Goal: Information Seeking & Learning: Compare options

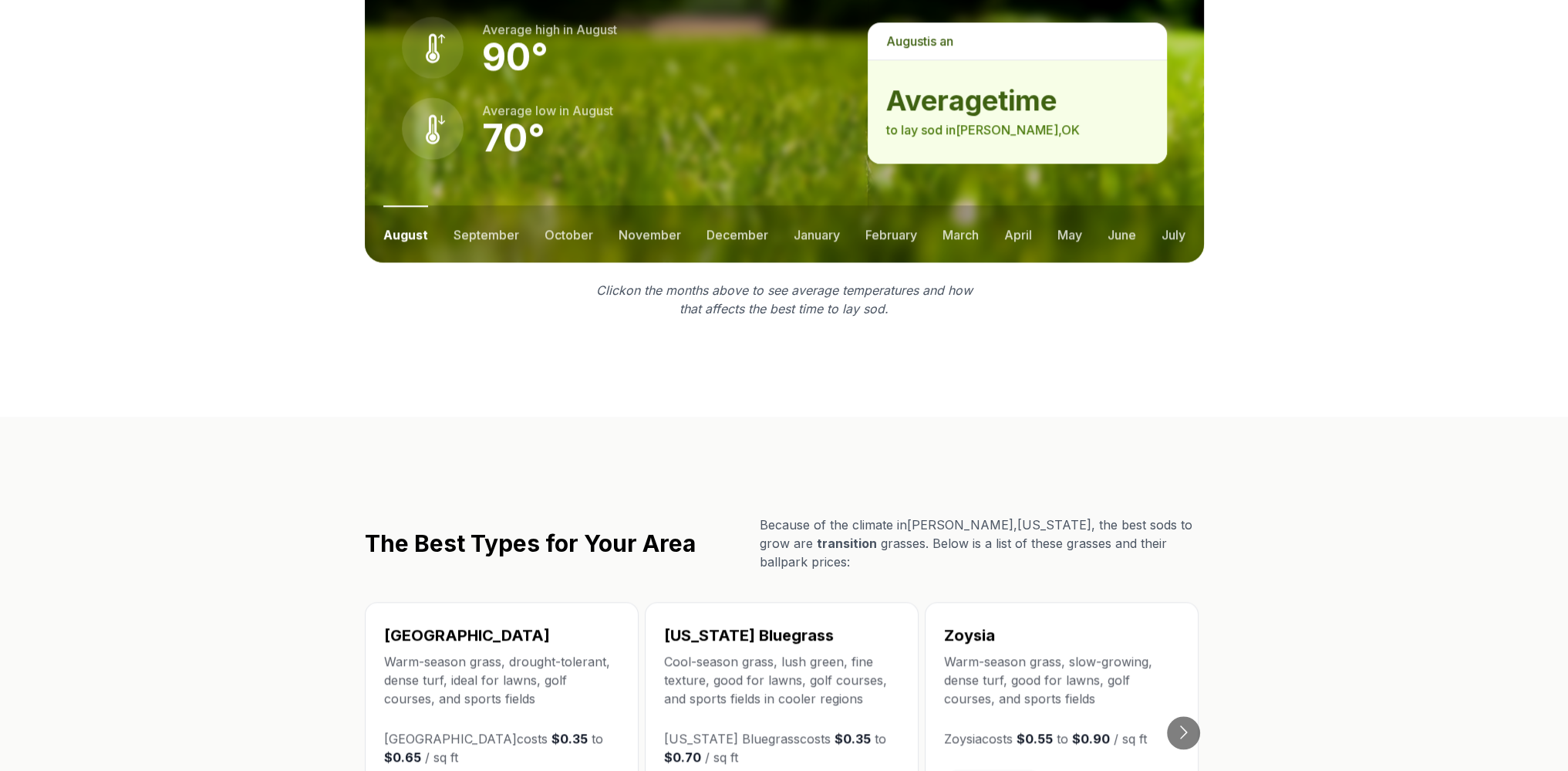
scroll to position [2443, 0]
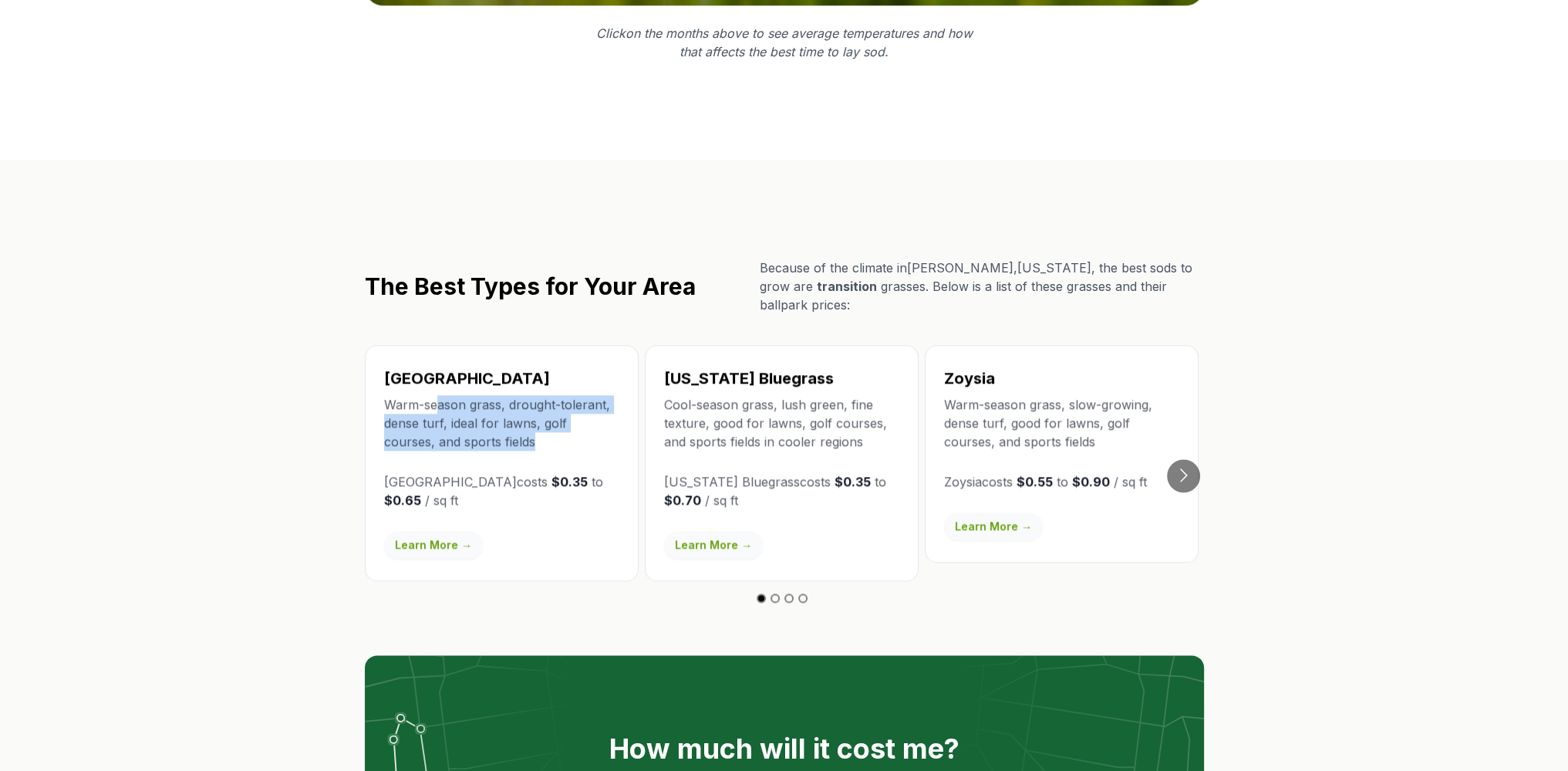
drag, startPoint x: 439, startPoint y: 302, endPoint x: 479, endPoint y: 343, distance: 57.3
click at [479, 395] on p "Warm-season grass, drought-tolerant, dense turf, ideal for lawns, golf courses,…" at bounding box center [501, 423] width 235 height 55
click at [507, 395] on p "Warm-season grass, drought-tolerant, dense turf, ideal for lawns, golf courses,…" at bounding box center [501, 423] width 235 height 55
click at [530, 395] on p "Warm-season grass, drought-tolerant, dense turf, ideal for lawns, golf courses,…" at bounding box center [501, 423] width 235 height 55
click at [1182, 459] on button "Go to next slide" at bounding box center [1183, 475] width 33 height 33
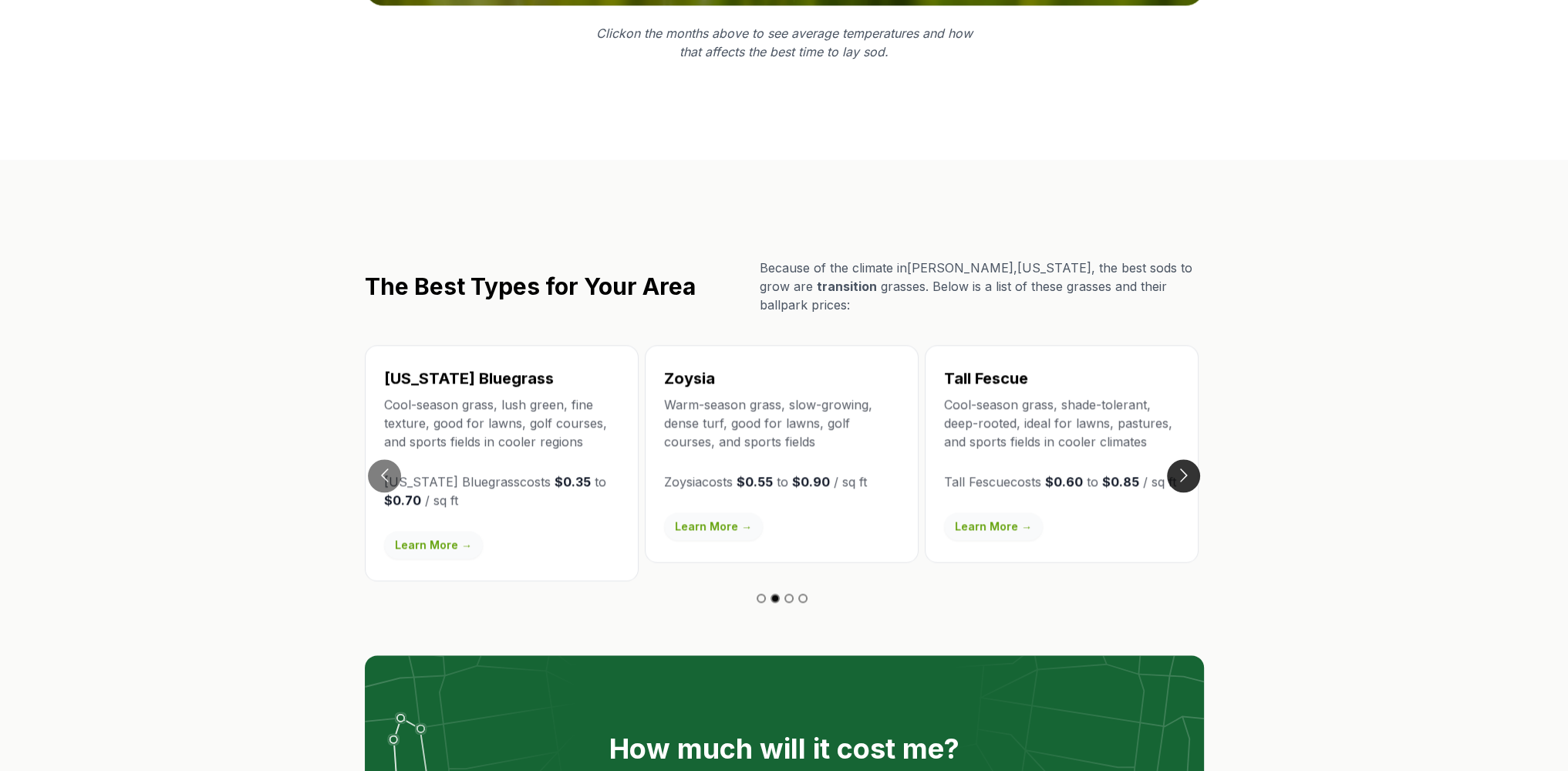
click at [1175, 459] on button "Go to next slide" at bounding box center [1183, 475] width 33 height 33
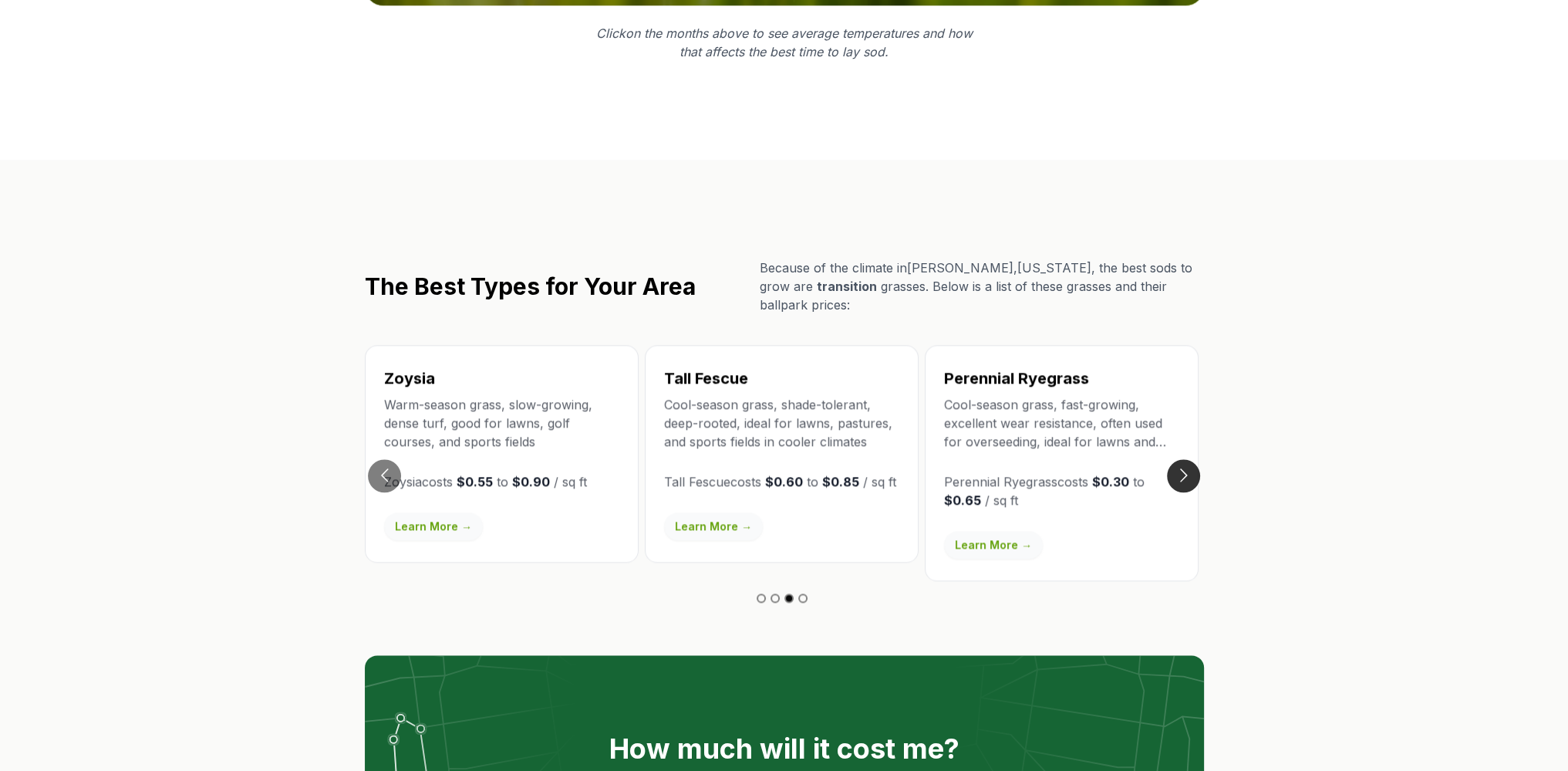
click at [1176, 459] on button "Go to next slide" at bounding box center [1183, 475] width 33 height 33
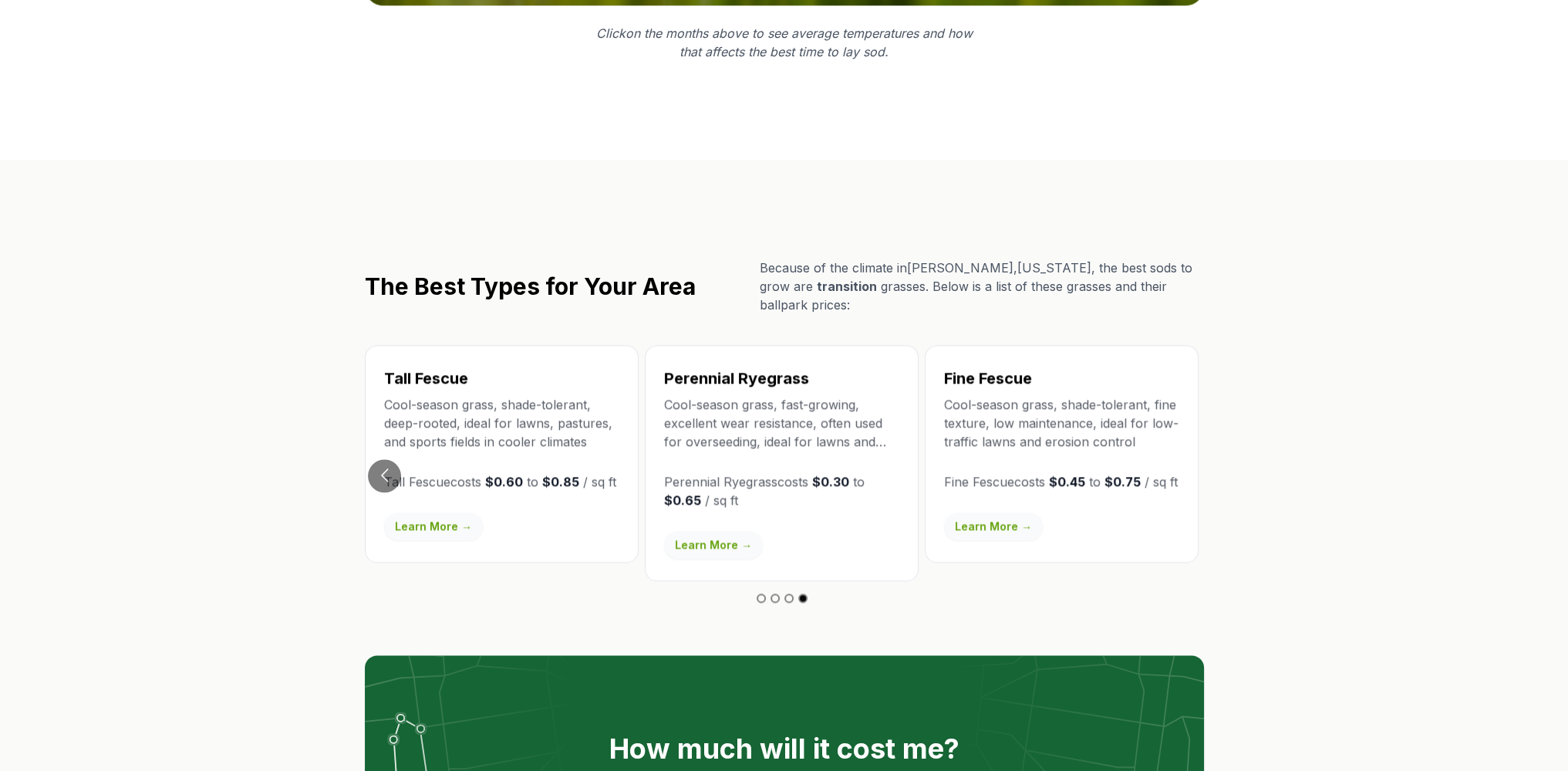
click at [1006, 513] on link "Learn More →" at bounding box center [993, 526] width 99 height 28
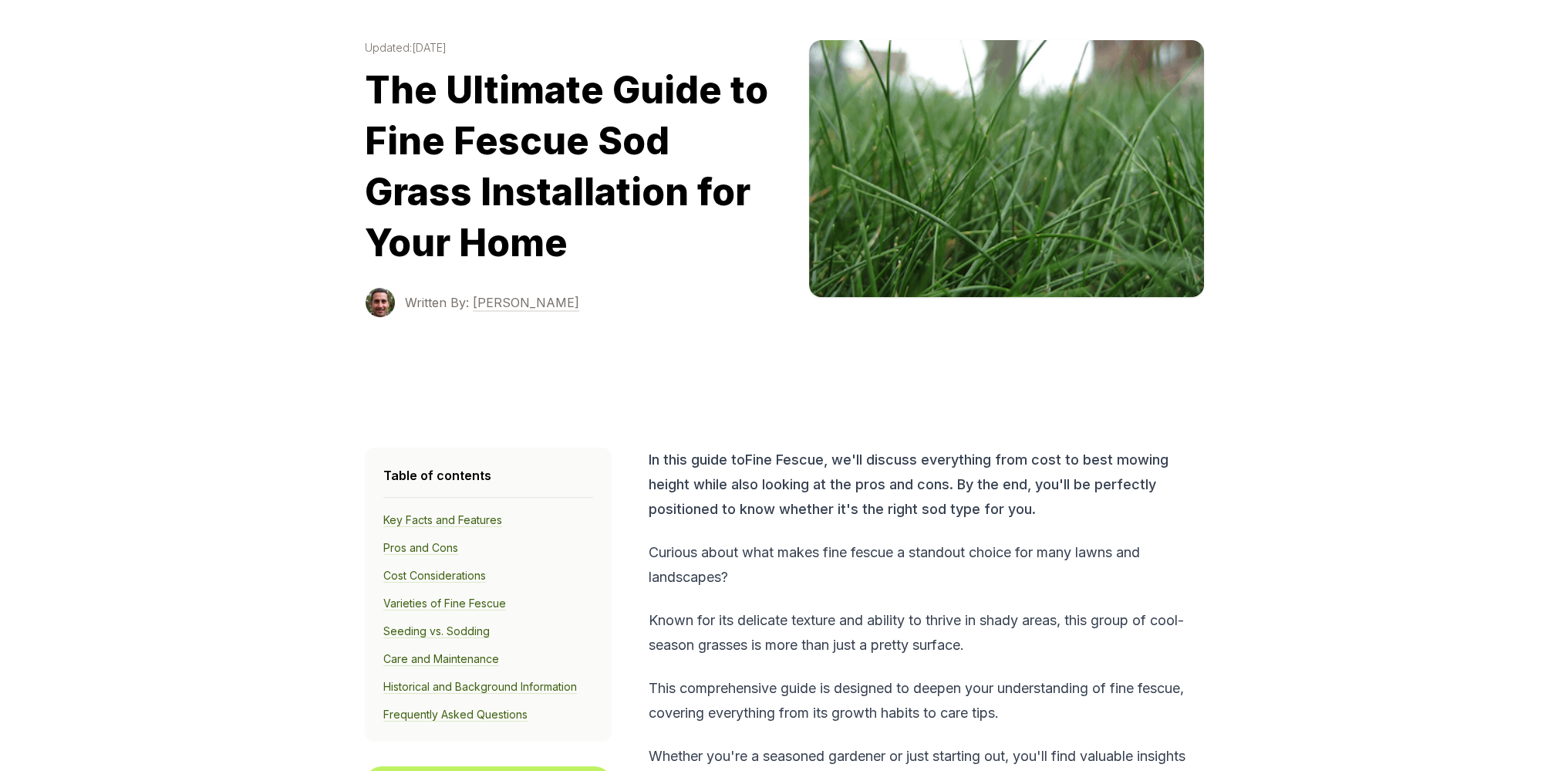
scroll to position [129, 0]
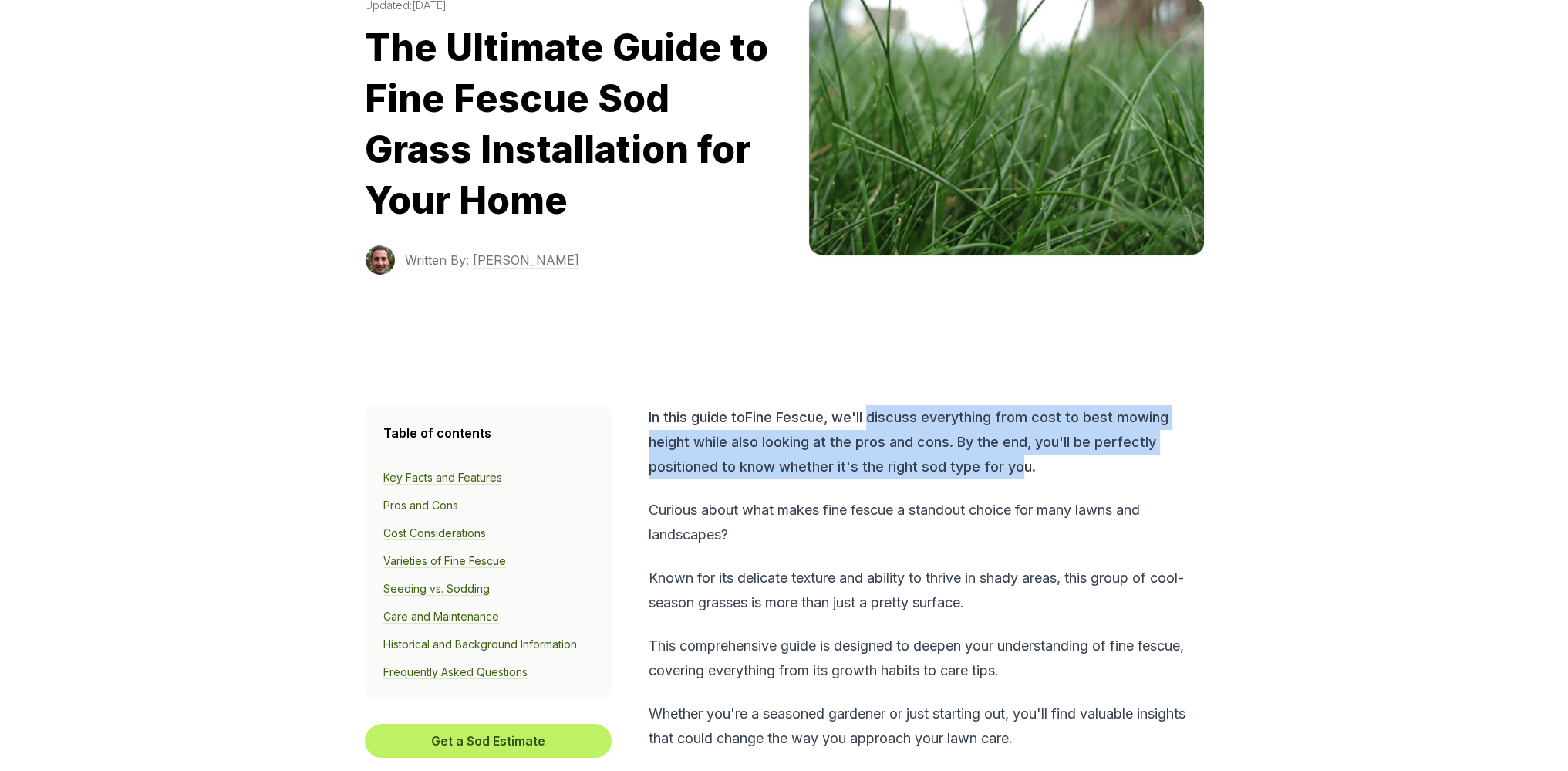
drag, startPoint x: 870, startPoint y: 419, endPoint x: 1018, endPoint y: 472, distance: 157.2
click at [1018, 472] on p "In this guide to Fine Fescue , we'll discuss everything from cost to best mowin…" at bounding box center [925, 442] width 552 height 74
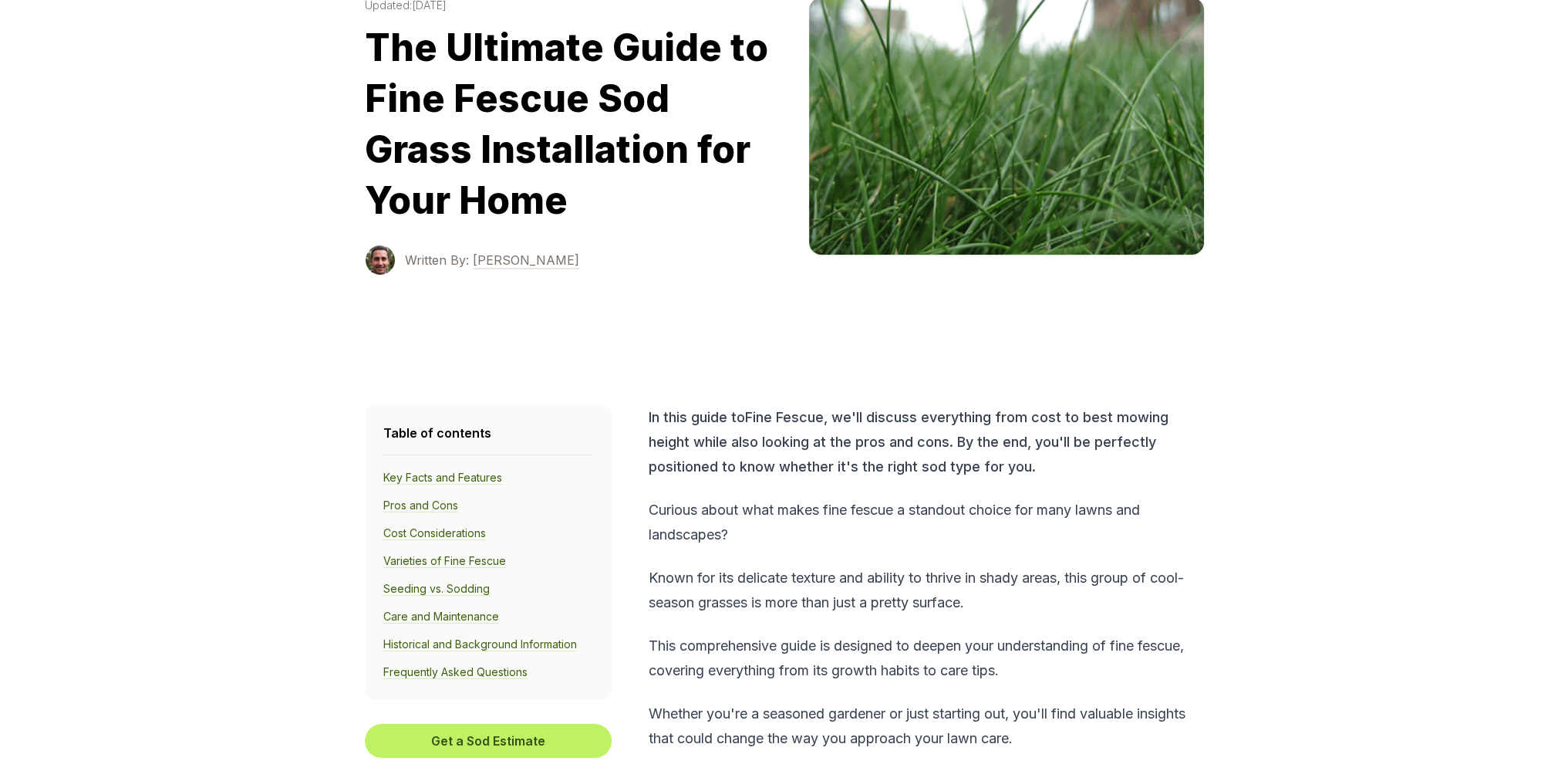
click at [995, 509] on p "Curious about what makes fine fescue a standout choice for many lawns and lands…" at bounding box center [925, 522] width 552 height 49
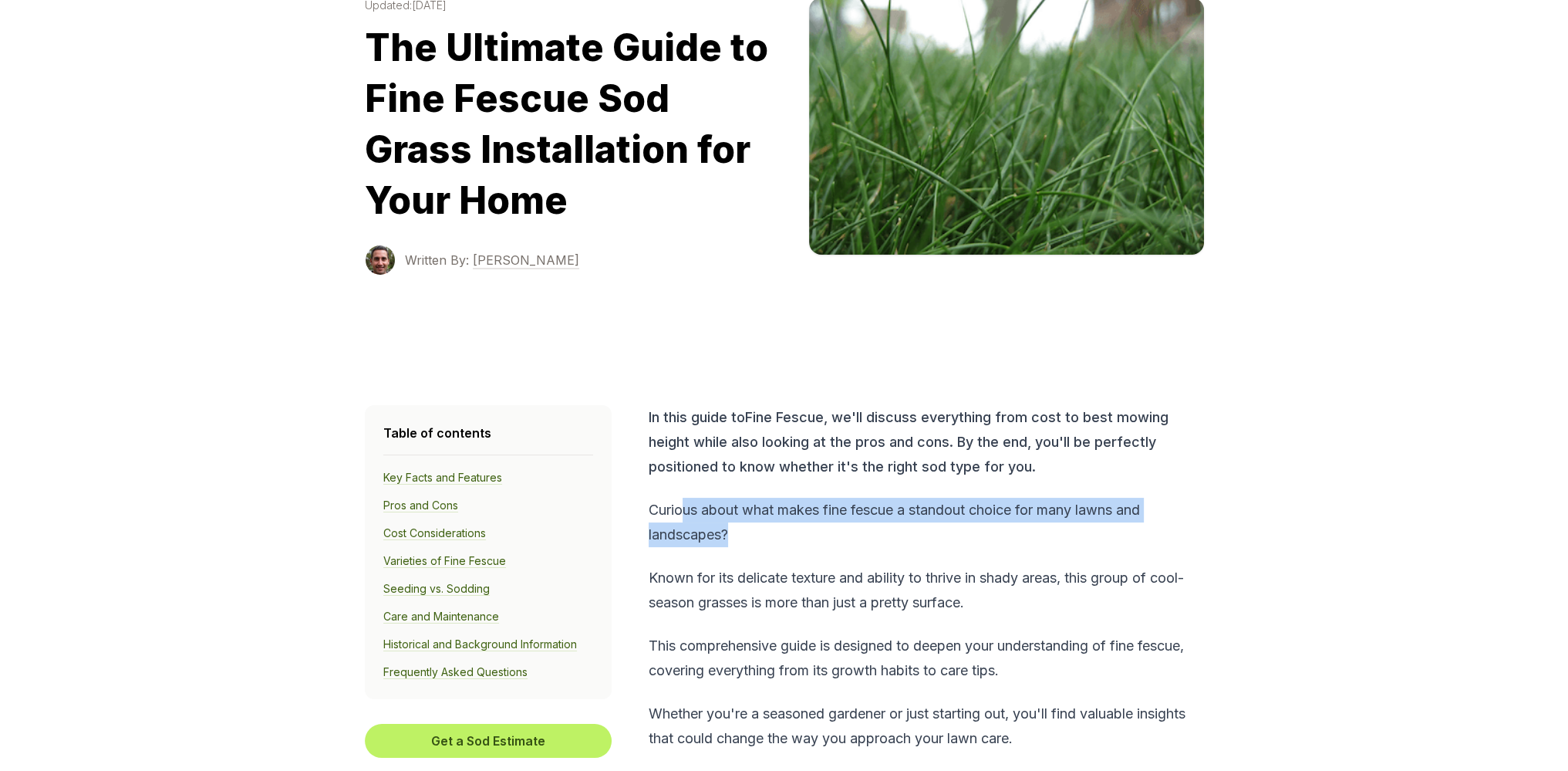
drag, startPoint x: 681, startPoint y: 502, endPoint x: 762, endPoint y: 538, distance: 88.6
click at [761, 538] on p "Curious about what makes fine fescue a standout choice for many lawns and lands…" at bounding box center [925, 522] width 552 height 49
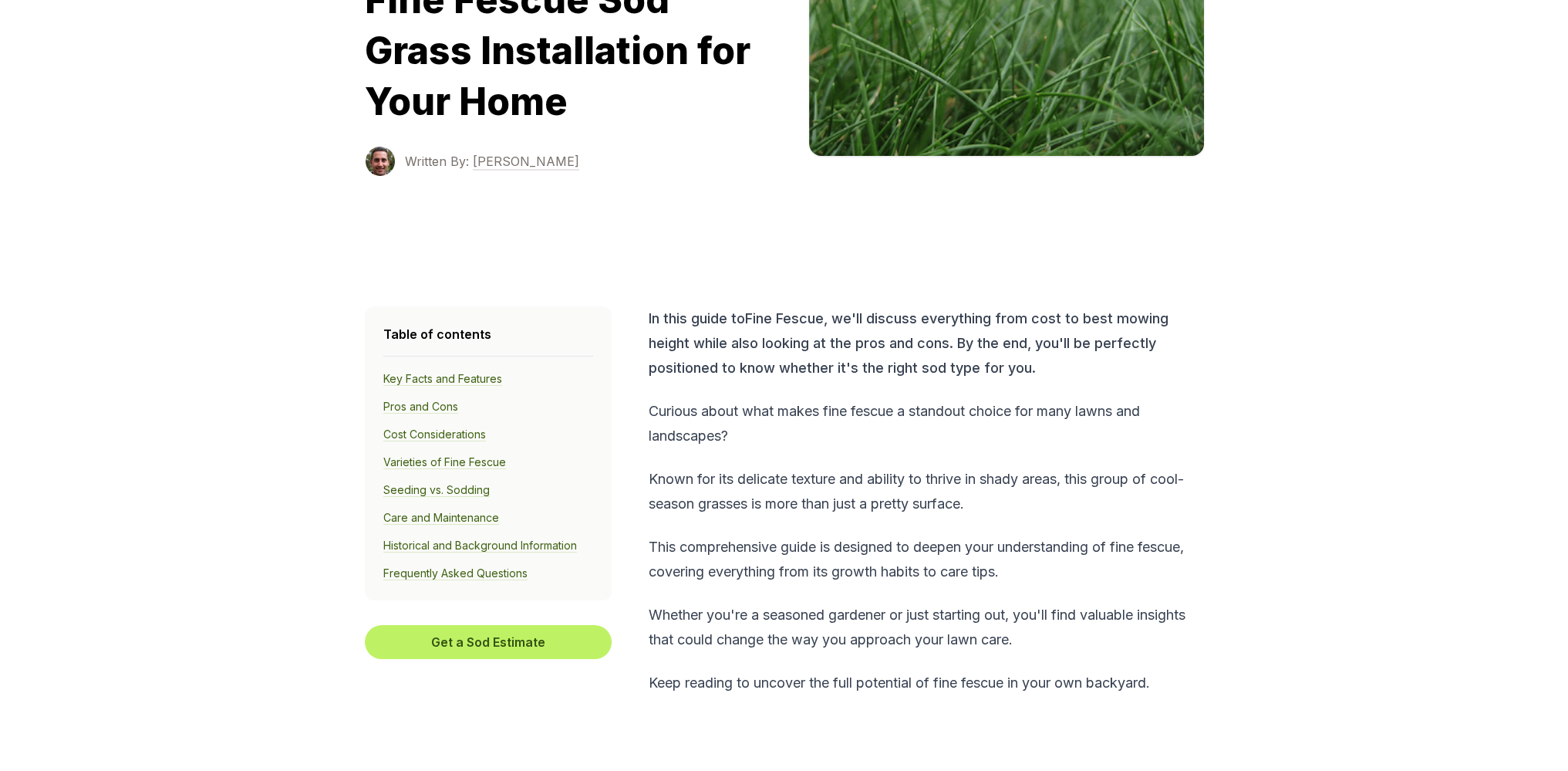
scroll to position [257, 0]
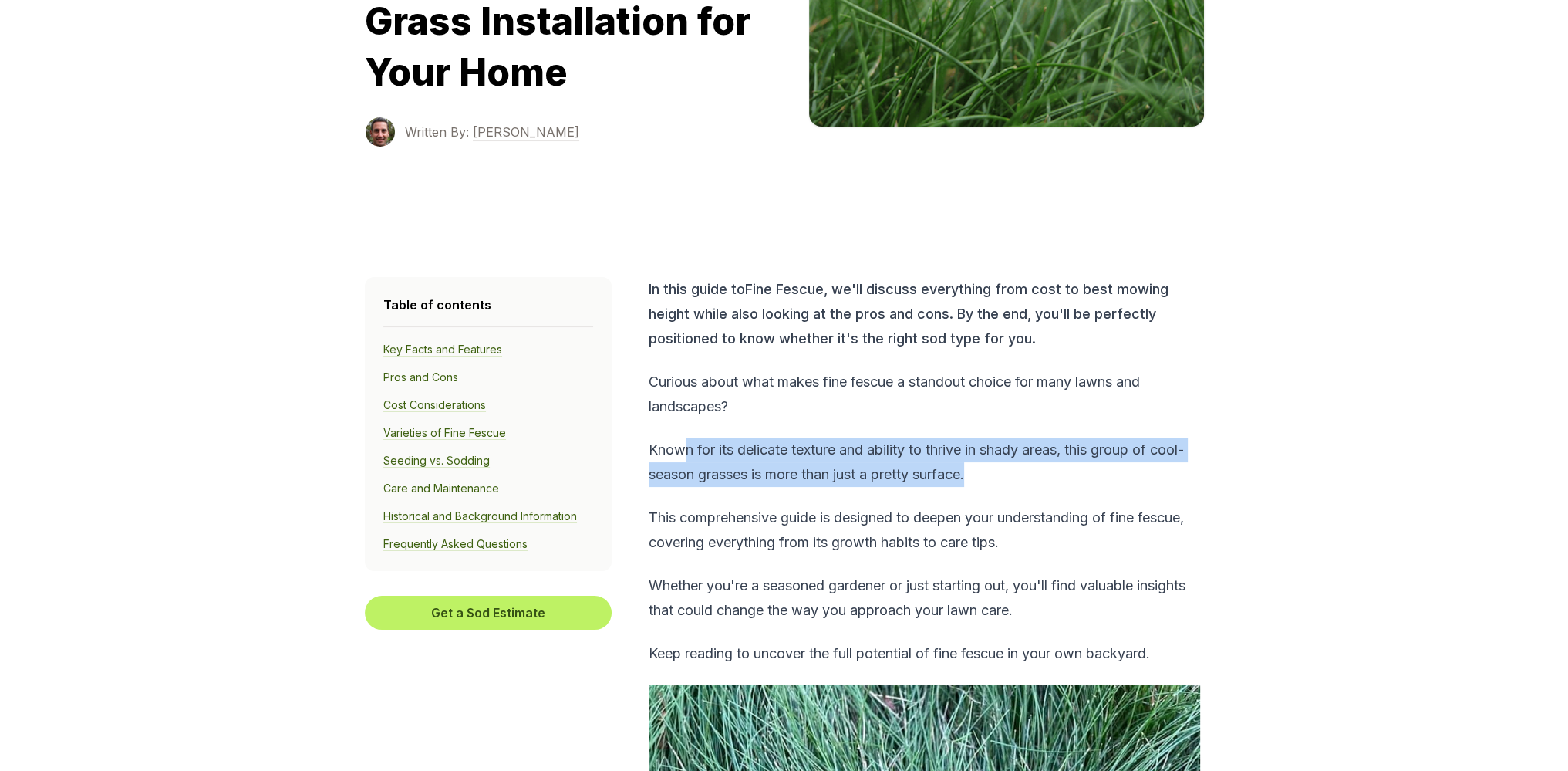
drag, startPoint x: 684, startPoint y: 452, endPoint x: 972, endPoint y: 468, distance: 288.4
click at [972, 468] on p "Known for its delicate texture and ability to thrive in shady areas, this group…" at bounding box center [925, 462] width 552 height 49
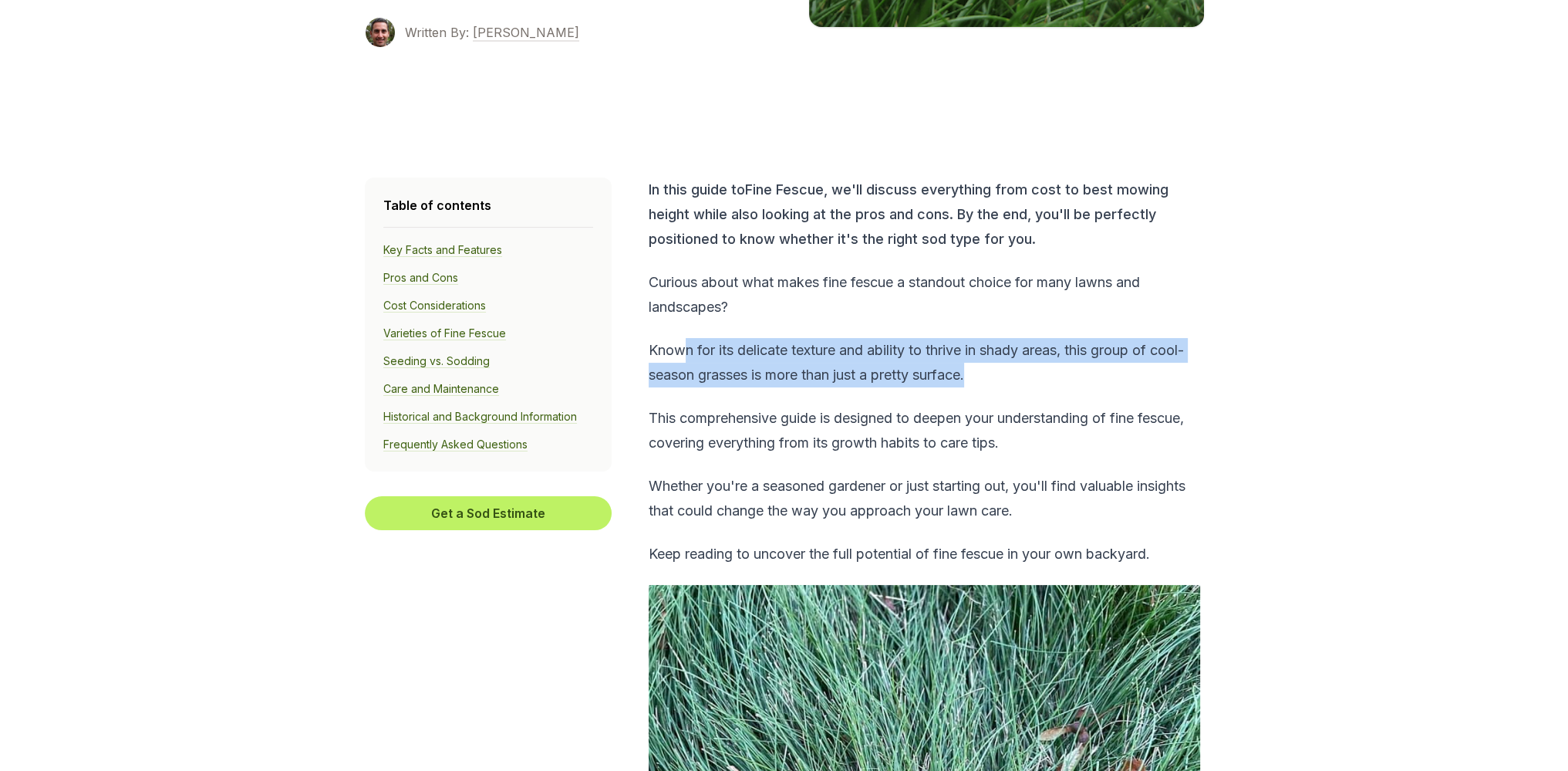
scroll to position [386, 0]
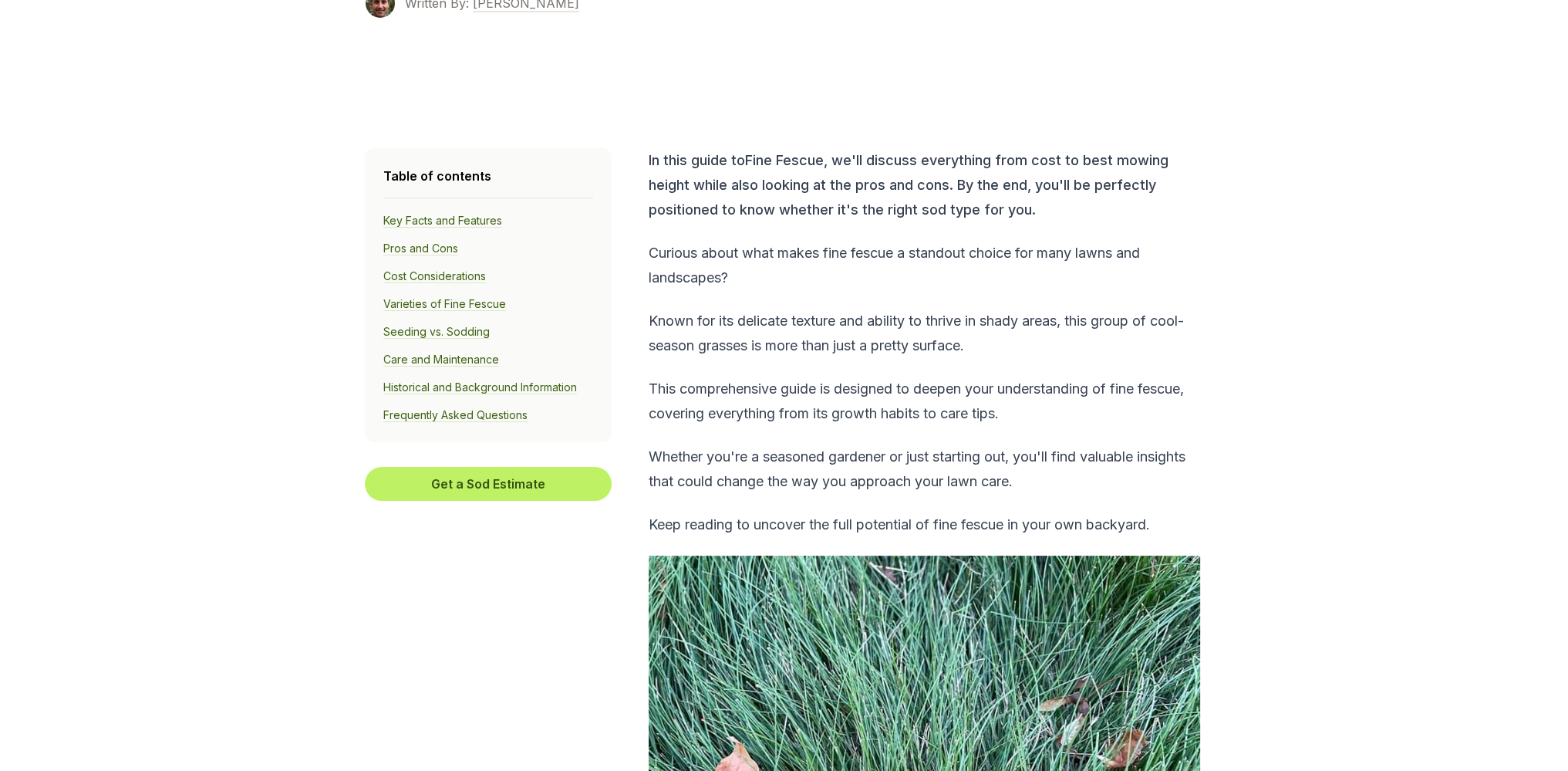
click at [756, 411] on p "This comprehensive guide is designed to deepen your understanding of fine fescu…" at bounding box center [925, 401] width 552 height 49
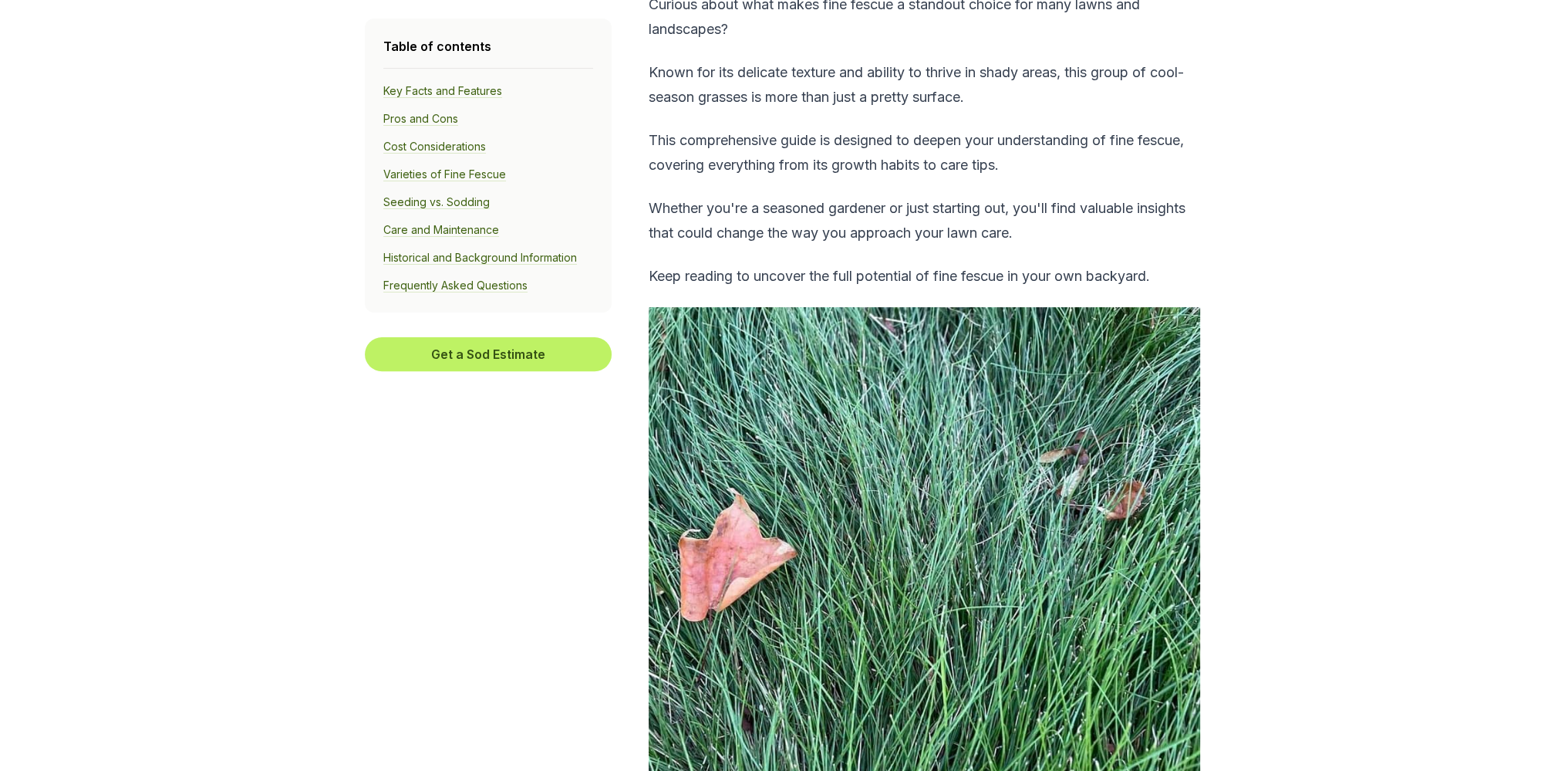
scroll to position [643, 0]
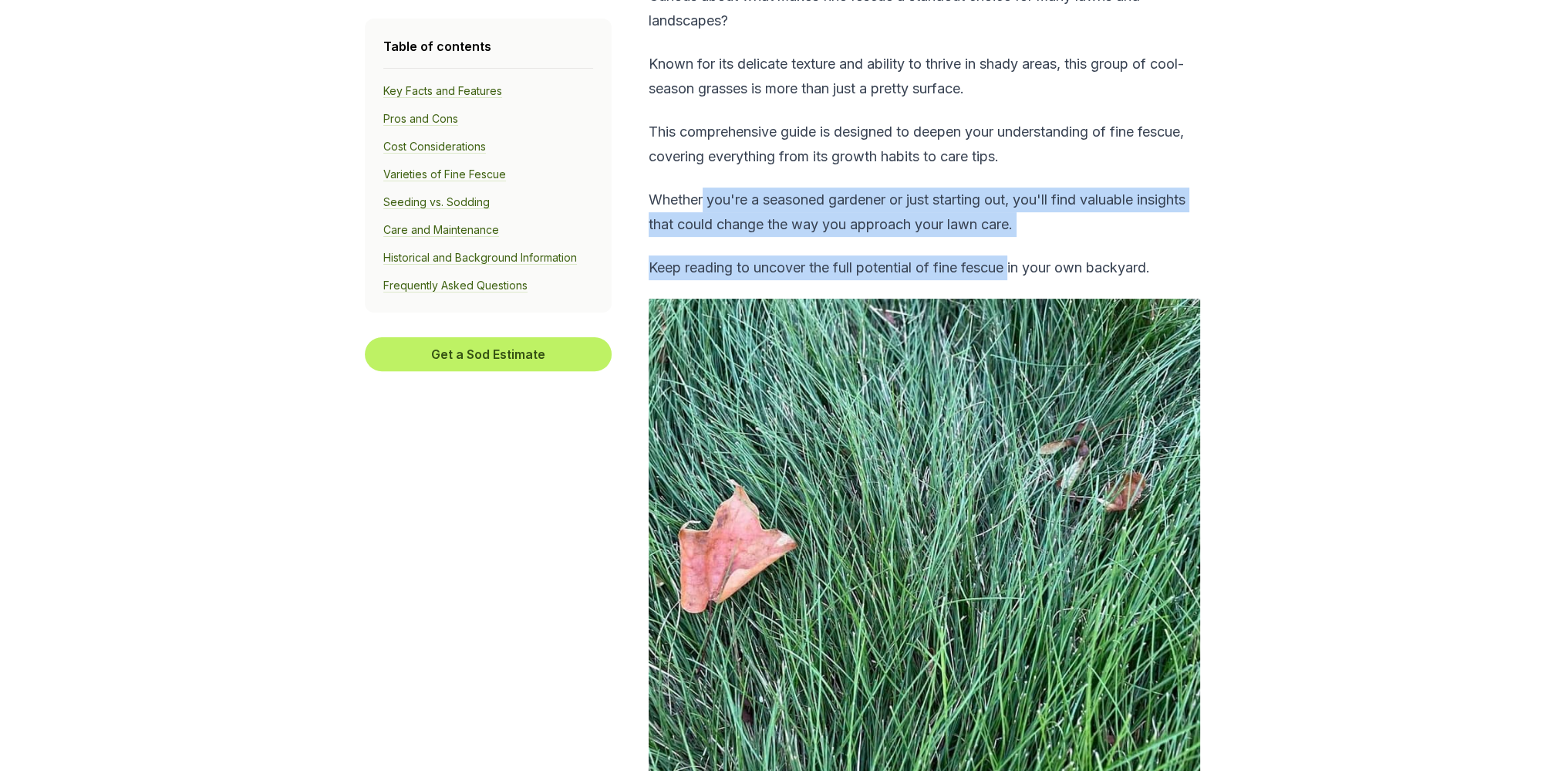
drag, startPoint x: 705, startPoint y: 189, endPoint x: 1015, endPoint y: 237, distance: 313.7
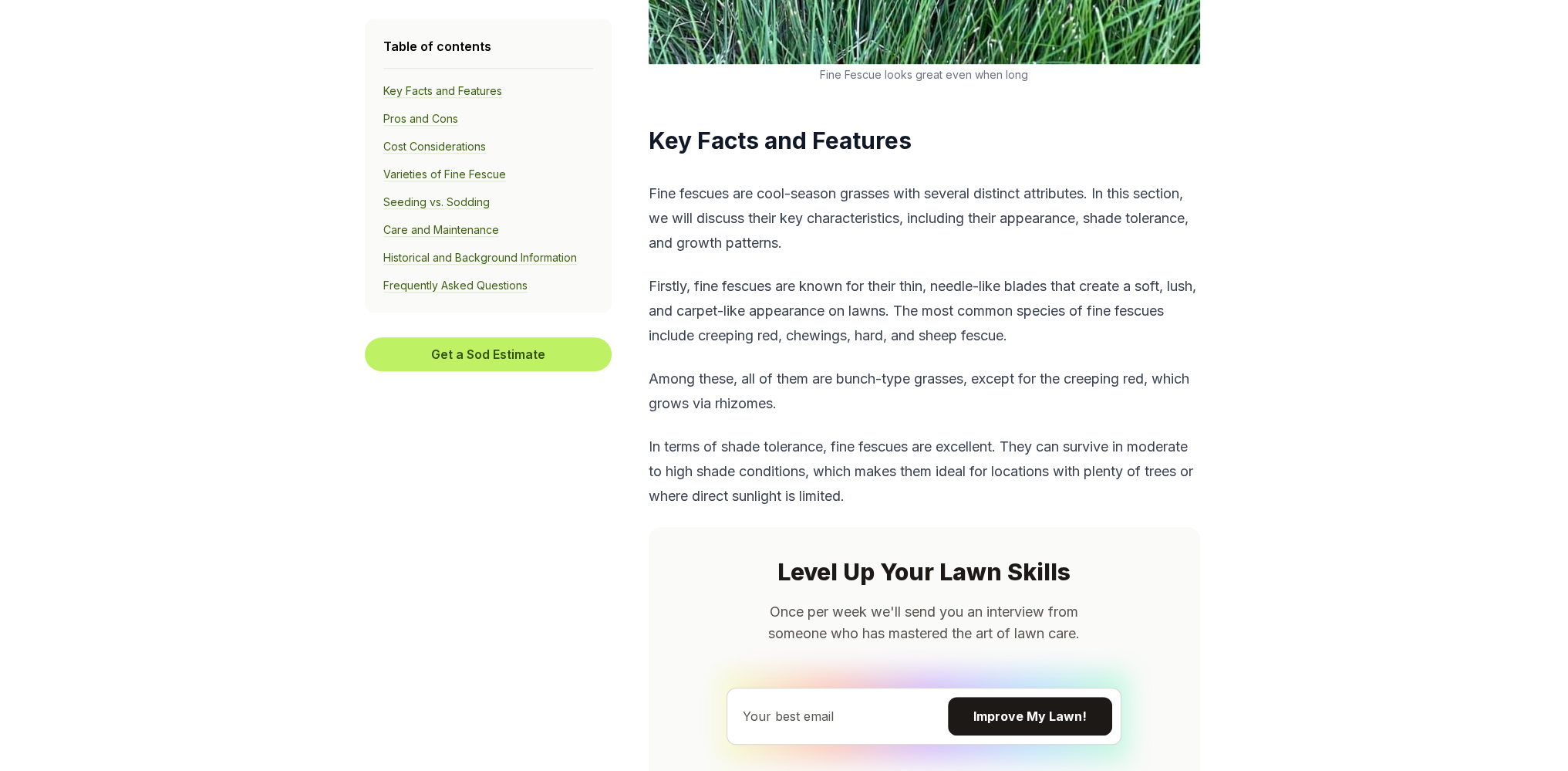
scroll to position [1415, 0]
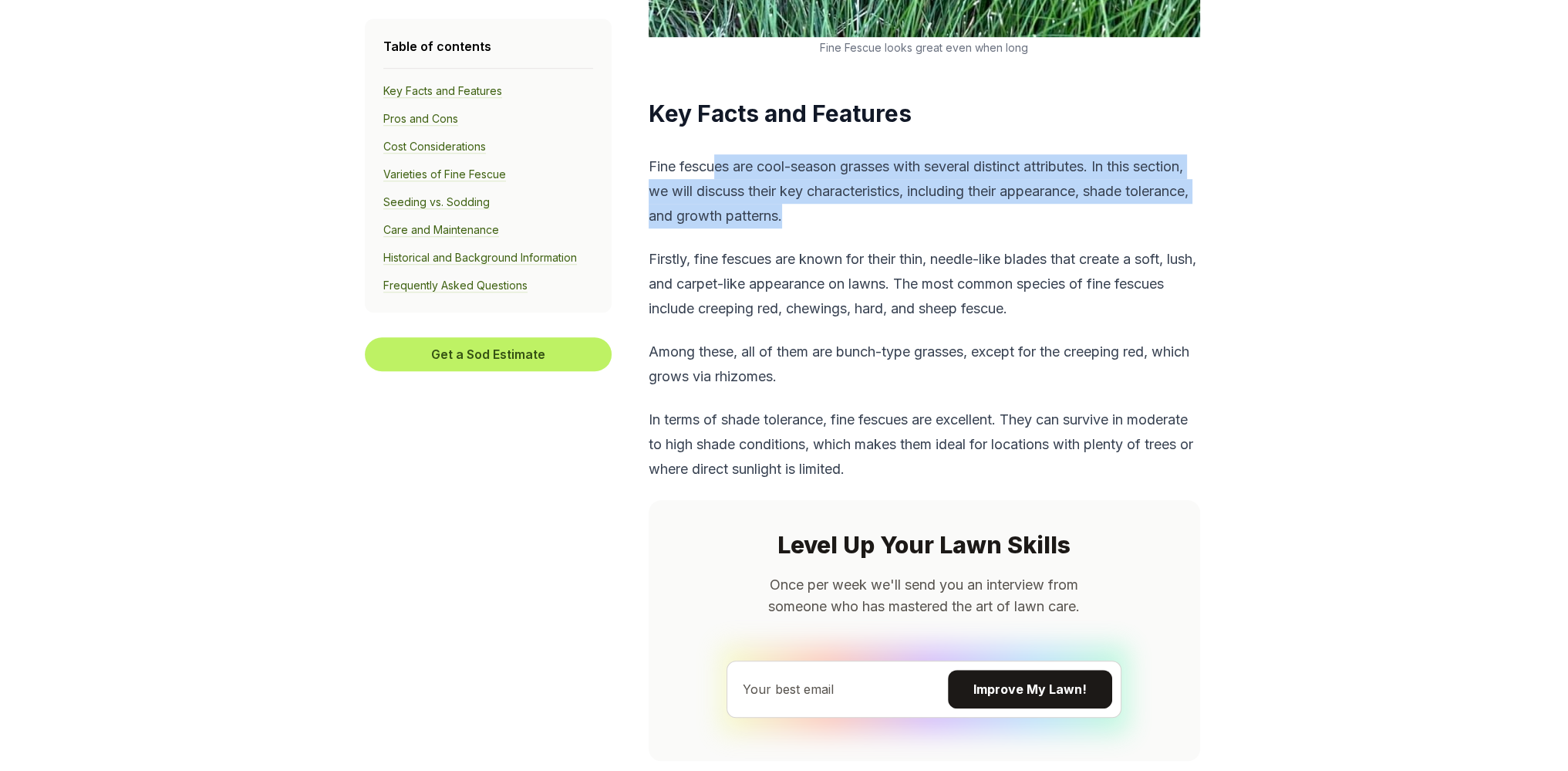
drag, startPoint x: 736, startPoint y: 167, endPoint x: 870, endPoint y: 219, distance: 143.7
click at [870, 219] on p "Fine fescues are cool-season grasses with several distinct attributes. In this …" at bounding box center [925, 191] width 552 height 74
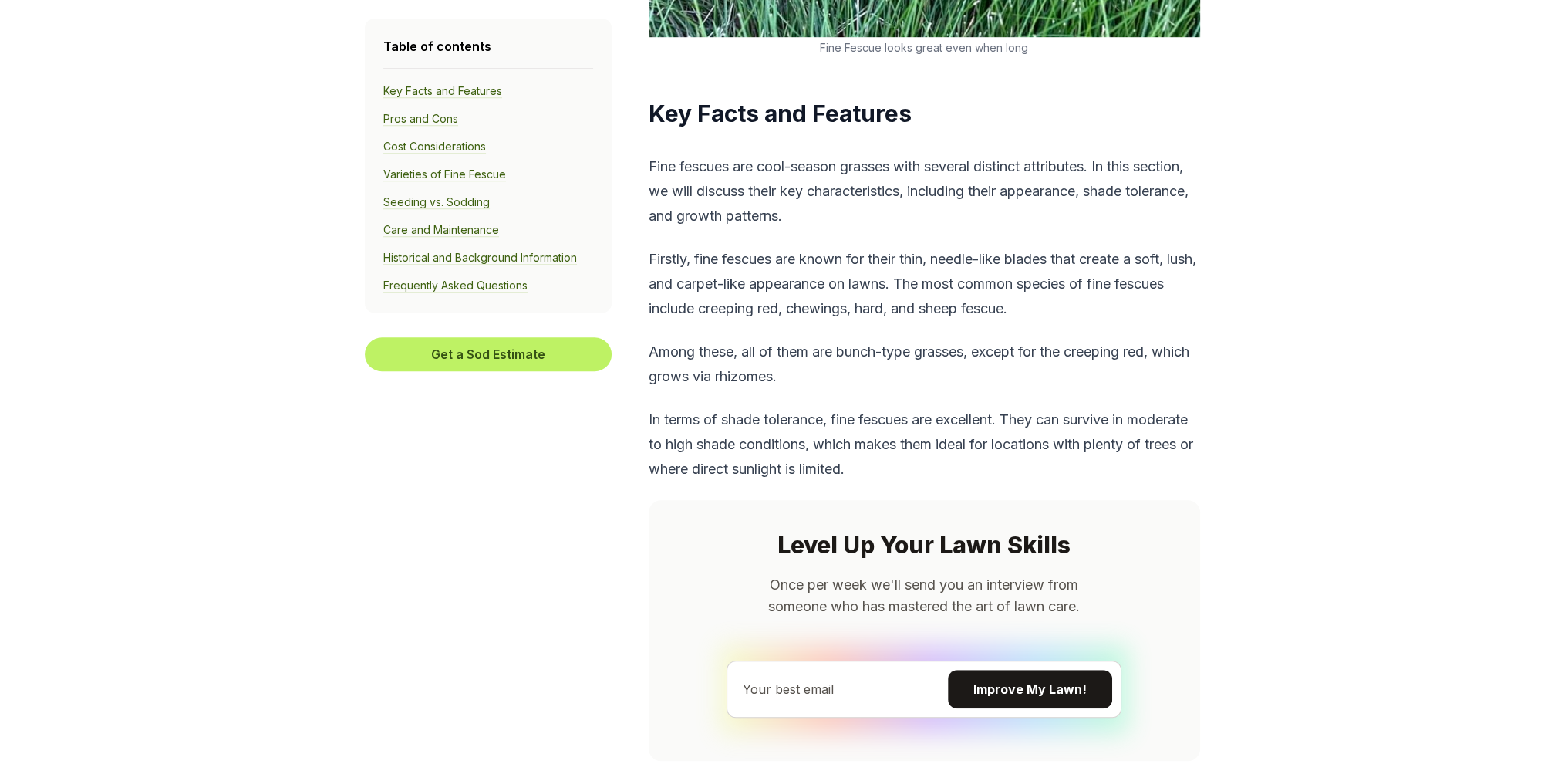
click at [842, 281] on p "Firstly, fine fescues are known for their thin, needle-like blades that create …" at bounding box center [925, 283] width 552 height 74
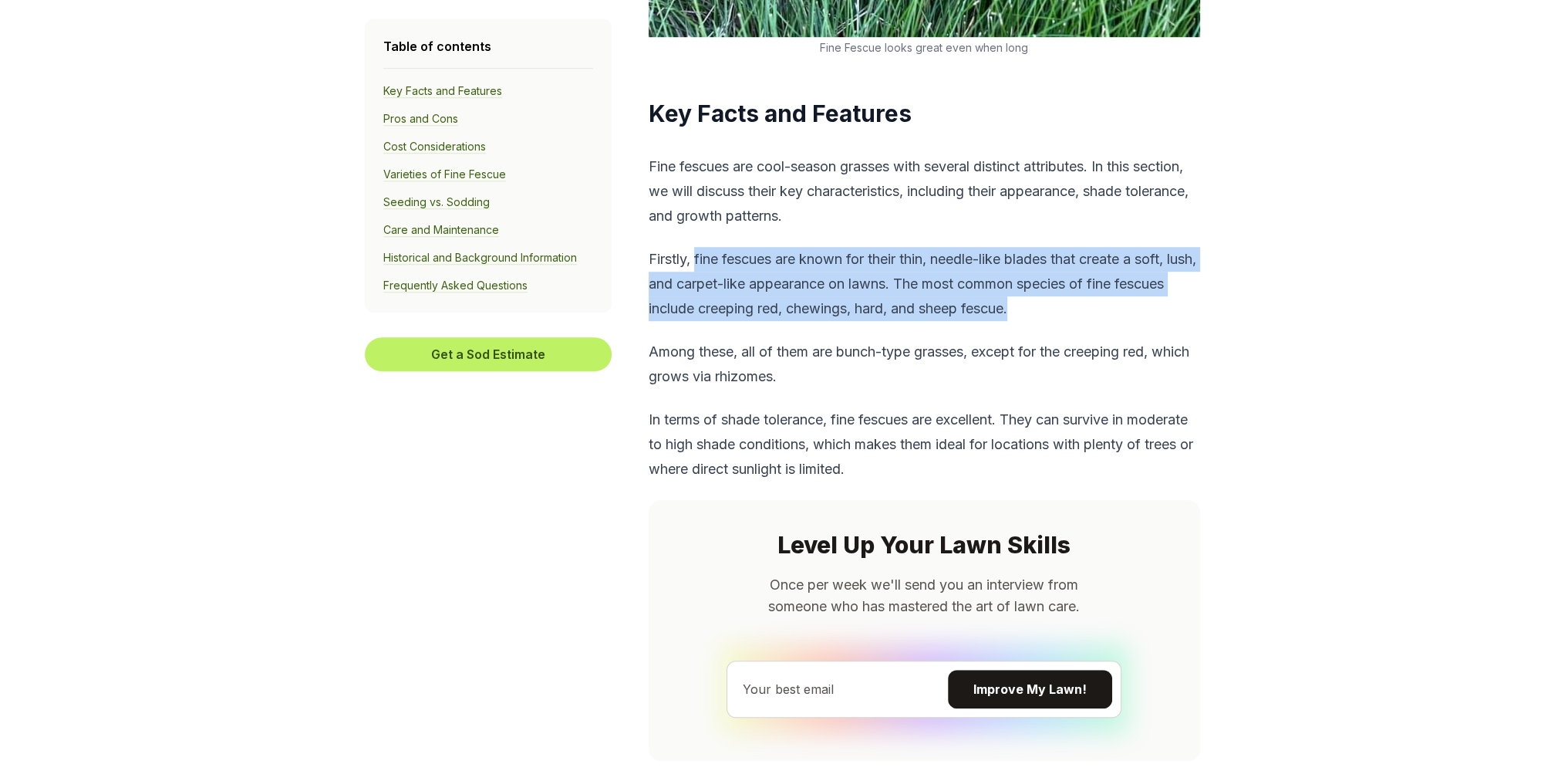
drag, startPoint x: 695, startPoint y: 264, endPoint x: 1111, endPoint y: 311, distance: 418.6
click at [1111, 311] on p "Firstly, fine fescues are known for their thin, needle-like blades that create …" at bounding box center [925, 283] width 552 height 74
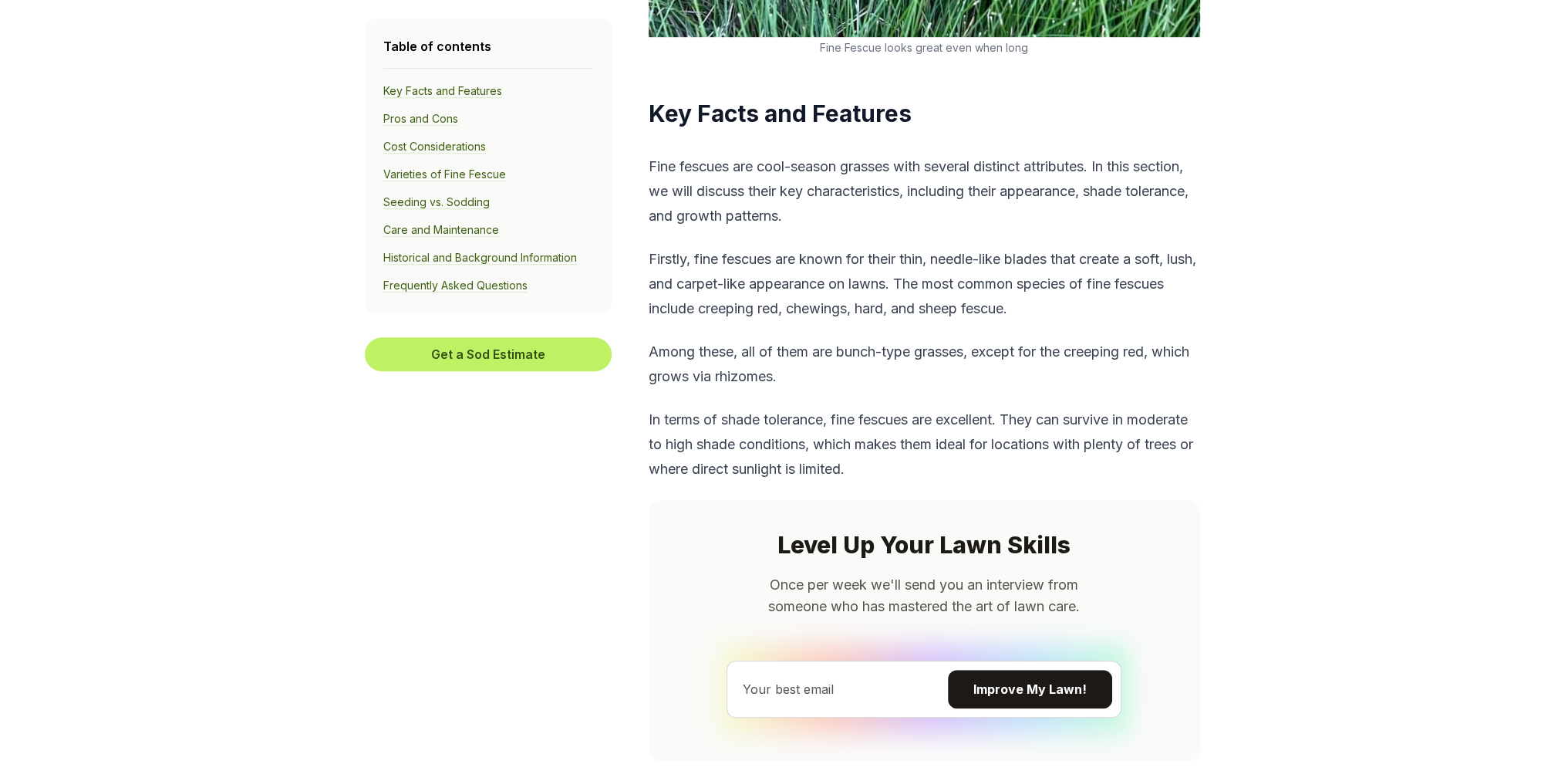
click at [903, 366] on p "Among these, all of them are bunch-type grasses, except for the creeping red, w…" at bounding box center [925, 364] width 552 height 49
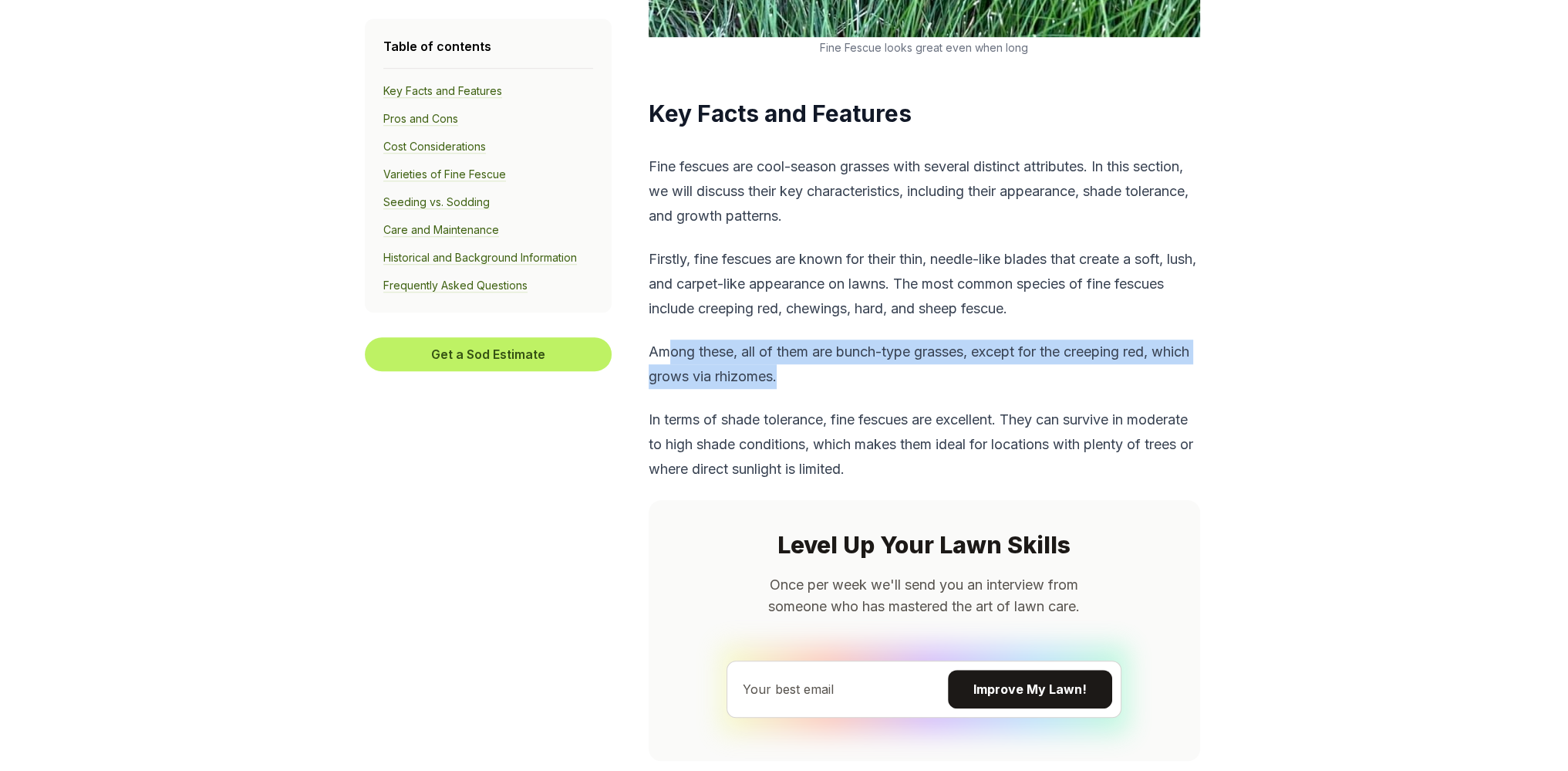
drag, startPoint x: 665, startPoint y: 354, endPoint x: 836, endPoint y: 382, distance: 173.3
click at [836, 382] on p "Among these, all of them are bunch-type grasses, except for the creeping red, w…" at bounding box center [925, 364] width 552 height 49
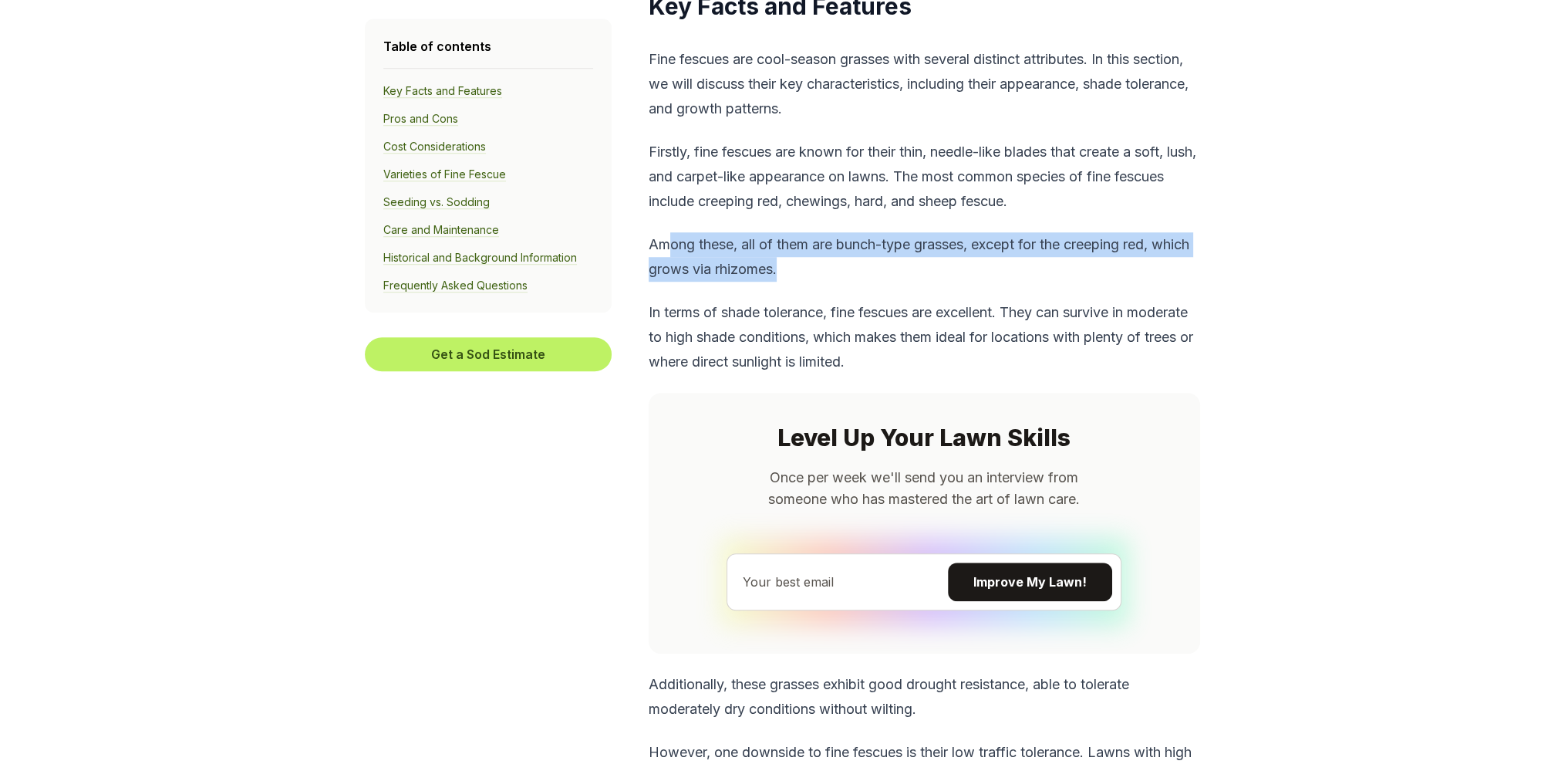
scroll to position [1544, 0]
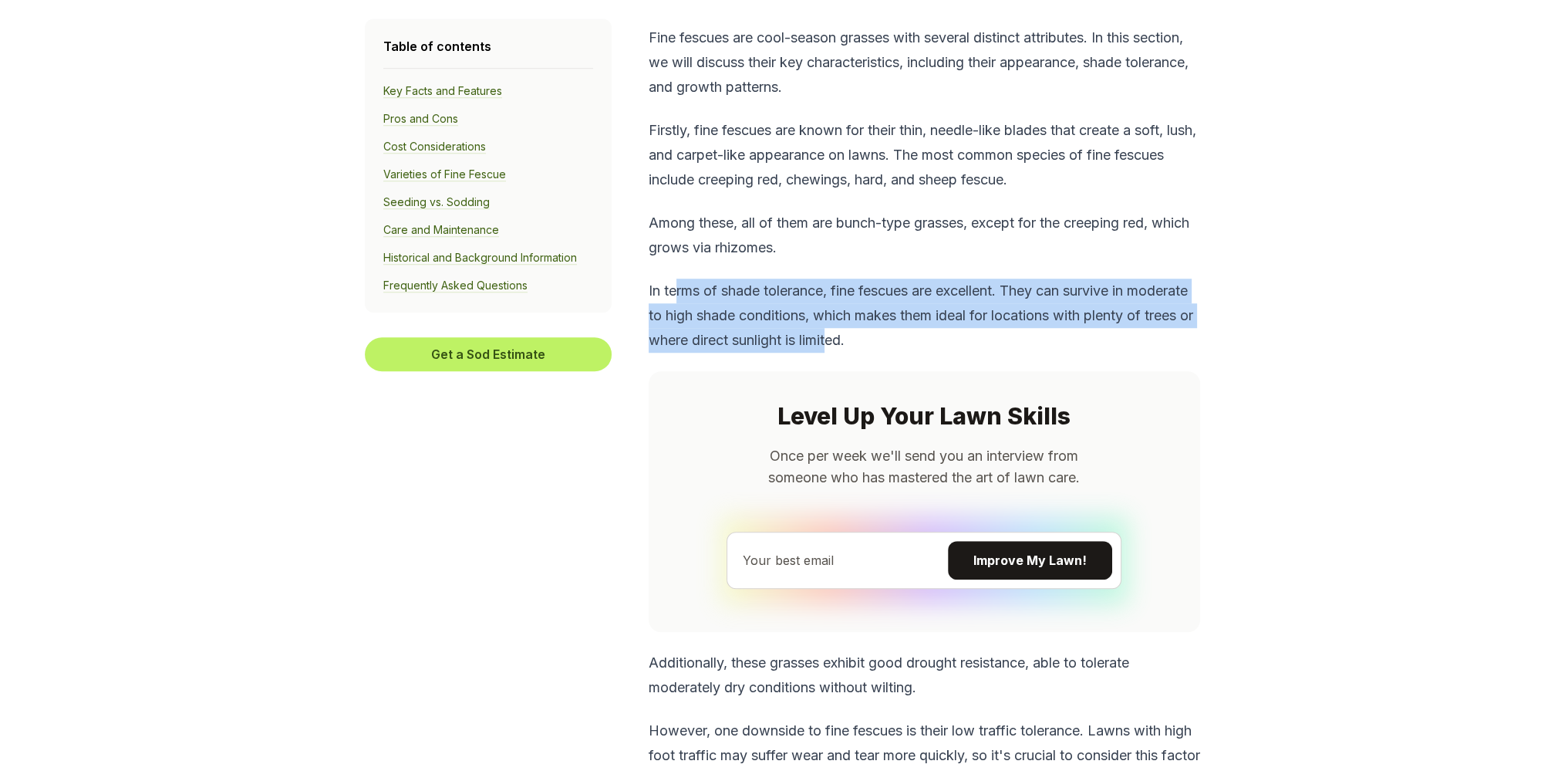
drag, startPoint x: 679, startPoint y: 302, endPoint x: 905, endPoint y: 333, distance: 228.1
click at [905, 333] on p "In terms of shade tolerance, fine fescues are excellent. They can survive in mo…" at bounding box center [925, 315] width 552 height 74
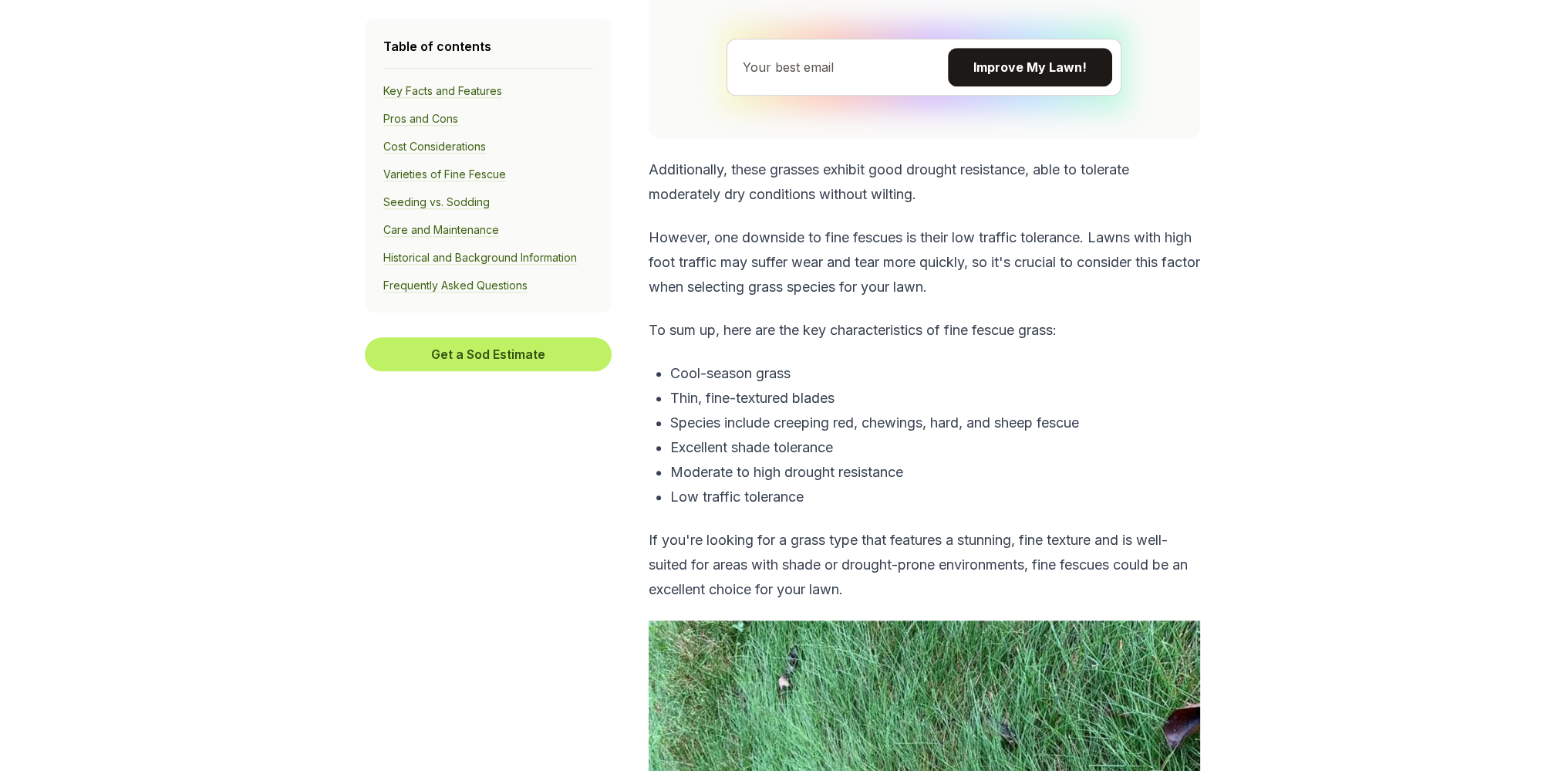
scroll to position [2058, 0]
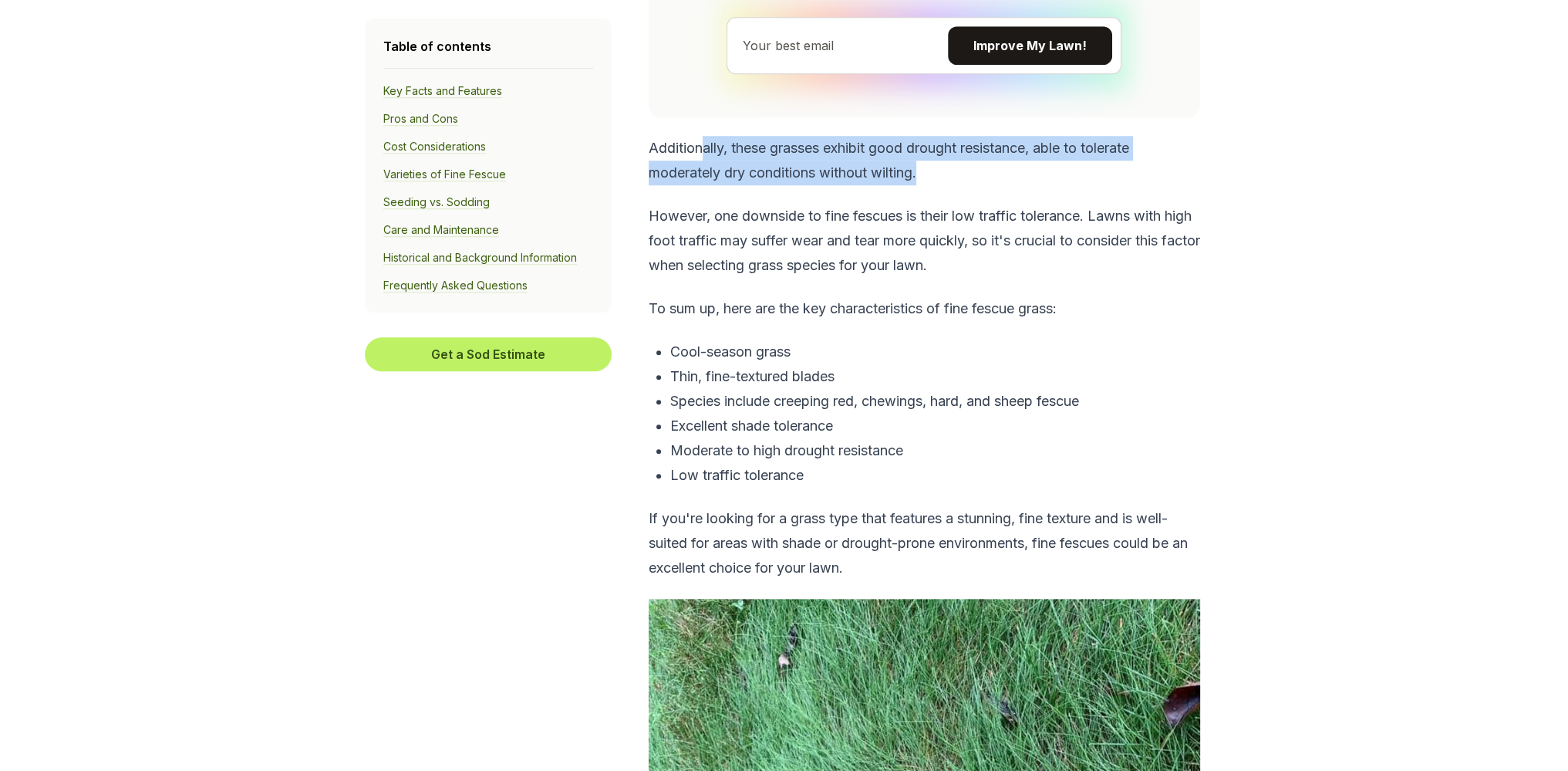
drag, startPoint x: 698, startPoint y: 147, endPoint x: 927, endPoint y: 174, distance: 230.6
click at [927, 174] on p "Additionally, these grasses exhibit good drought resistance, able to tolerate m…" at bounding box center [925, 160] width 552 height 49
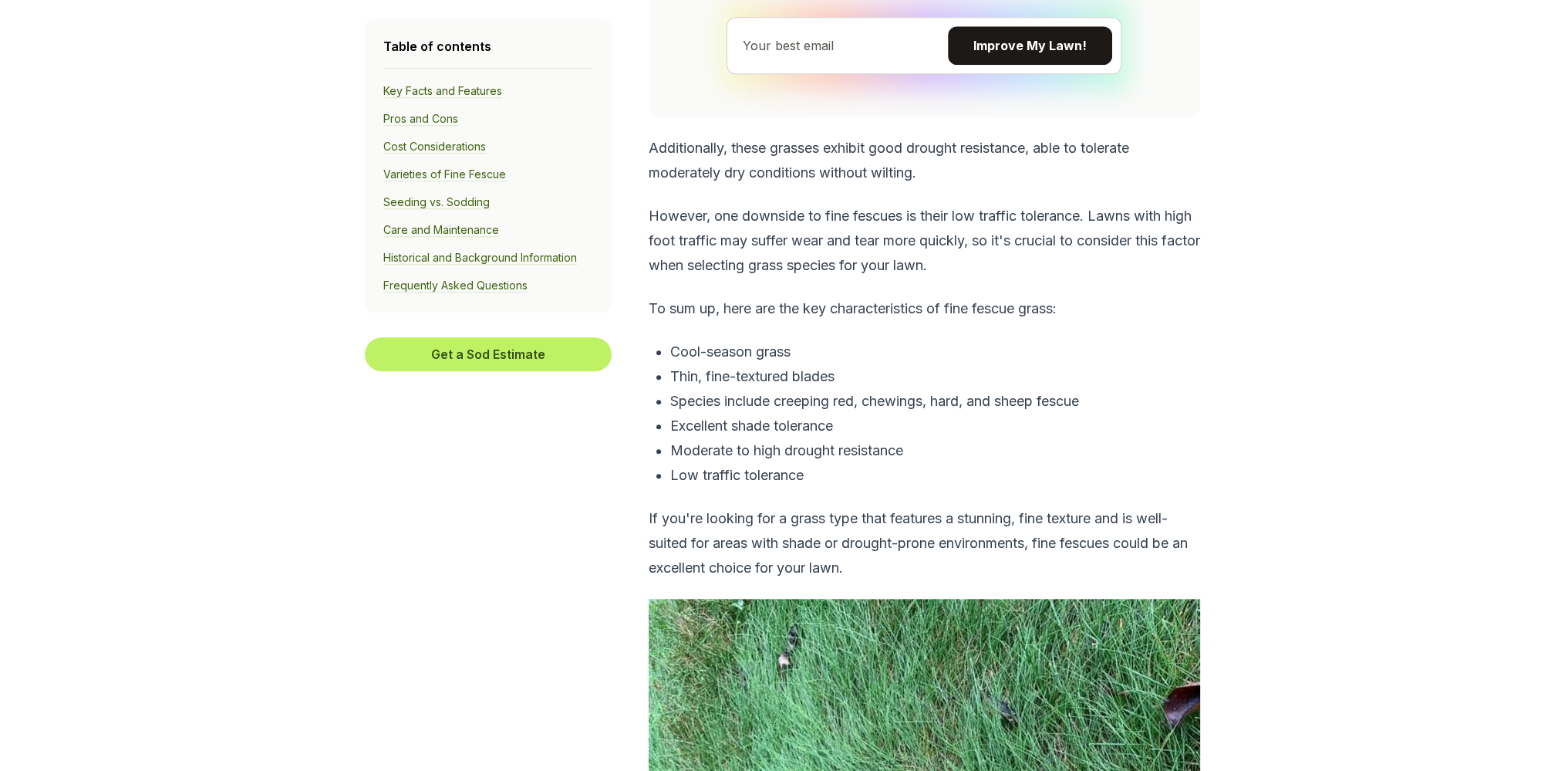
click at [865, 240] on p "However, one downside to fine fescues is their low traffic tolerance. Lawns wit…" at bounding box center [925, 240] width 552 height 74
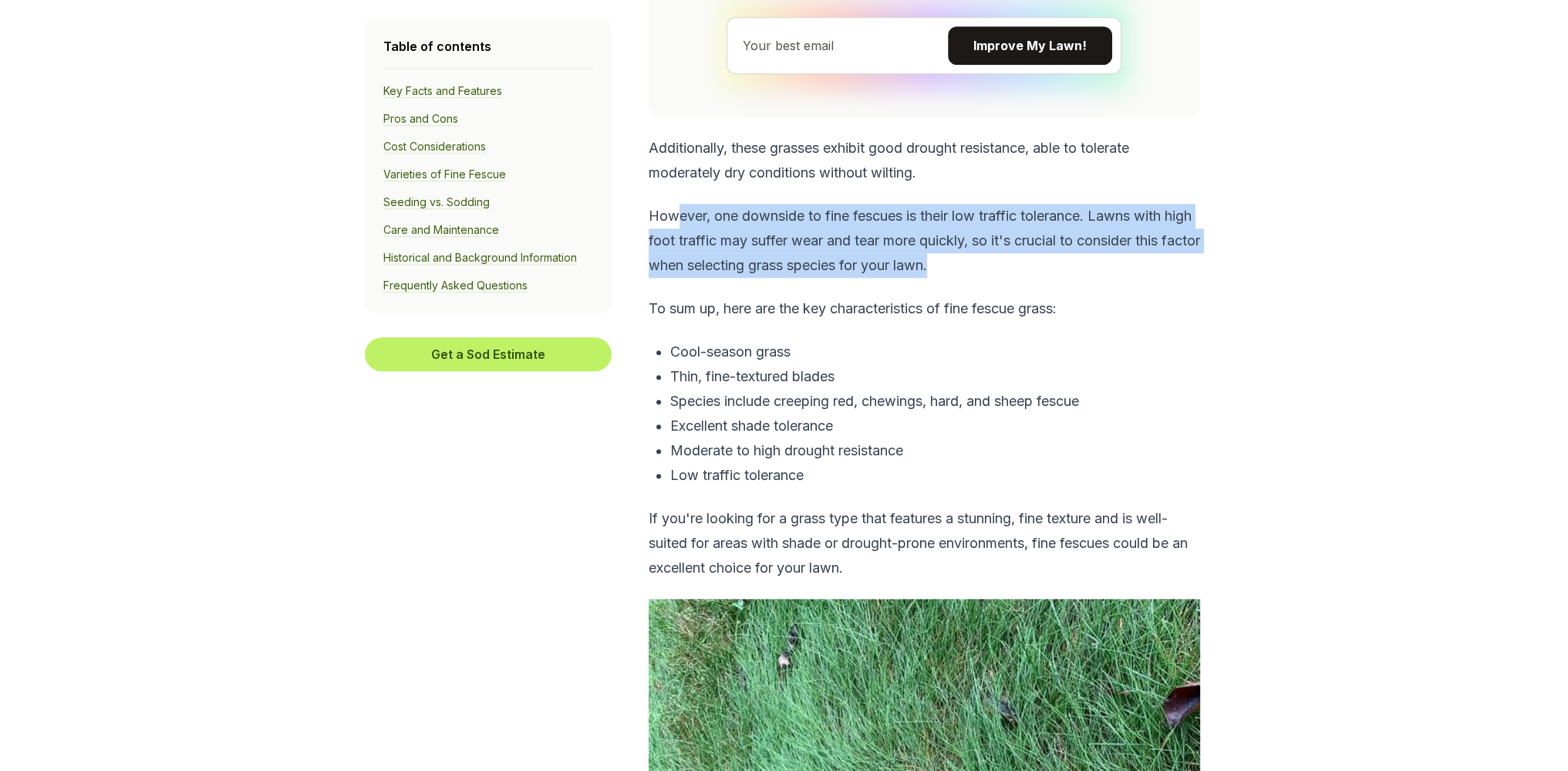
drag, startPoint x: 679, startPoint y: 228, endPoint x: 1013, endPoint y: 272, distance: 336.9
click at [1013, 272] on p "However, one downside to fine fescues is their low traffic tolerance. Lawns wit…" at bounding box center [925, 240] width 552 height 74
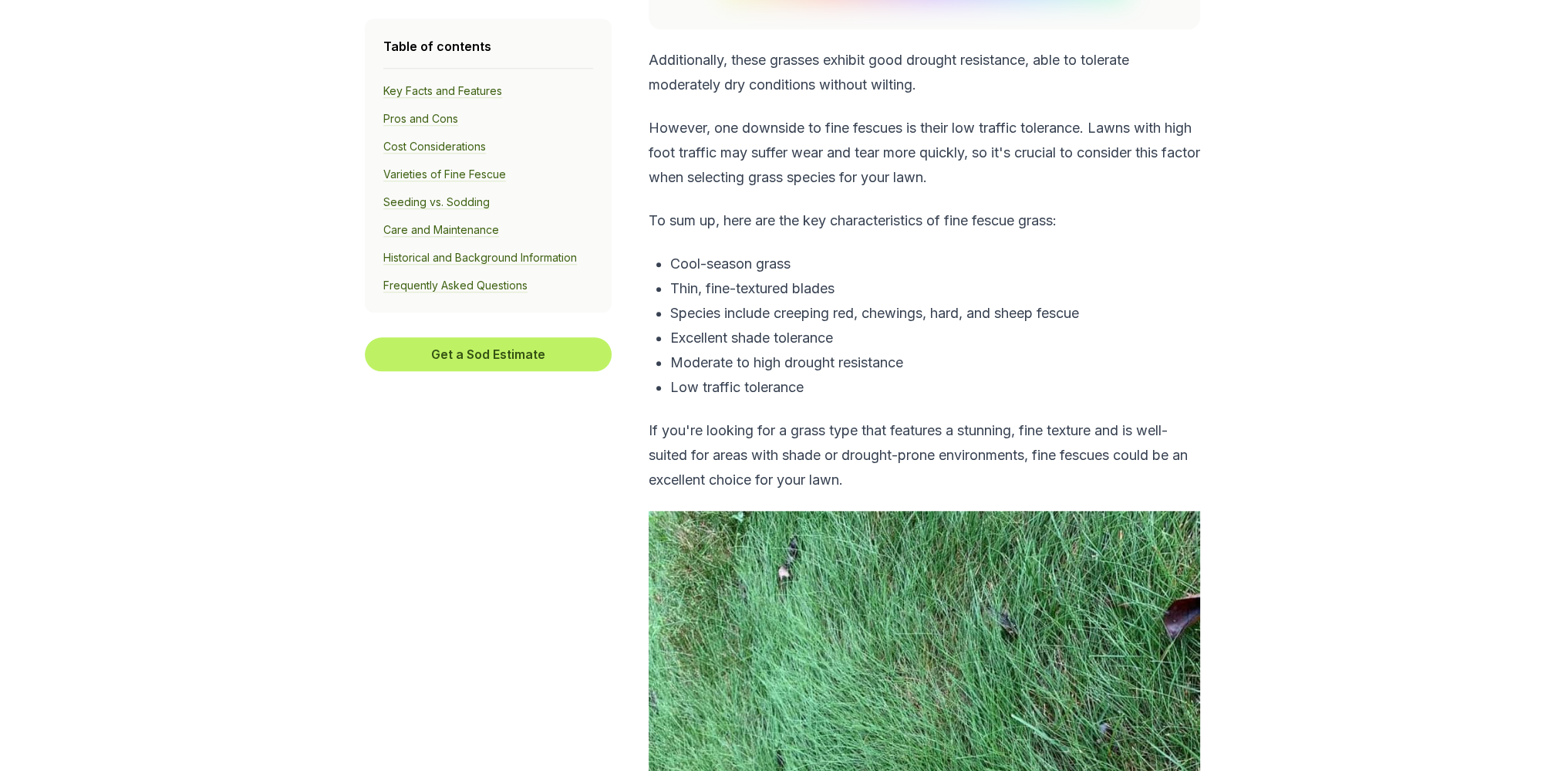
scroll to position [2186, 0]
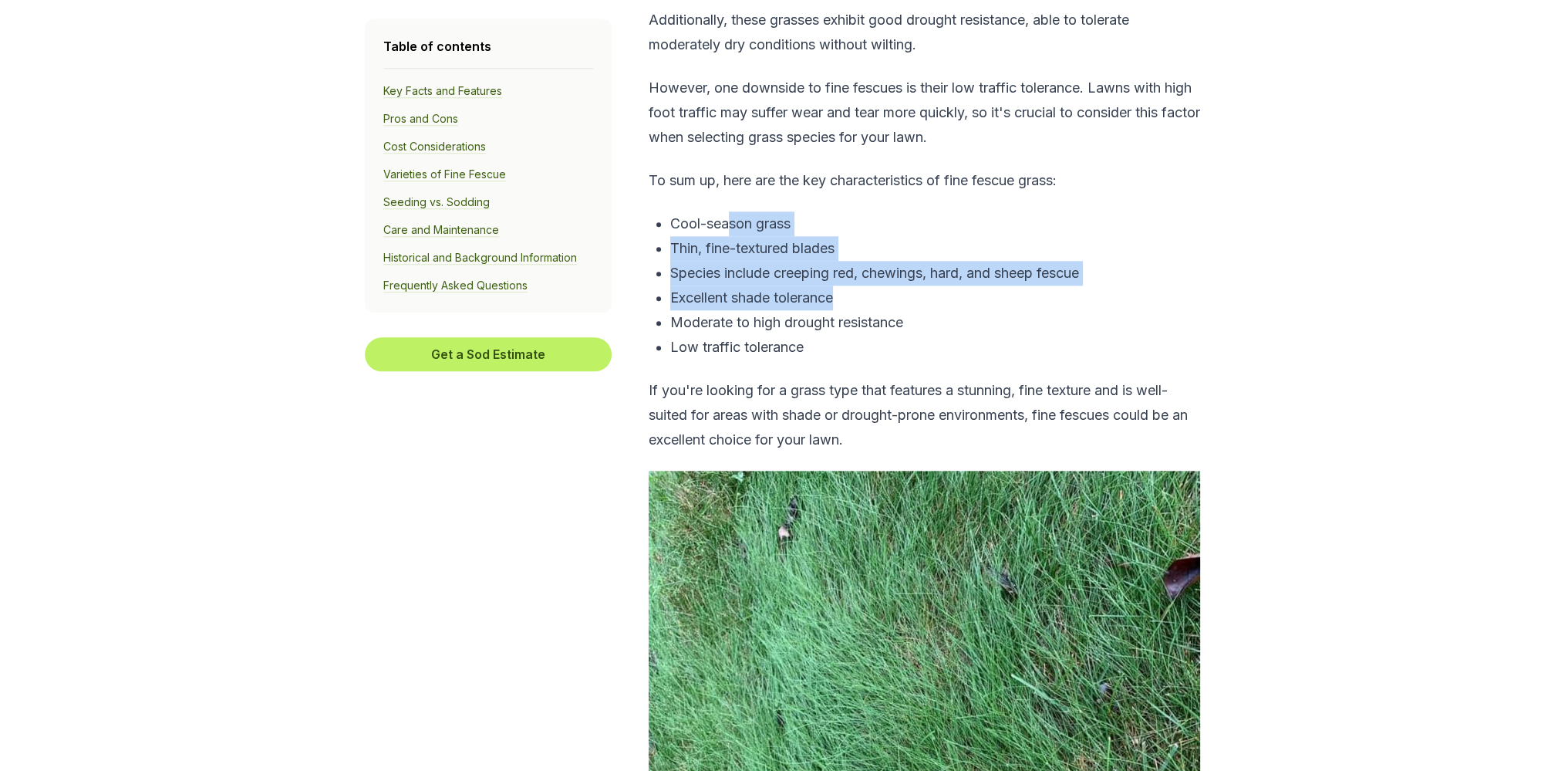
drag, startPoint x: 726, startPoint y: 231, endPoint x: 881, endPoint y: 294, distance: 167.3
click at [881, 294] on ul "Cool-season grass Thin, fine-textured blades Species include creeping red, chew…" at bounding box center [925, 286] width 552 height 148
click at [881, 306] on p "Excellent shade tolerance" at bounding box center [936, 298] width 530 height 25
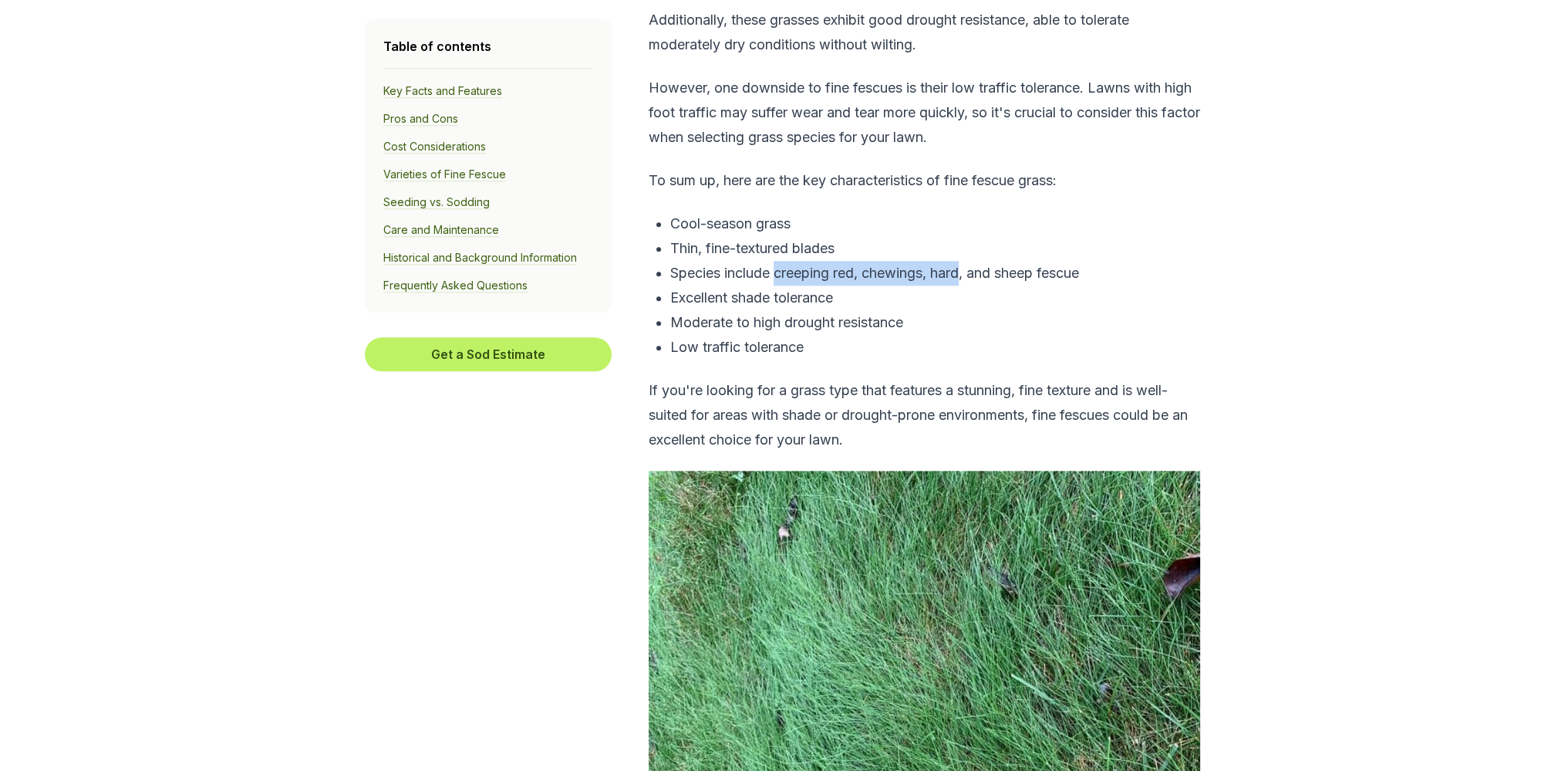
drag, startPoint x: 780, startPoint y: 275, endPoint x: 968, endPoint y: 271, distance: 188.0
click at [968, 271] on p "Species include creeping red, chewings, hard, and sheep fescue" at bounding box center [936, 273] width 530 height 25
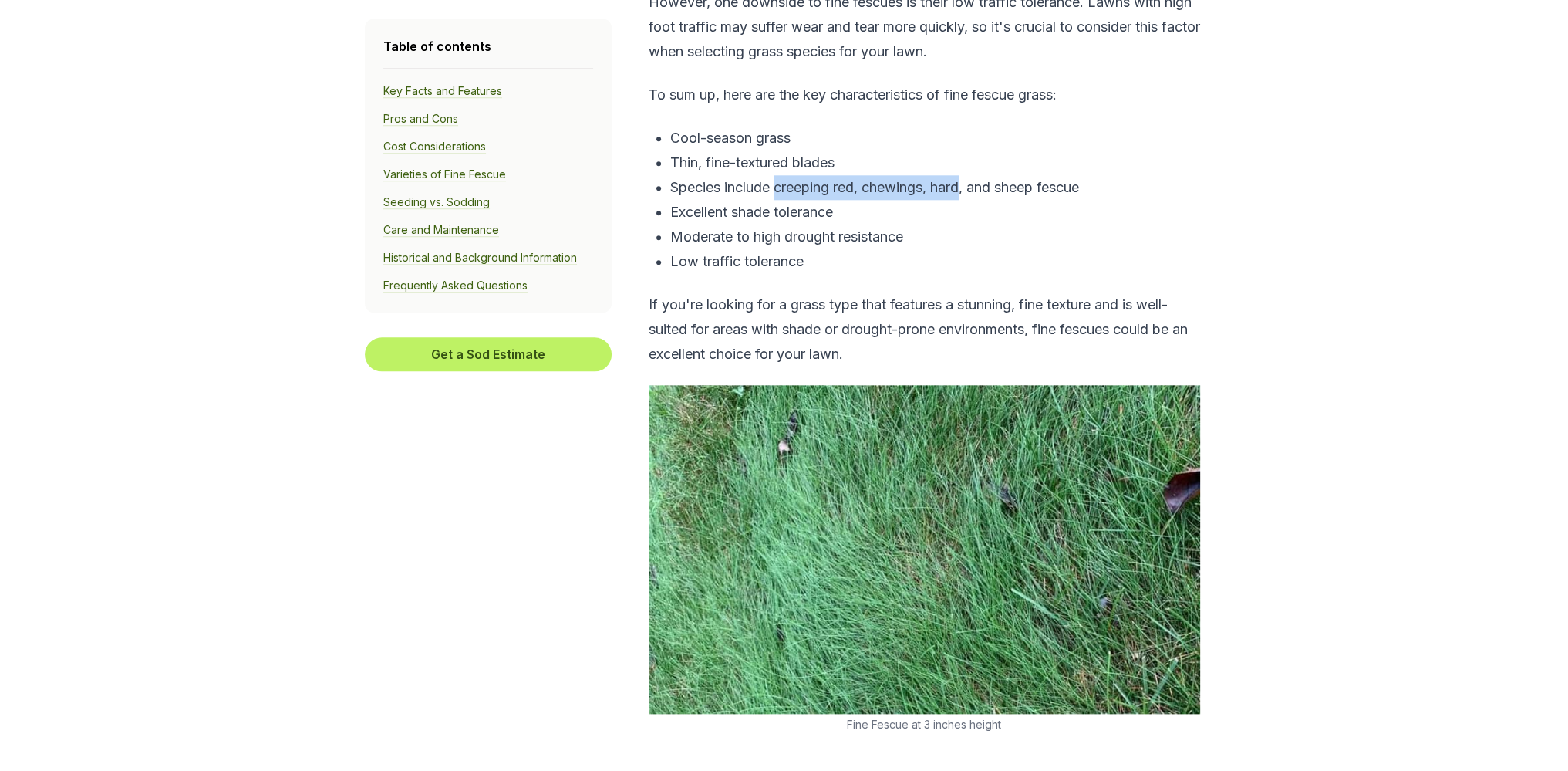
scroll to position [2316, 0]
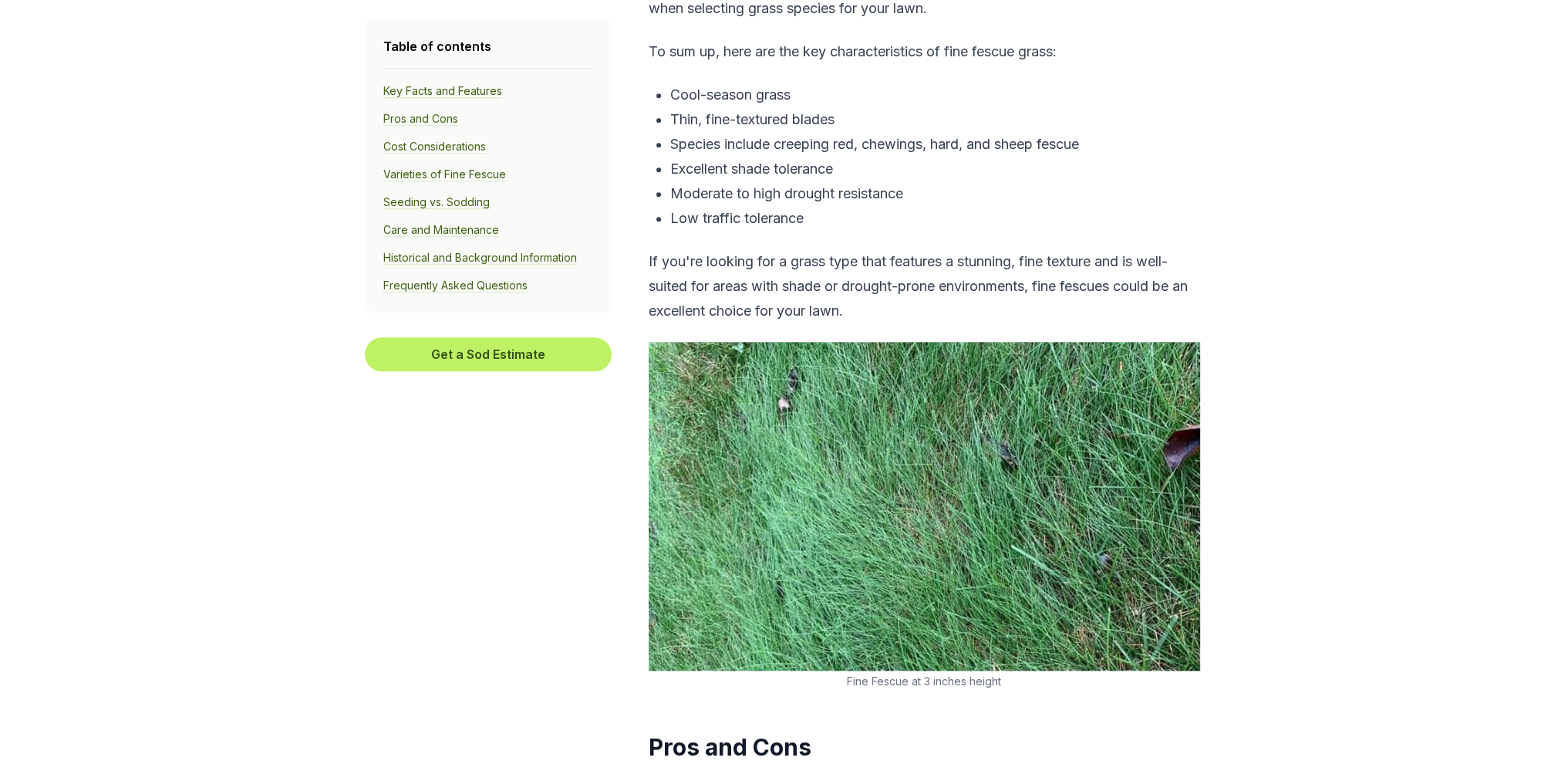
click at [801, 215] on p "Low traffic tolerance" at bounding box center [936, 219] width 530 height 25
drag, startPoint x: 764, startPoint y: 171, endPoint x: 866, endPoint y: 225, distance: 115.4
click at [866, 225] on ul "Cool-season grass Thin, fine-textured blades Species include creeping red, chew…" at bounding box center [925, 156] width 552 height 148
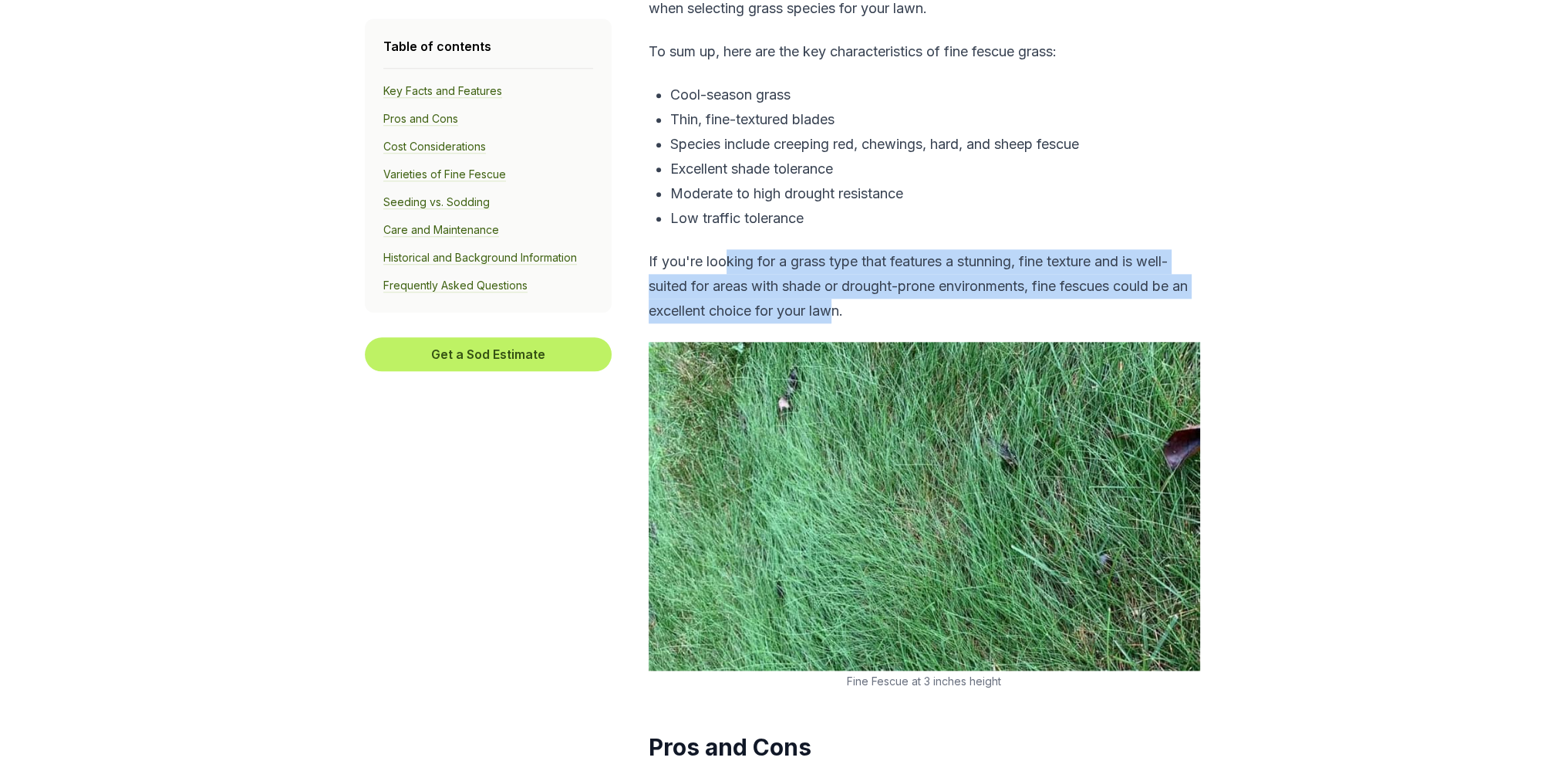
drag, startPoint x: 722, startPoint y: 258, endPoint x: 859, endPoint y: 308, distance: 145.8
click at [856, 308] on p "If you're looking for a grass type that features a stunning, fine texture and i…" at bounding box center [925, 286] width 552 height 74
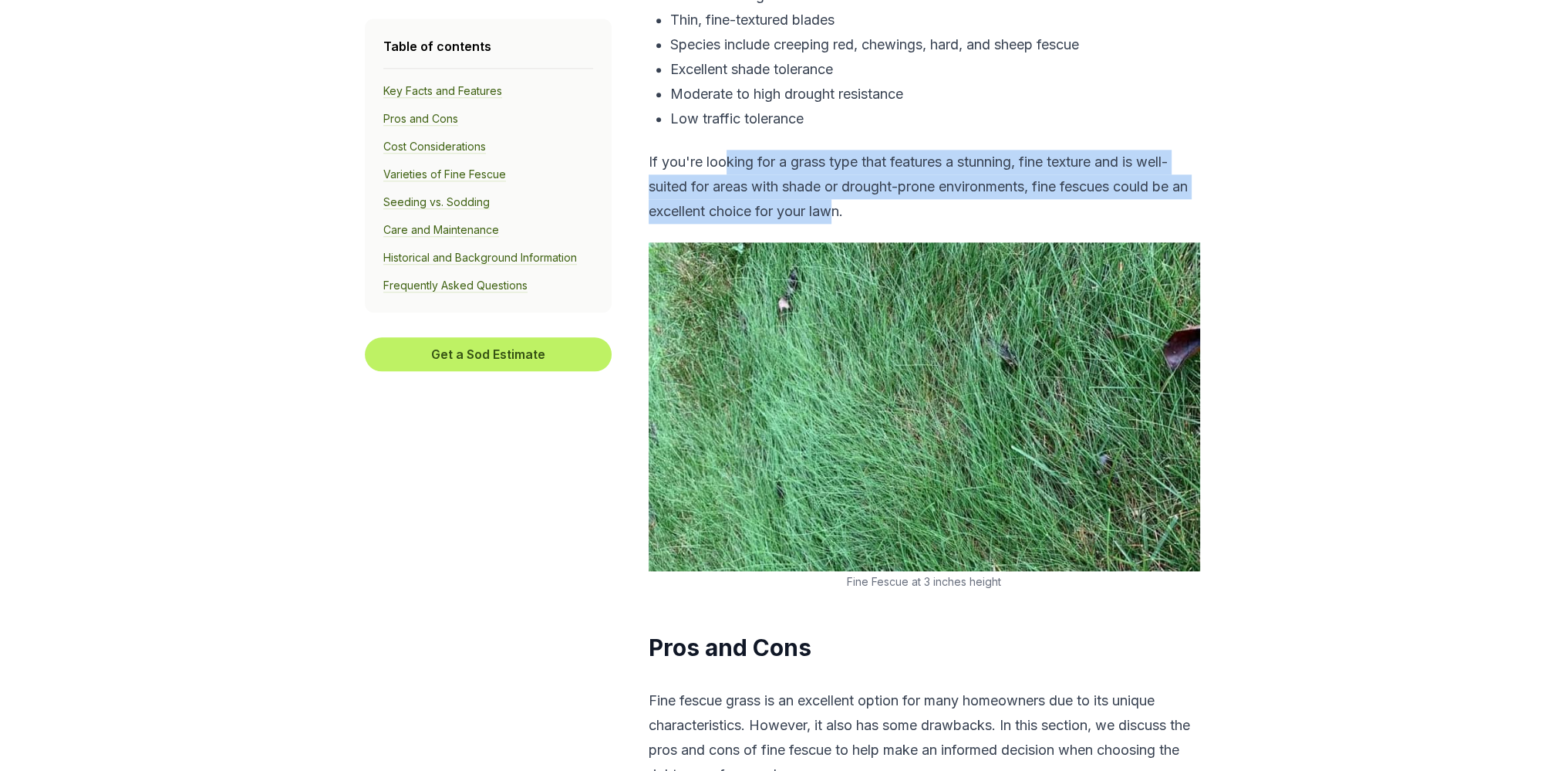
scroll to position [2444, 0]
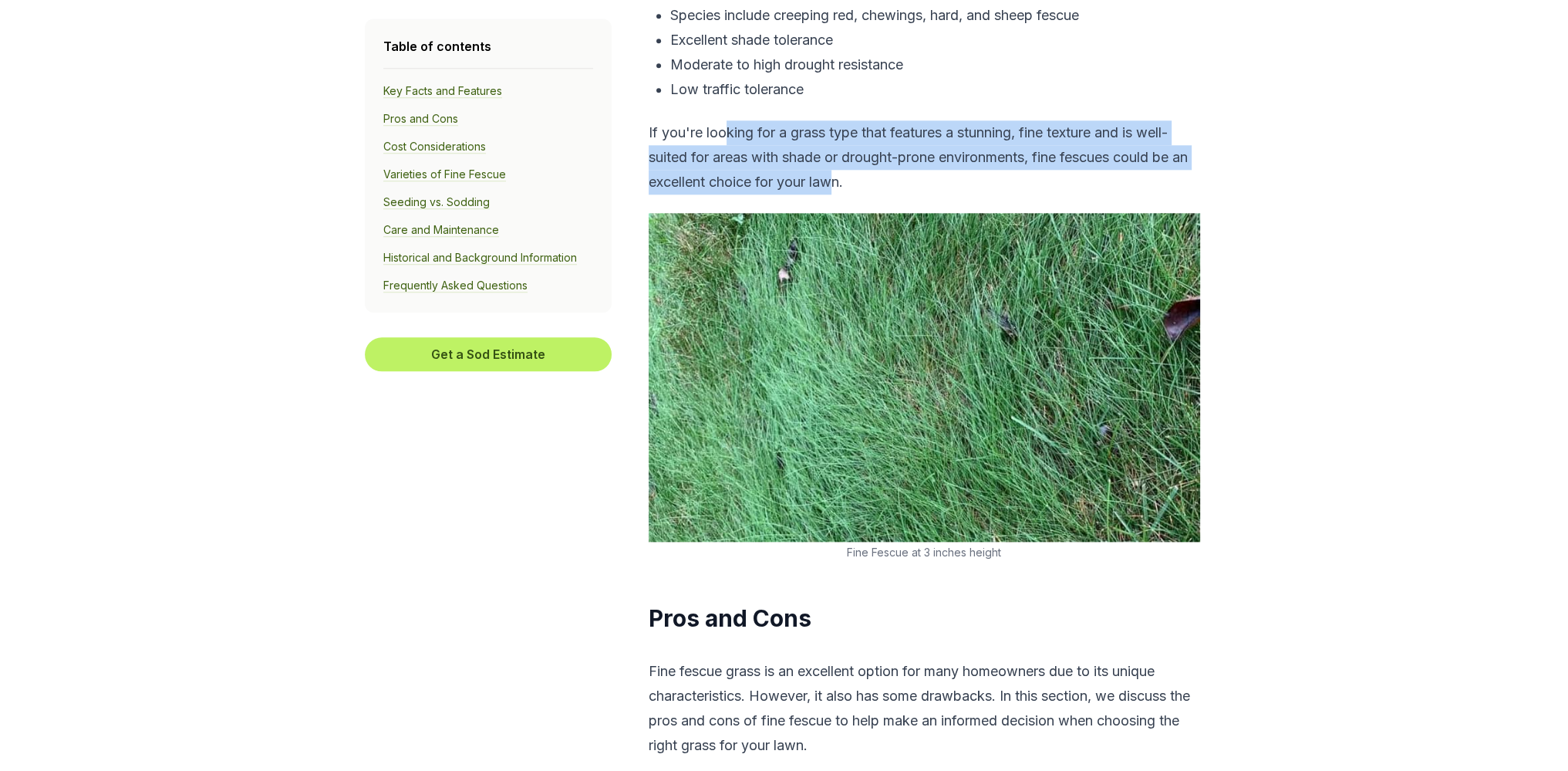
click at [888, 156] on p "If you're looking for a grass type that features a stunning, fine texture and i…" at bounding box center [925, 157] width 552 height 74
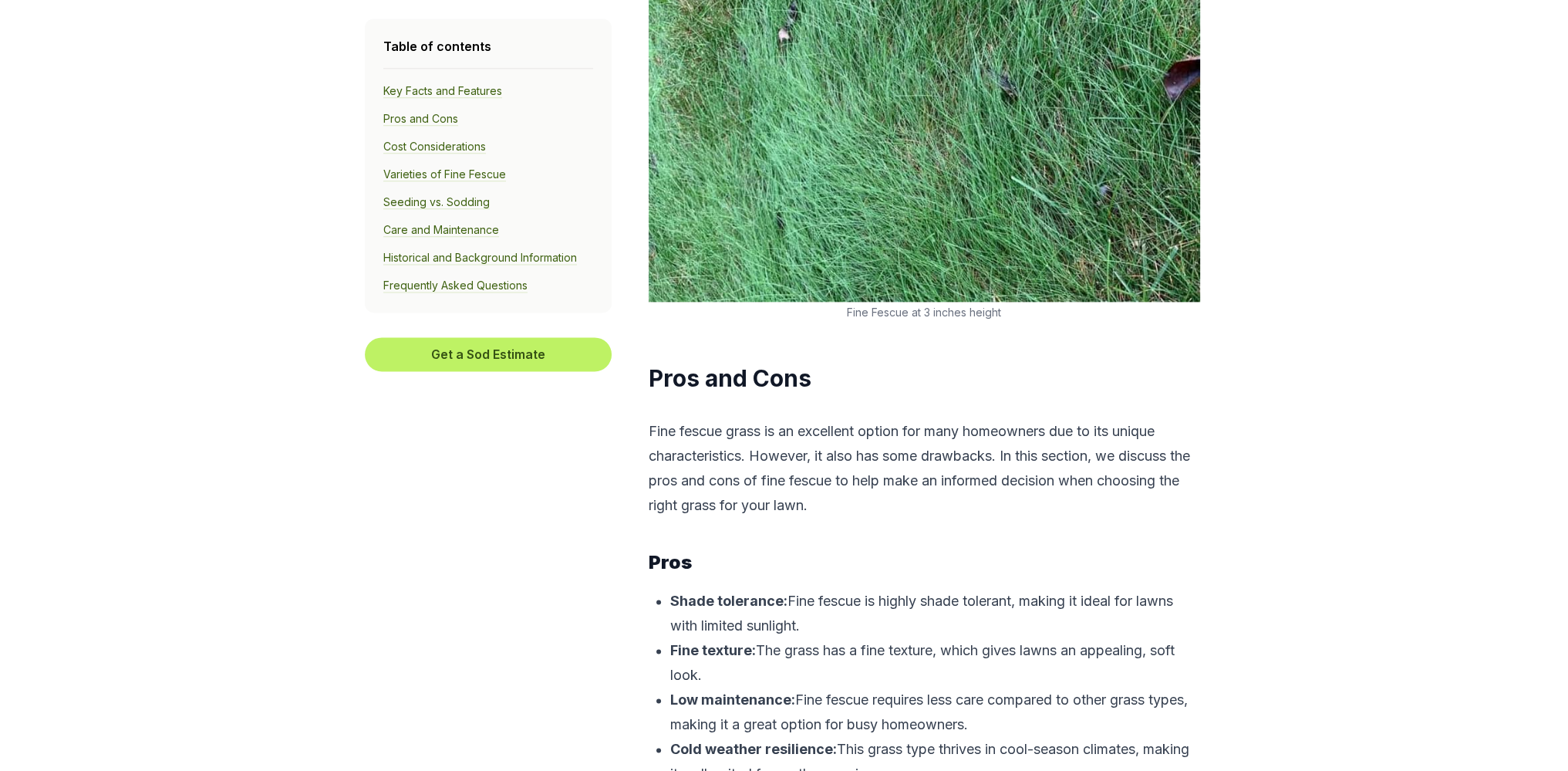
scroll to position [2830, 0]
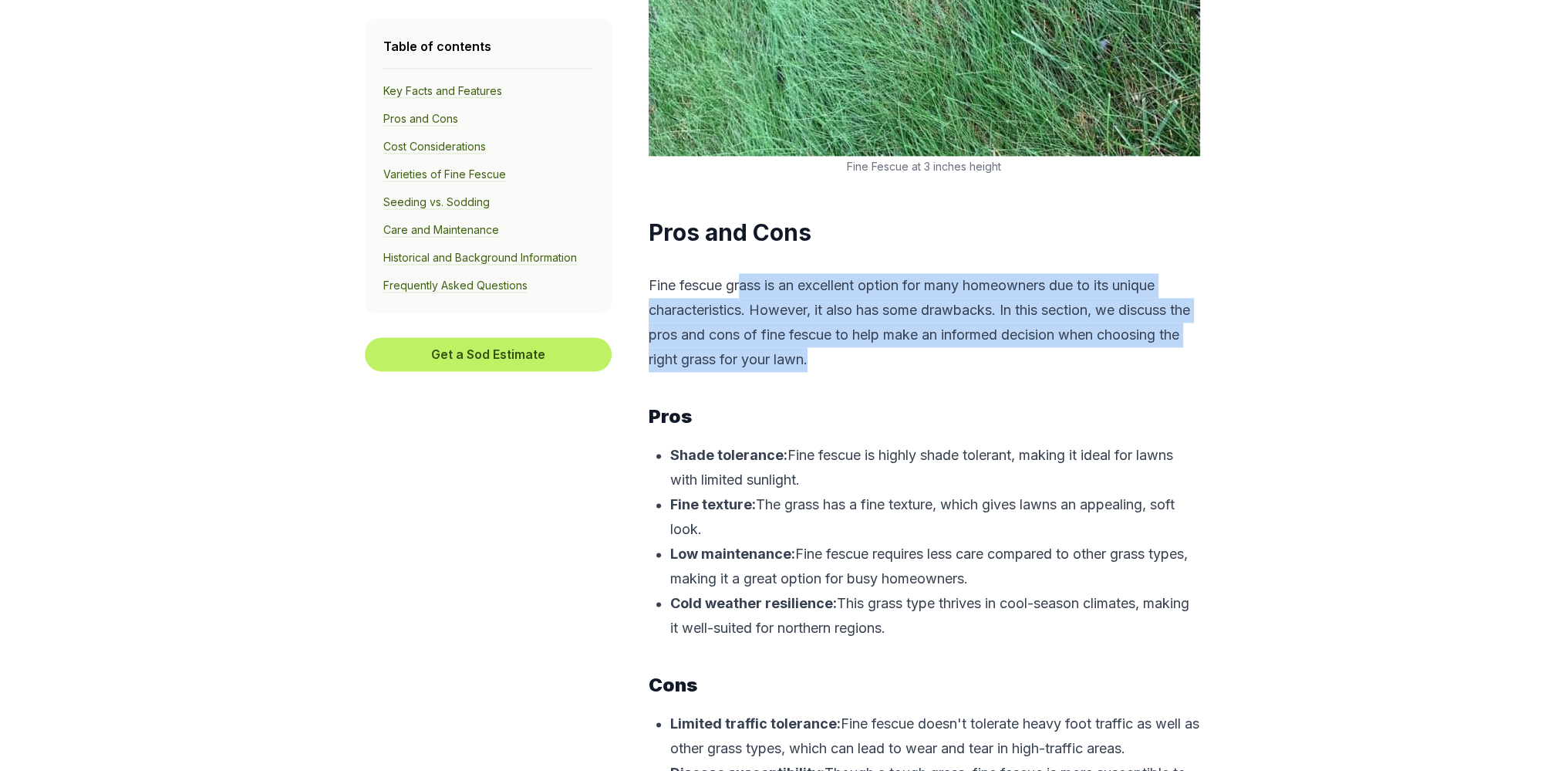
drag, startPoint x: 743, startPoint y: 292, endPoint x: 880, endPoint y: 360, distance: 152.9
click at [877, 360] on p "Fine fescue grass is an excellent option for many homeowners due to its unique …" at bounding box center [925, 323] width 552 height 99
click at [926, 368] on p "Fine fescue grass is an excellent option for many homeowners due to its unique …" at bounding box center [925, 323] width 552 height 99
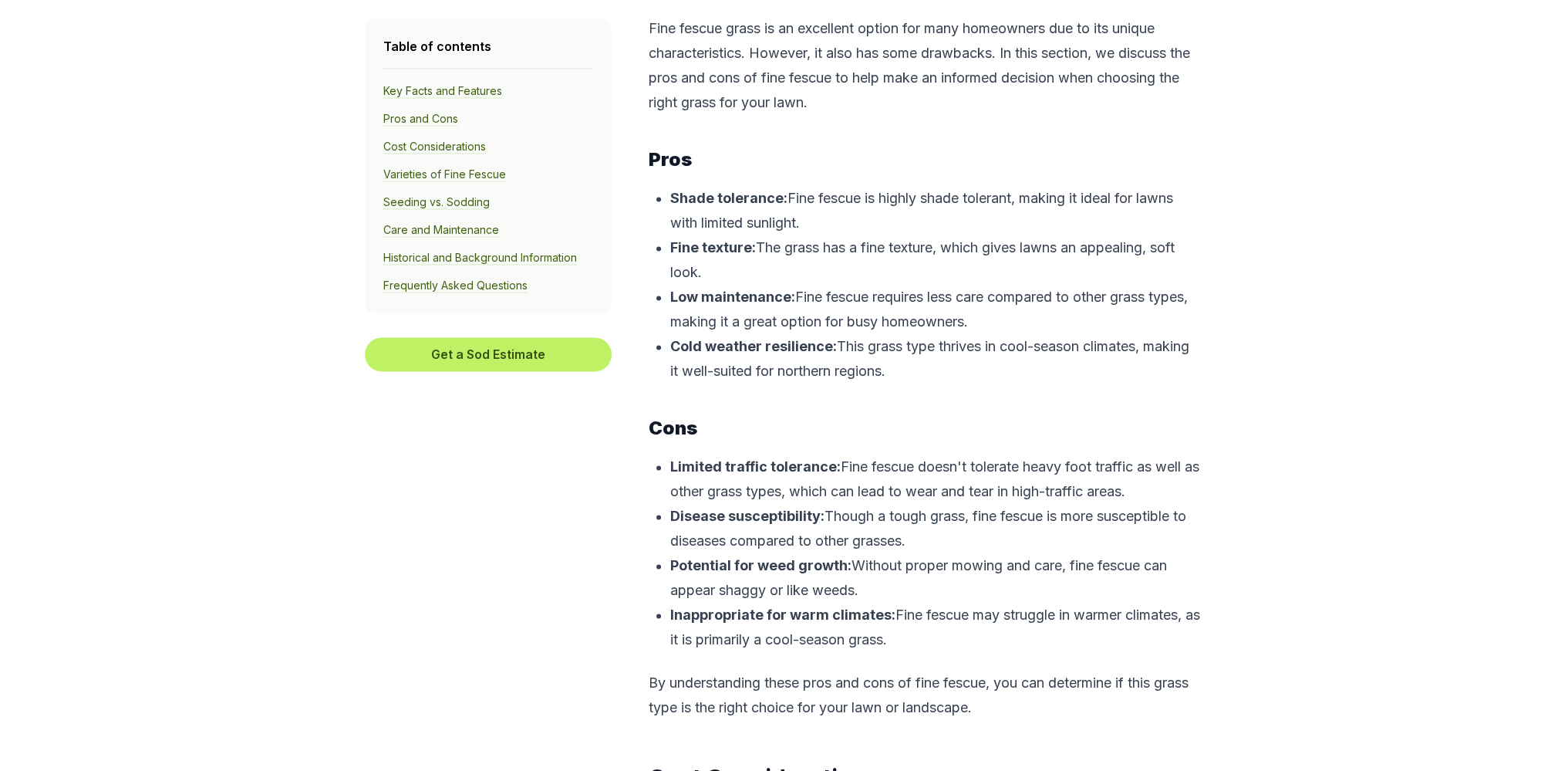
scroll to position [3216, 0]
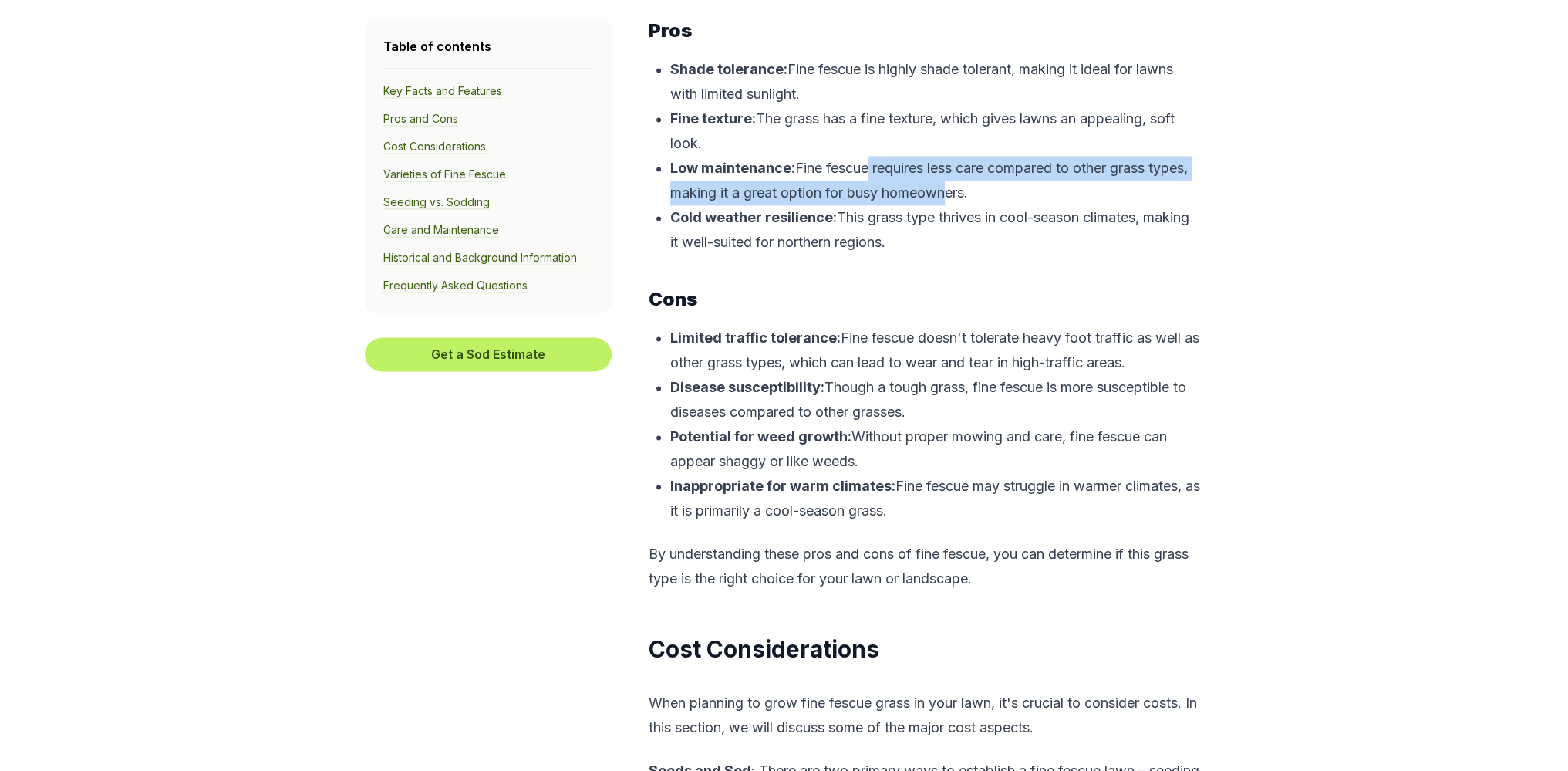
drag, startPoint x: 864, startPoint y: 182, endPoint x: 983, endPoint y: 195, distance: 119.7
click at [983, 195] on p "Low maintenance: Fine fescue requires less care compared to other grass types, …" at bounding box center [936, 180] width 530 height 49
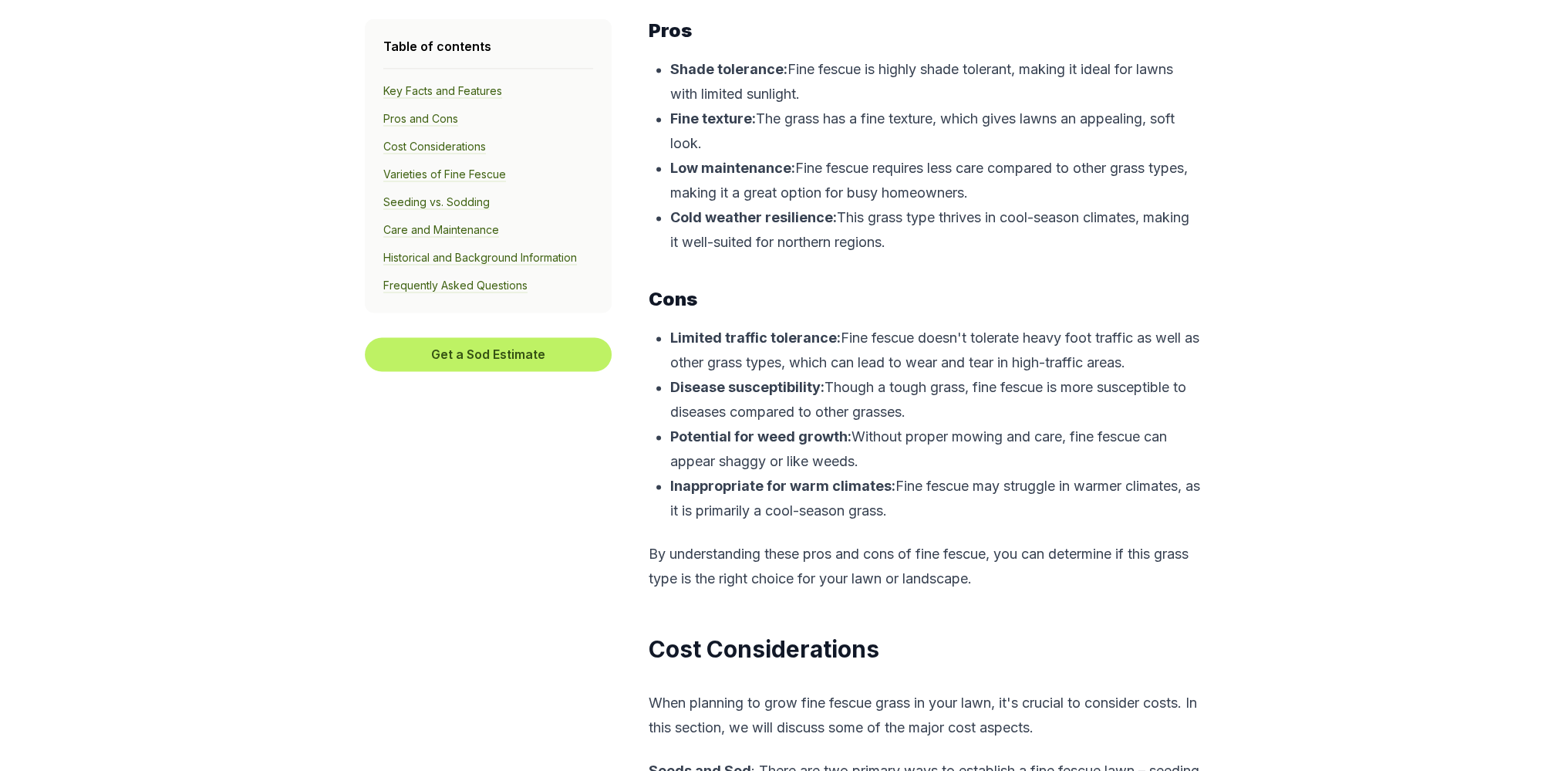
click at [963, 237] on p "Cold weather resilience: This grass type thrives in cool-season climates, makin…" at bounding box center [936, 230] width 530 height 49
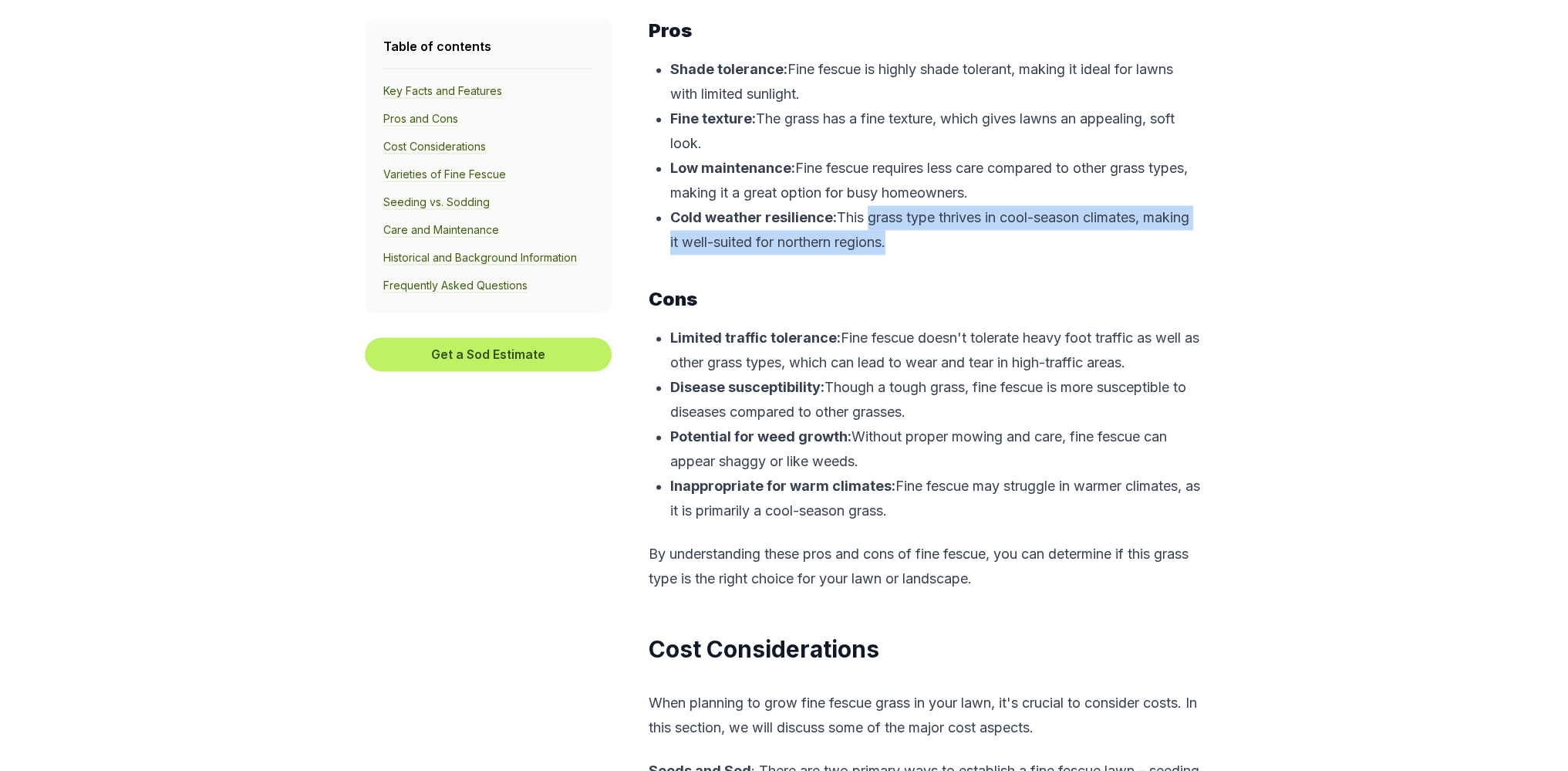
drag, startPoint x: 865, startPoint y: 224, endPoint x: 913, endPoint y: 264, distance: 62.5
click at [892, 252] on p "Cold weather resilience: This grass type thrives in cool-season climates, makin…" at bounding box center [936, 230] width 530 height 49
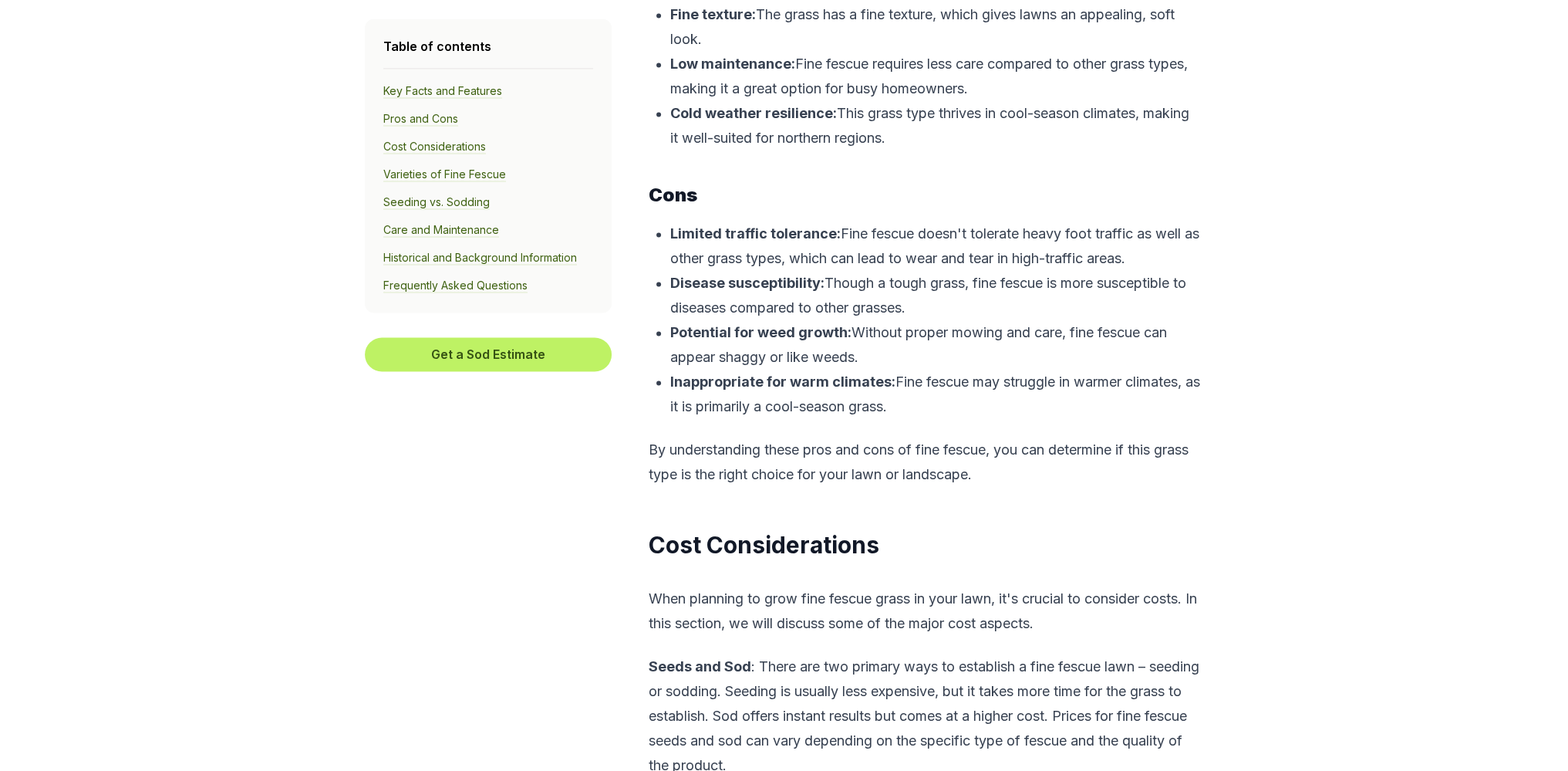
scroll to position [3344, 0]
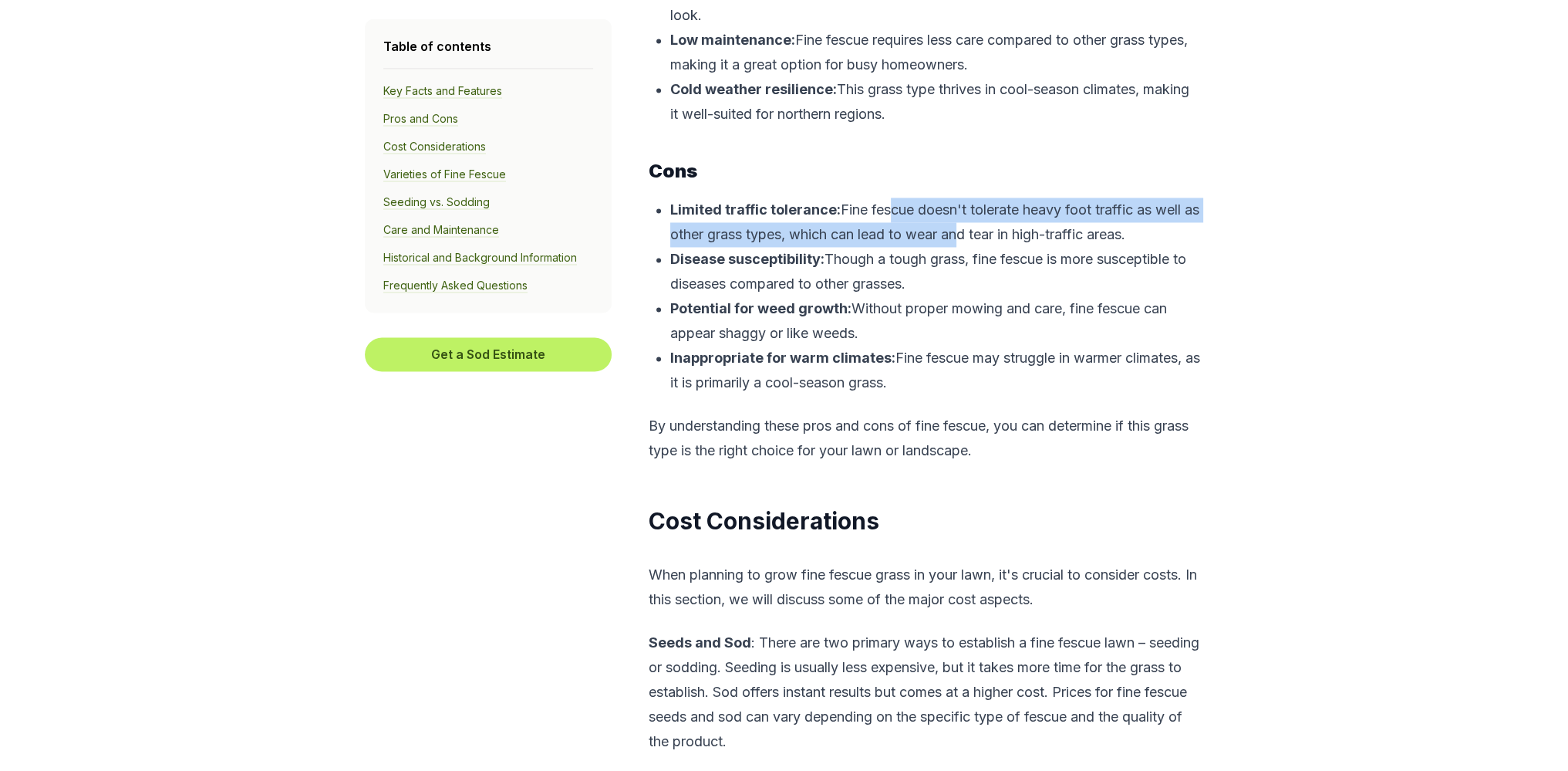
drag, startPoint x: 881, startPoint y: 209, endPoint x: 972, endPoint y: 245, distance: 97.9
click at [972, 245] on p "Limited traffic tolerance: Fine fescue doesn't tolerate heavy foot traffic as w…" at bounding box center [936, 222] width 530 height 49
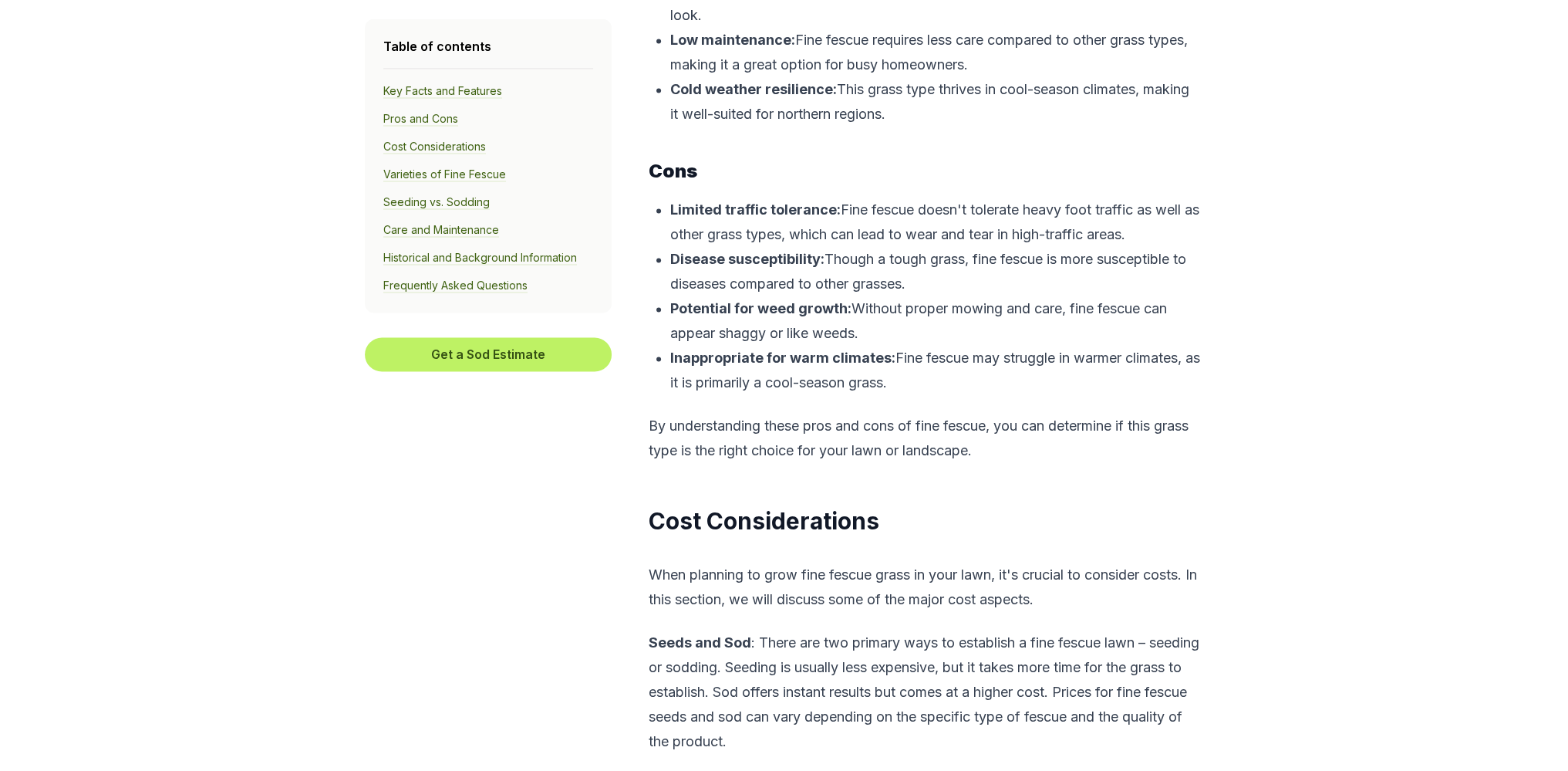
click at [942, 292] on p "Disease susceptibility: Though a tough grass, fine fescue is more susceptible t…" at bounding box center [936, 271] width 530 height 49
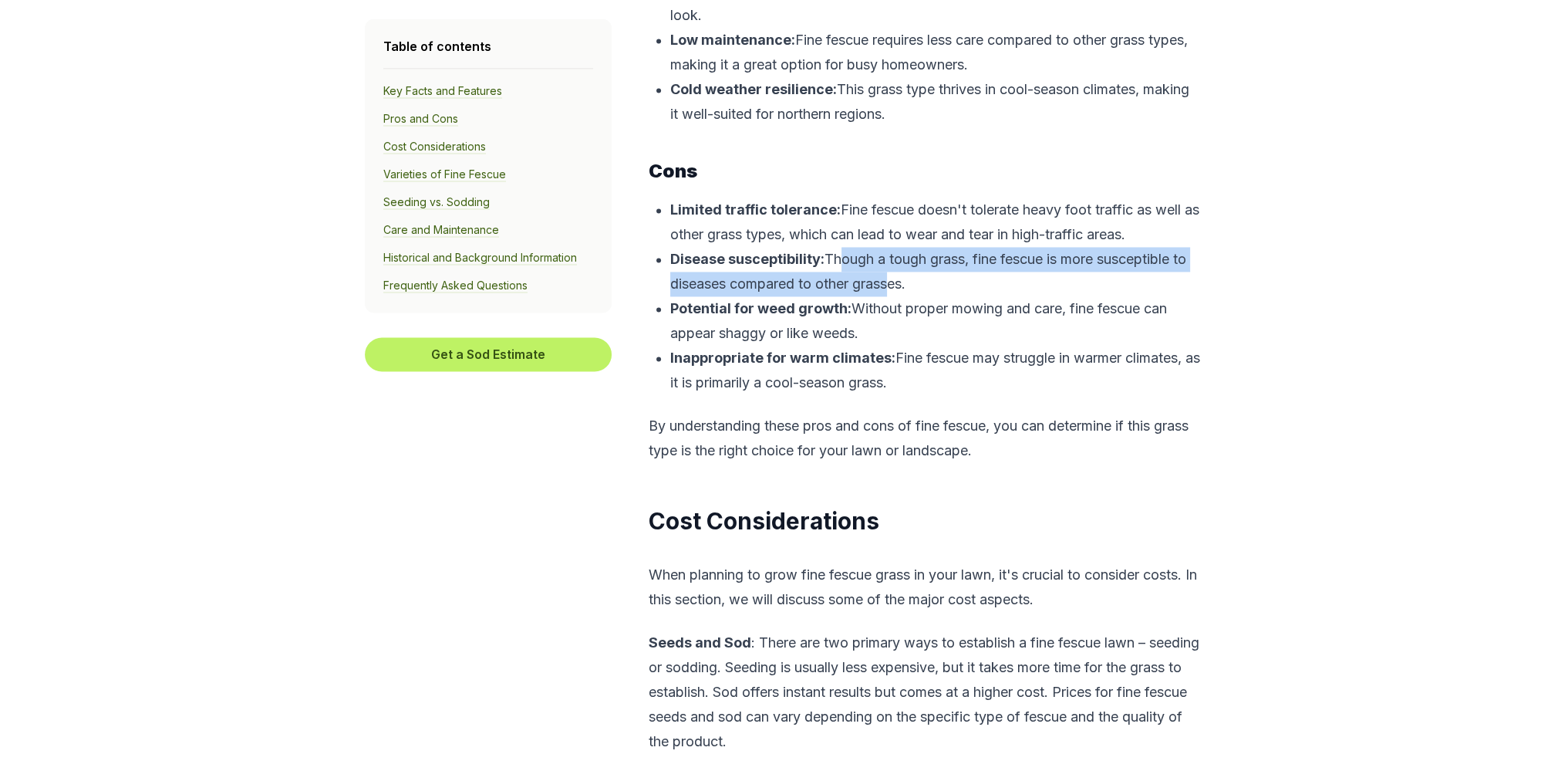
drag, startPoint x: 836, startPoint y: 258, endPoint x: 892, endPoint y: 285, distance: 62.2
click at [888, 284] on p "Disease susceptibility: Though a tough grass, fine fescue is more susceptible t…" at bounding box center [936, 271] width 530 height 49
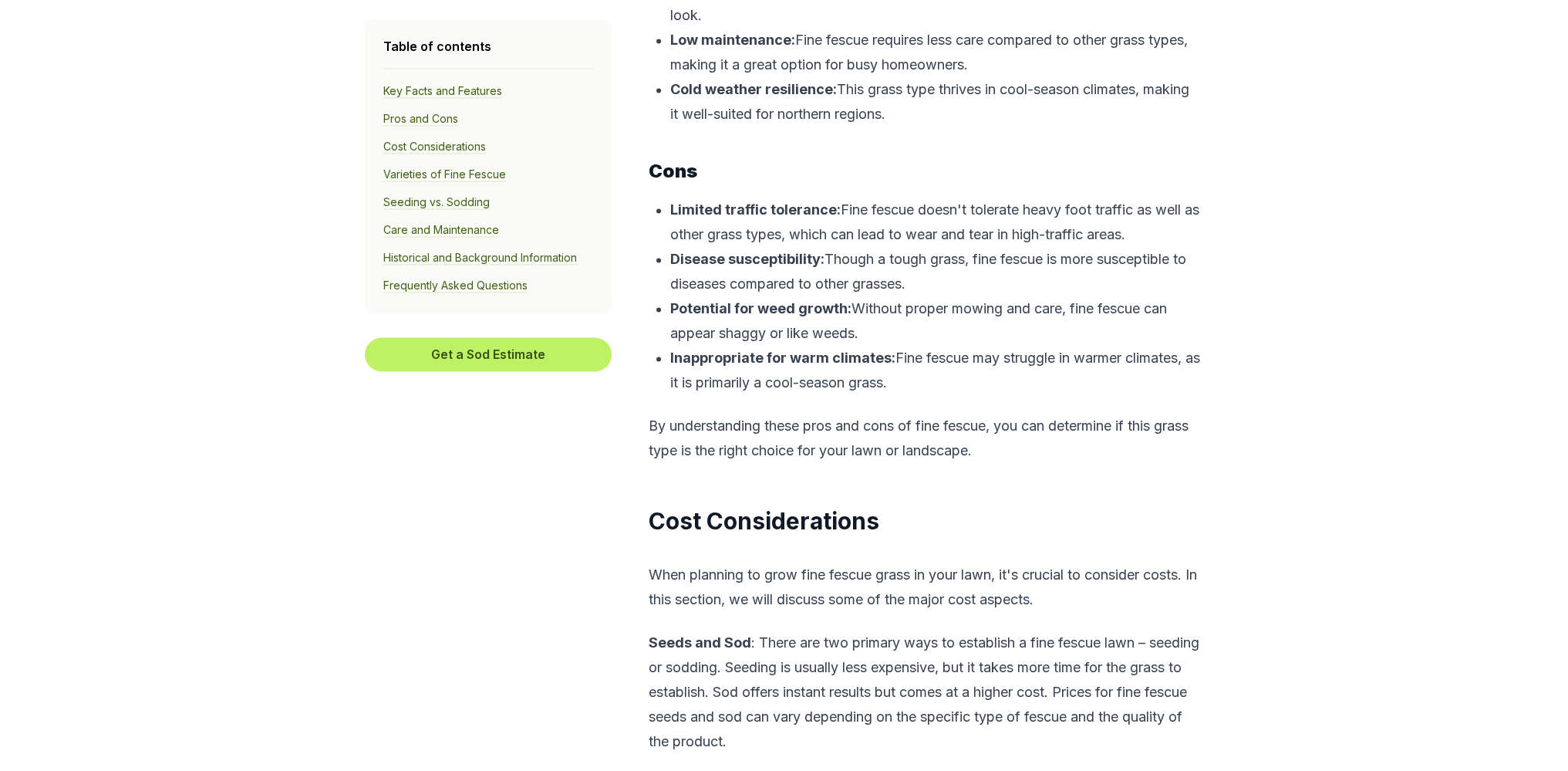
click at [964, 292] on p "Disease susceptibility: Though a tough grass, fine fescue is more susceptible t…" at bounding box center [936, 271] width 530 height 49
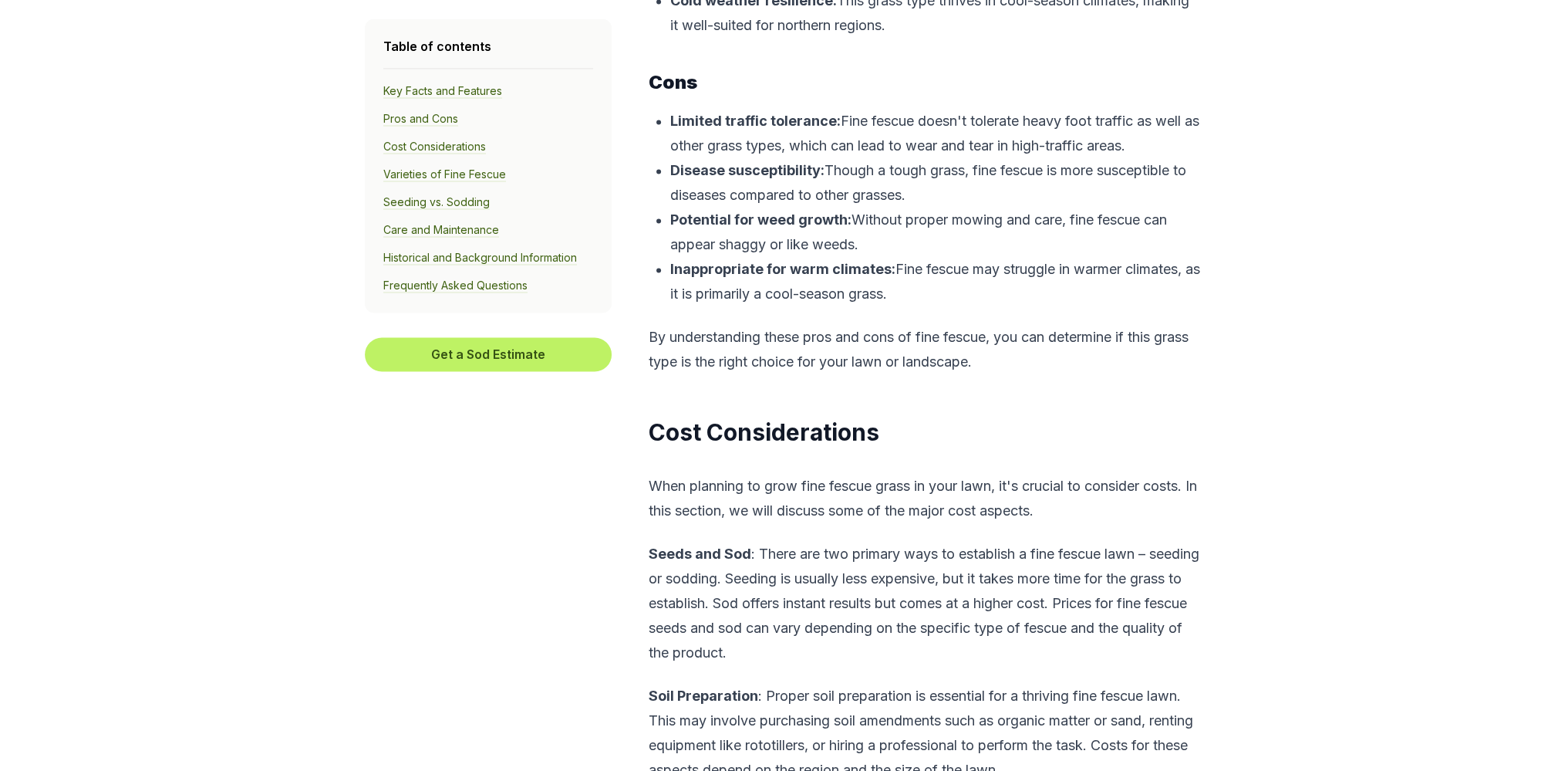
scroll to position [3474, 0]
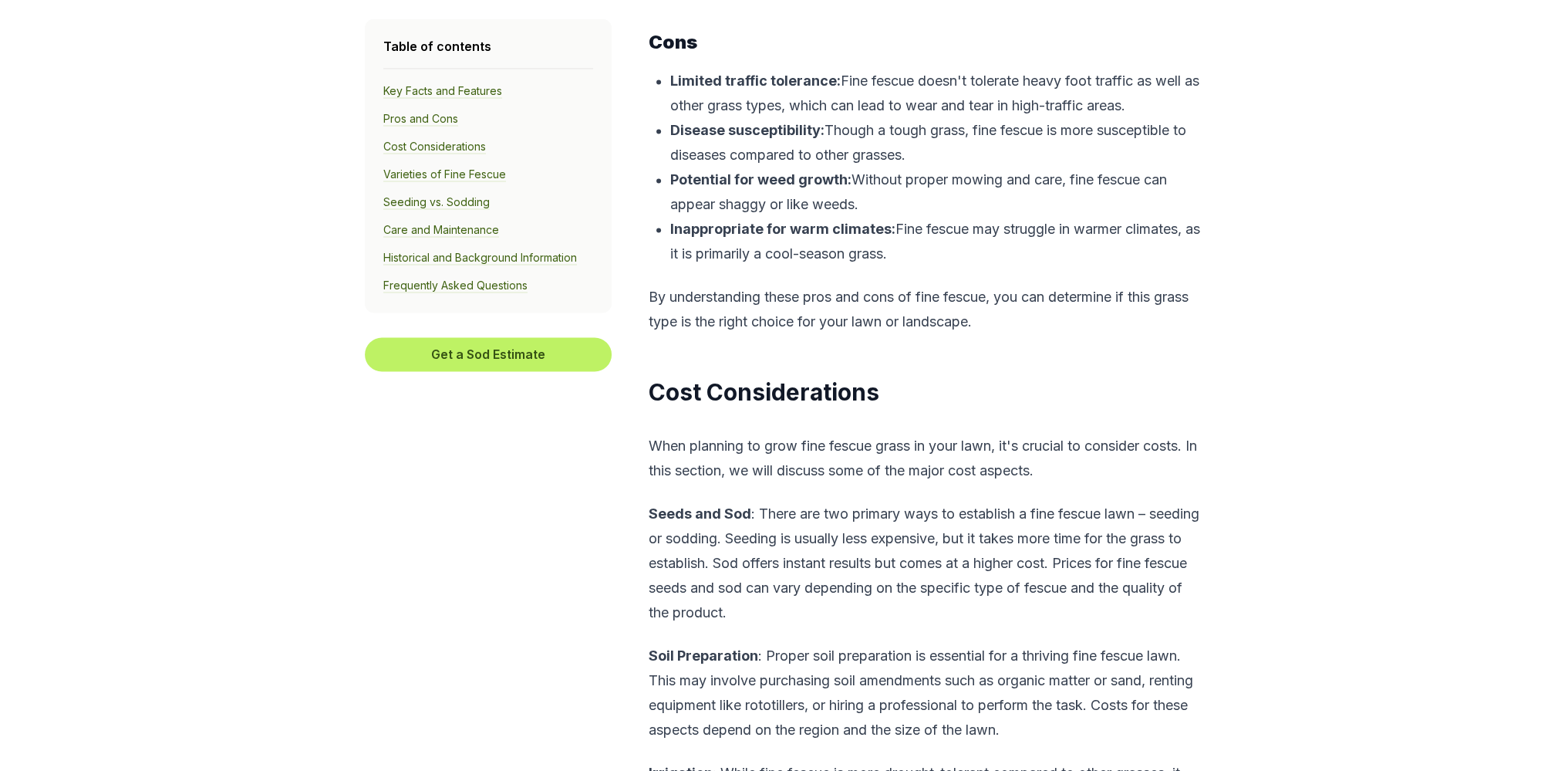
drag, startPoint x: 900, startPoint y: 184, endPoint x: 971, endPoint y: 201, distance: 73.0
click at [971, 201] on p "Potential for weed growth: Without proper mowing and care, fine fescue can appe…" at bounding box center [936, 191] width 530 height 49
click at [973, 224] on p "Inappropriate for warm climates: Fine fescue may struggle in warmer climates, a…" at bounding box center [936, 241] width 530 height 49
drag, startPoint x: 897, startPoint y: 240, endPoint x: 947, endPoint y: 270, distance: 58.3
click at [947, 266] on p "Inappropriate for warm climates: Fine fescue may struggle in warmer climates, a…" at bounding box center [936, 241] width 530 height 49
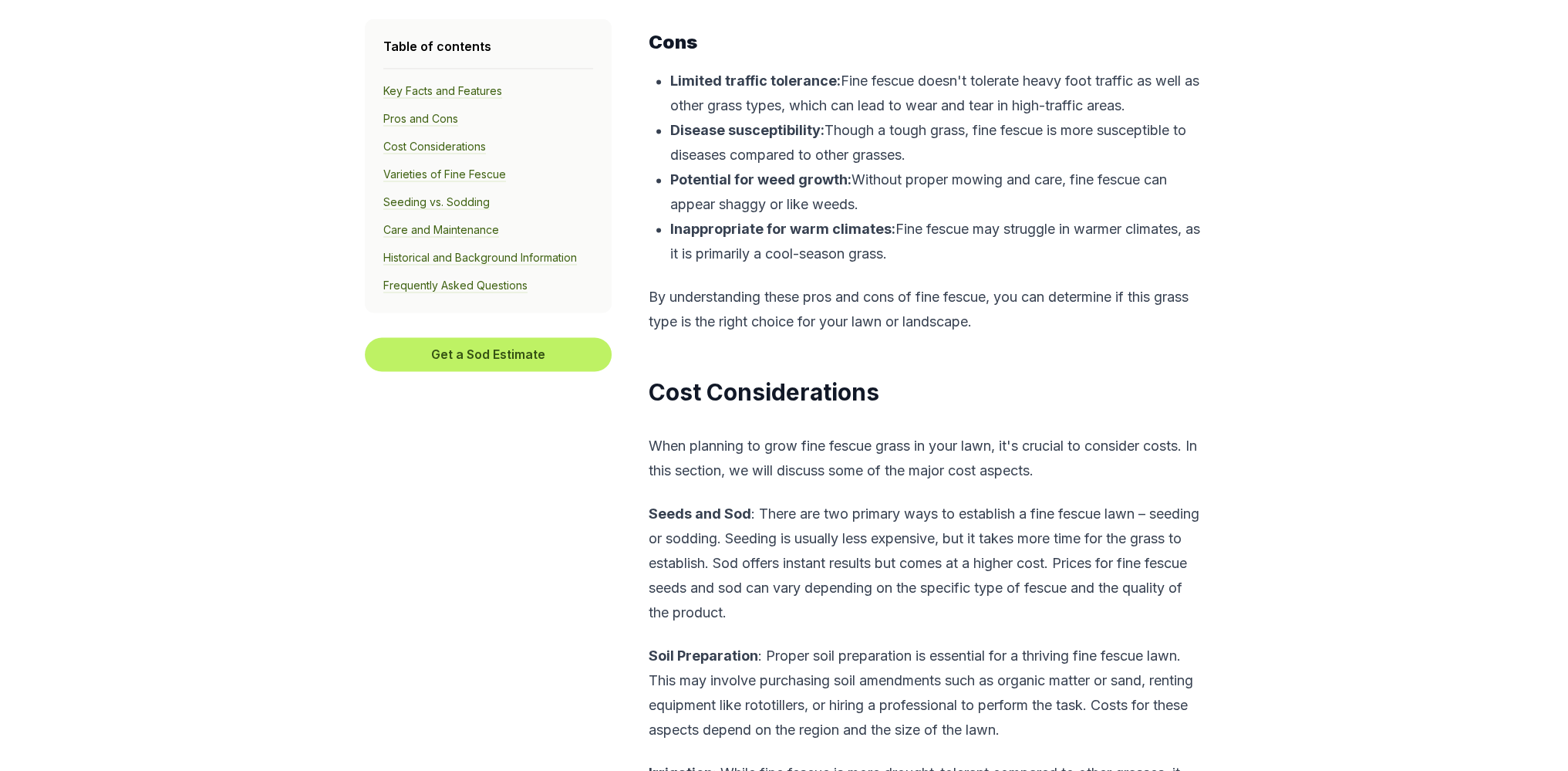
click at [966, 266] on p "Inappropriate for warm climates: Fine fescue may struggle in warmer climates, a…" at bounding box center [936, 241] width 530 height 49
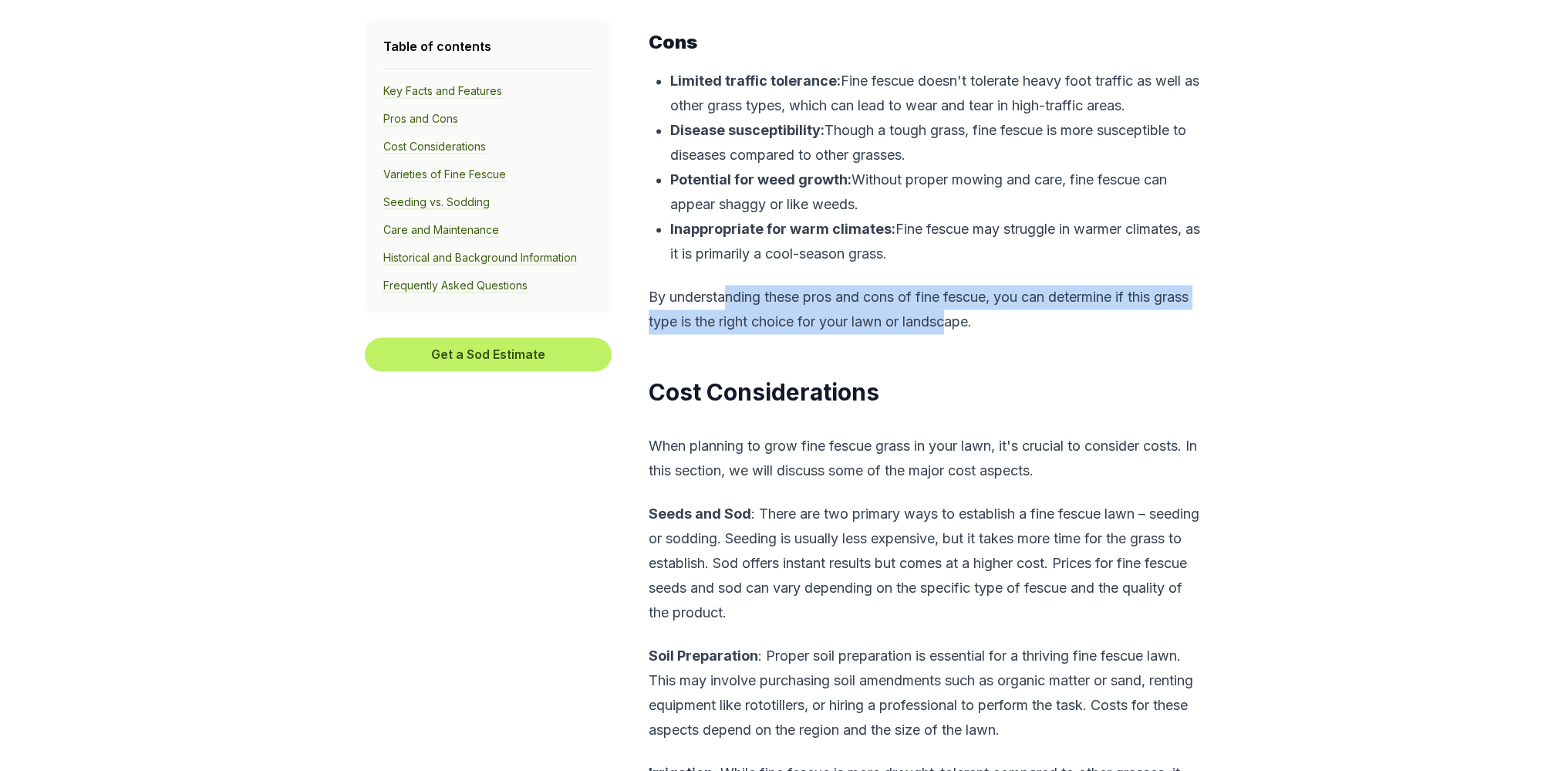
drag, startPoint x: 735, startPoint y: 301, endPoint x: 997, endPoint y: 330, distance: 263.6
click at [996, 330] on p "By understanding these pros and cons of fine fescue, you can determine if this …" at bounding box center [925, 309] width 552 height 49
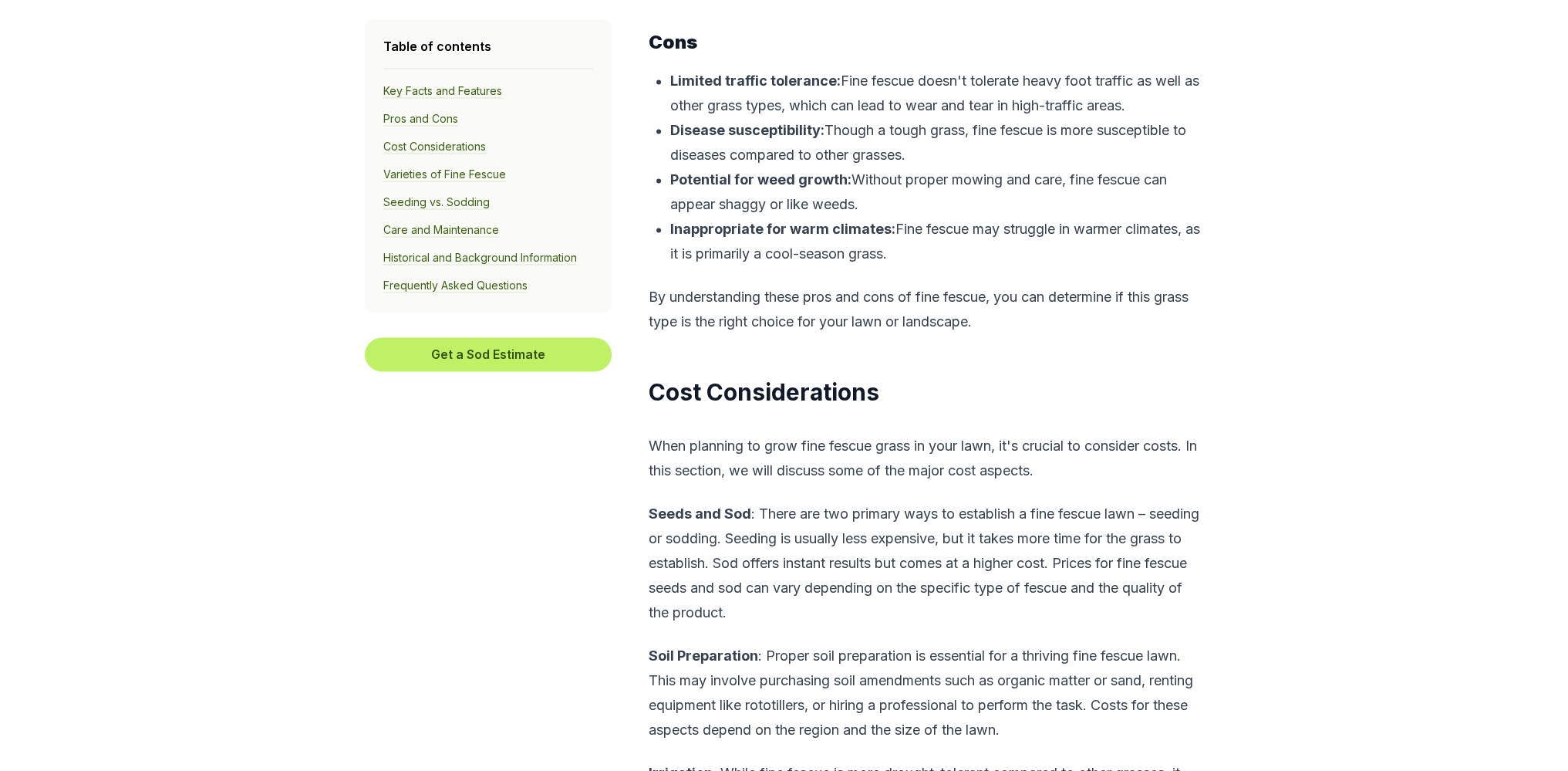
click at [1074, 334] on p "By understanding these pros and cons of fine fescue, you can determine if this …" at bounding box center [925, 309] width 552 height 49
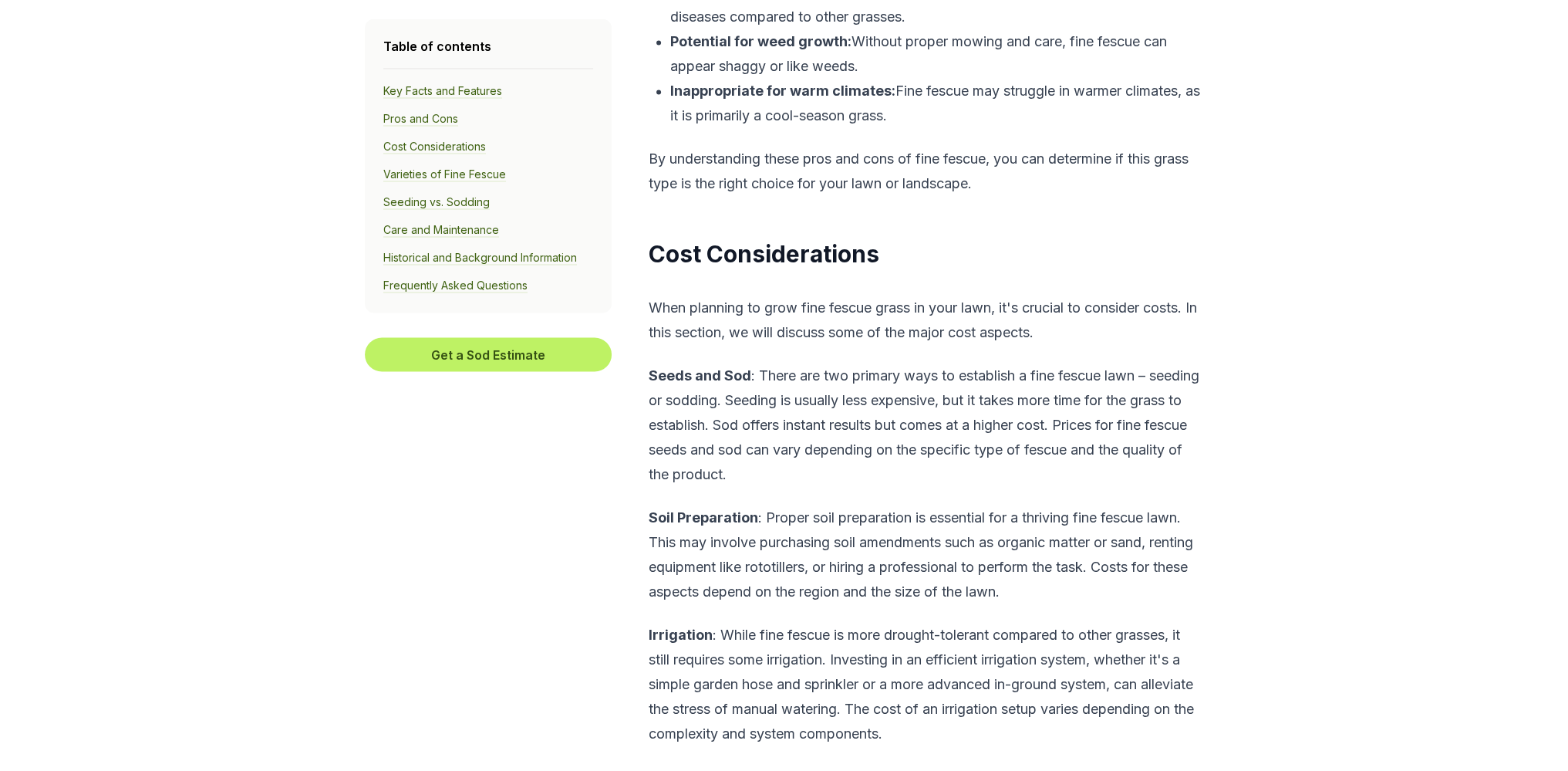
scroll to position [3730, 0]
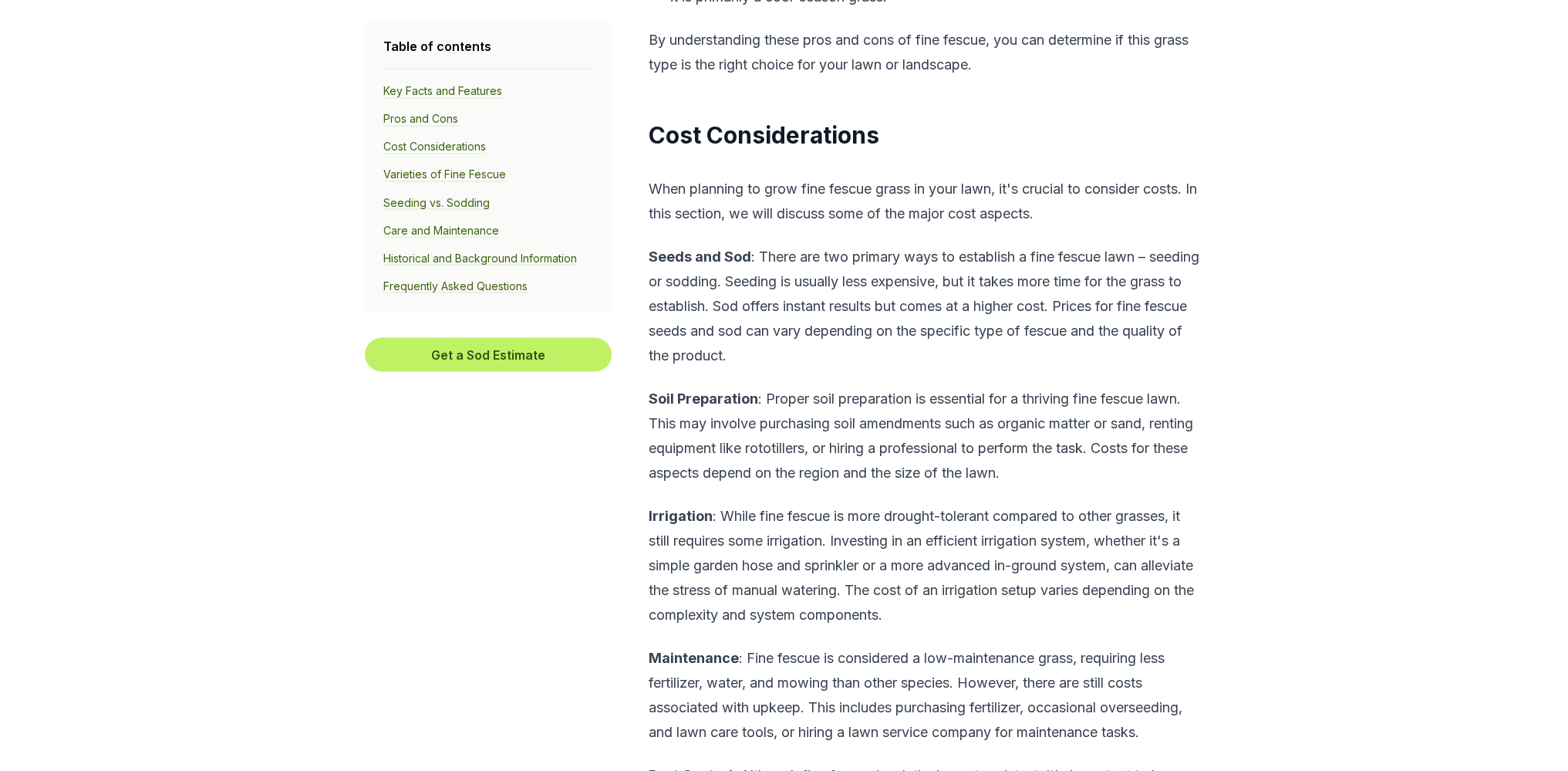
click at [922, 319] on p "Seeds and Sod : There are two primary ways to establish a fine fescue lawn – se…" at bounding box center [925, 306] width 552 height 123
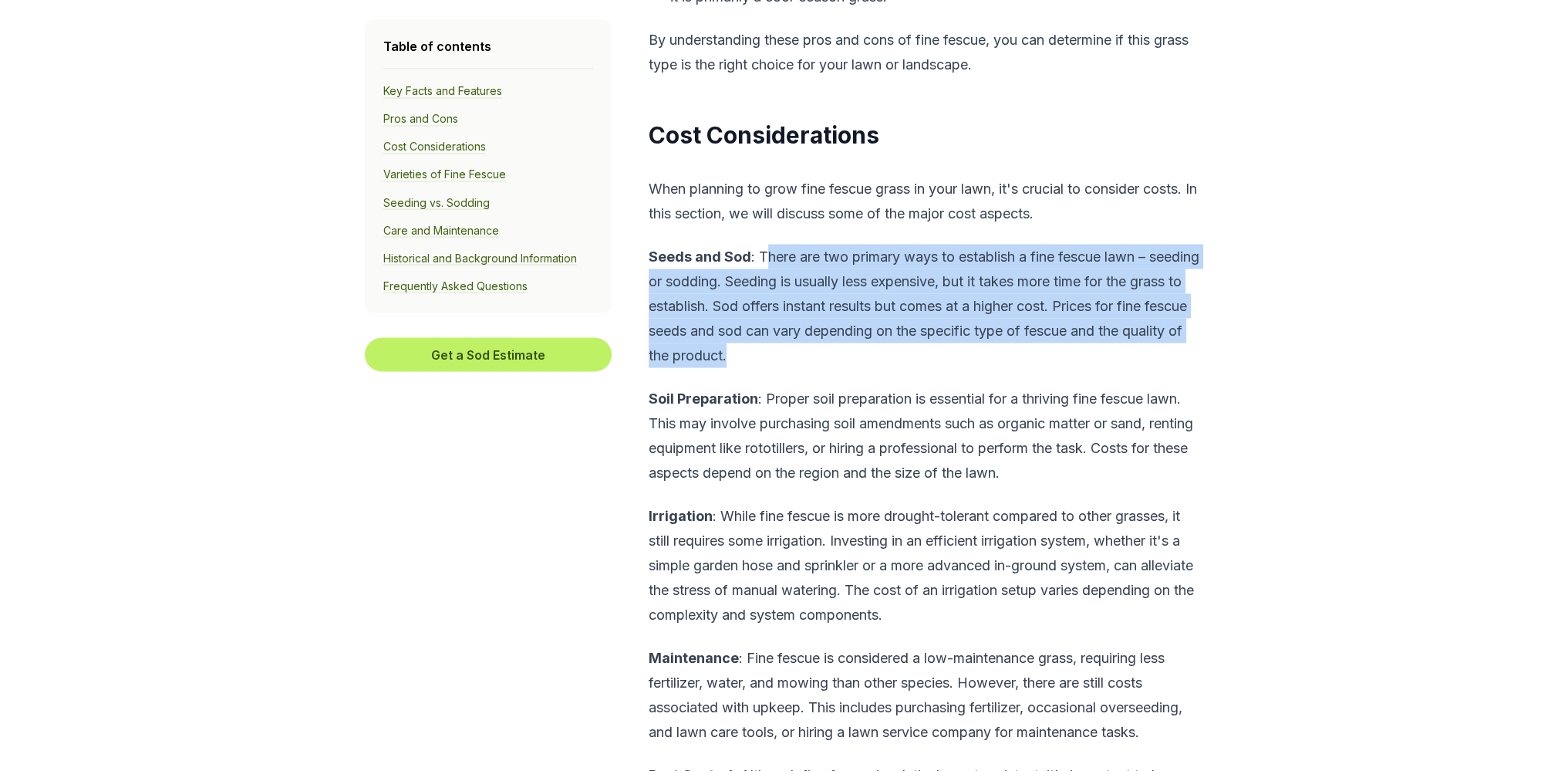
drag, startPoint x: 768, startPoint y: 259, endPoint x: 867, endPoint y: 357, distance: 139.3
click at [863, 360] on p "Seeds and Sod : There are two primary ways to establish a fine fescue lawn – se…" at bounding box center [925, 306] width 552 height 123
click at [920, 350] on p "Seeds and Sod : There are two primary ways to establish a fine fescue lawn – se…" at bounding box center [925, 306] width 552 height 123
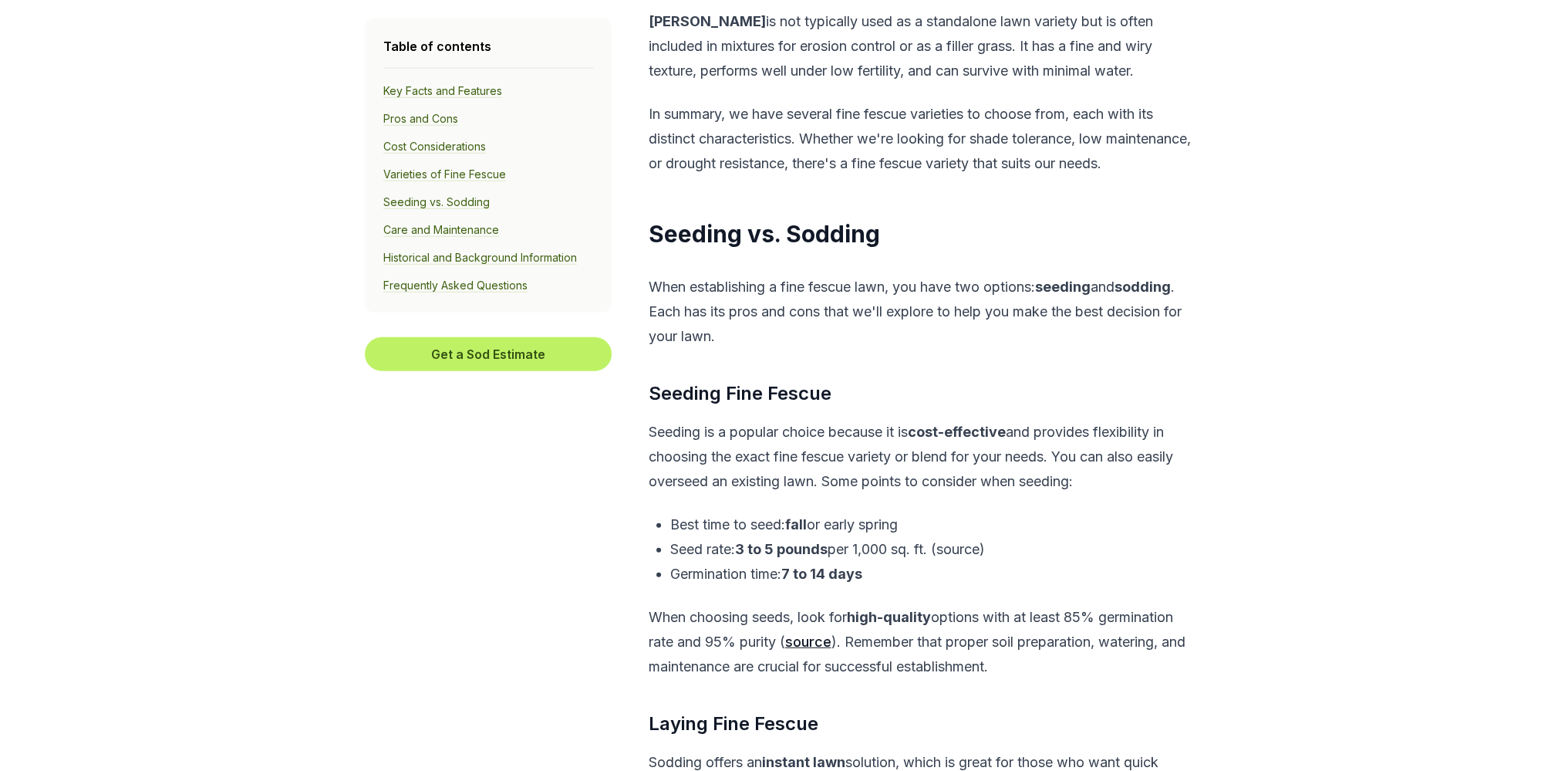
scroll to position [5532, 0]
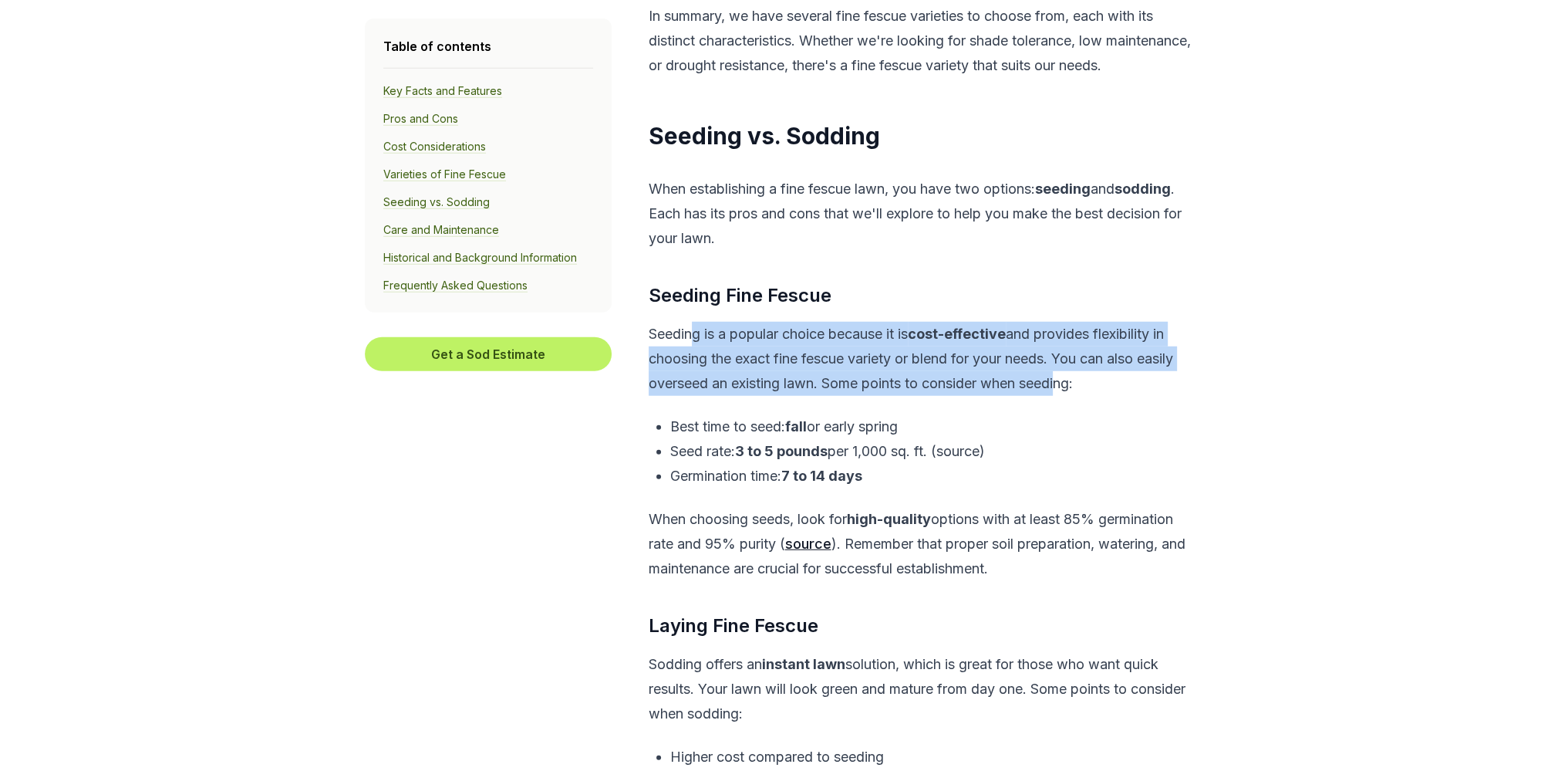
drag, startPoint x: 692, startPoint y: 305, endPoint x: 1058, endPoint y: 361, distance: 370.3
click at [1058, 361] on p "Seeding is a popular choice because it is cost-effective and provides flexibili…" at bounding box center [925, 358] width 552 height 74
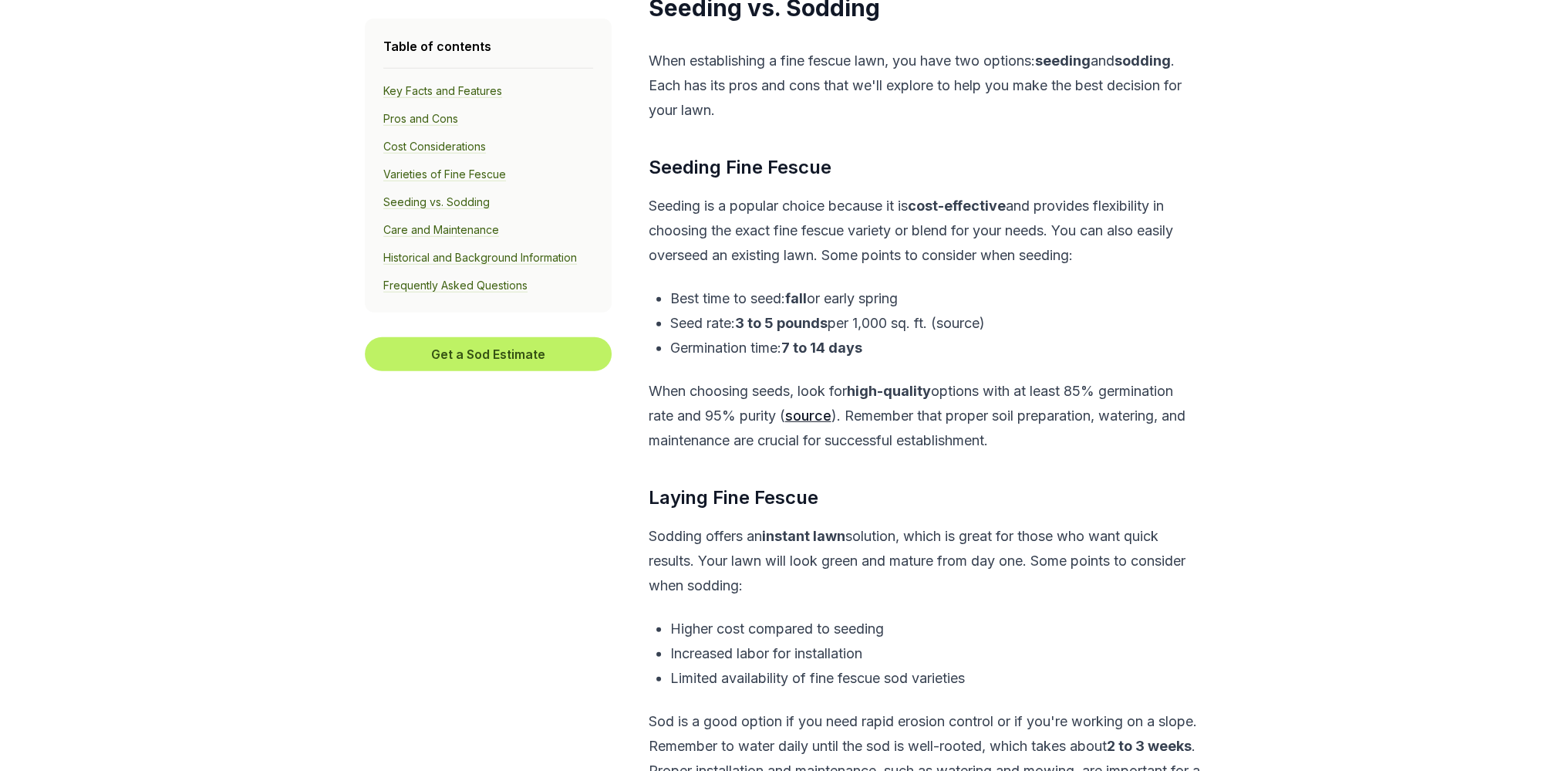
drag, startPoint x: 693, startPoint y: 273, endPoint x: 932, endPoint y: 262, distance: 239.3
click at [932, 287] on p "Best time to seed: fall or early spring" at bounding box center [936, 299] width 530 height 25
click at [984, 336] on p "Germination time: 7 to 14 days" at bounding box center [936, 348] width 530 height 25
drag, startPoint x: 739, startPoint y: 298, endPoint x: 929, endPoint y: 316, distance: 190.9
click at [929, 316] on ul "Best time to seed: fall or early spring Seed rate: 3 to 5 pounds per 1,000 sq. …" at bounding box center [925, 323] width 552 height 74
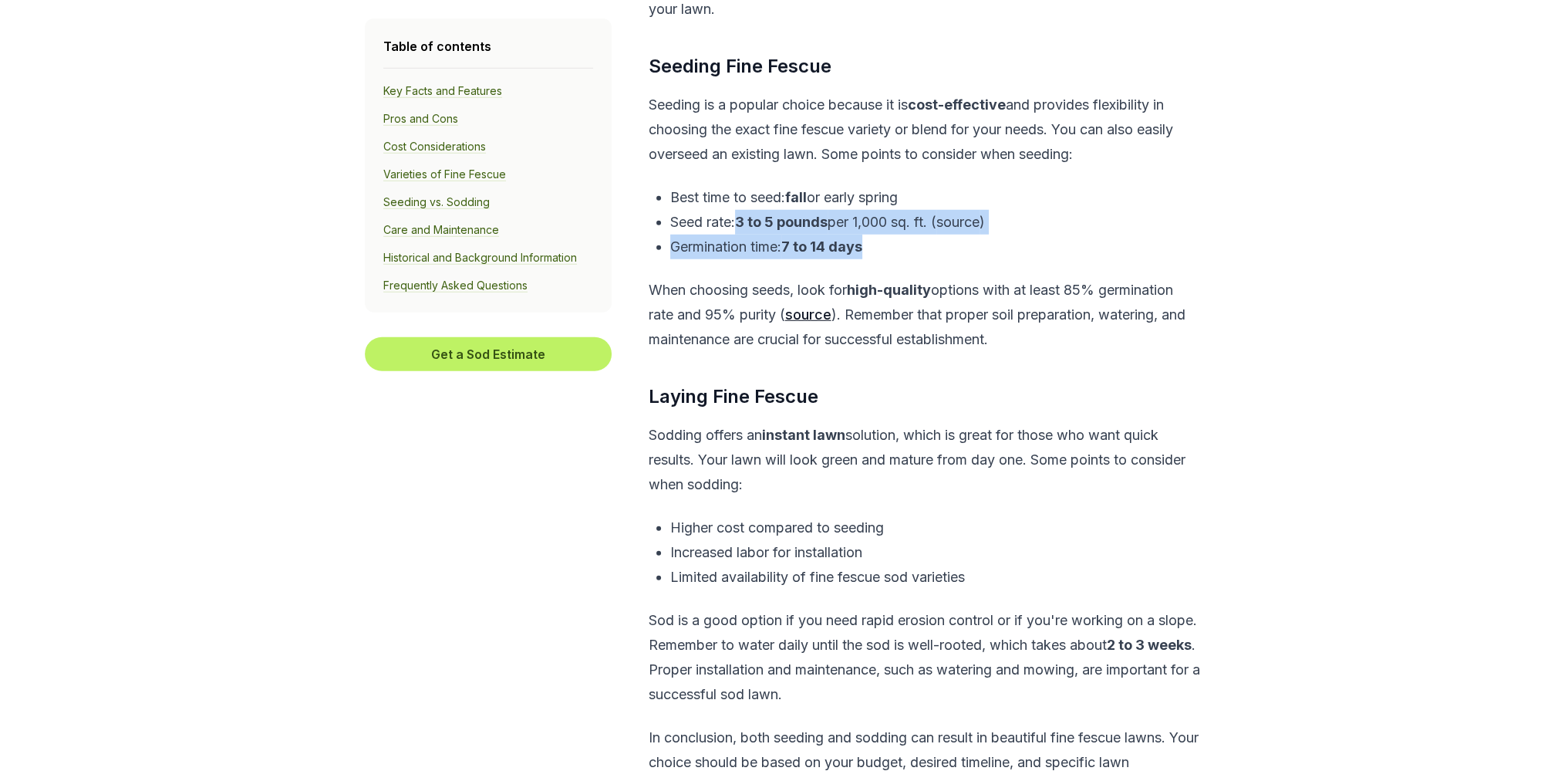
scroll to position [5788, 0]
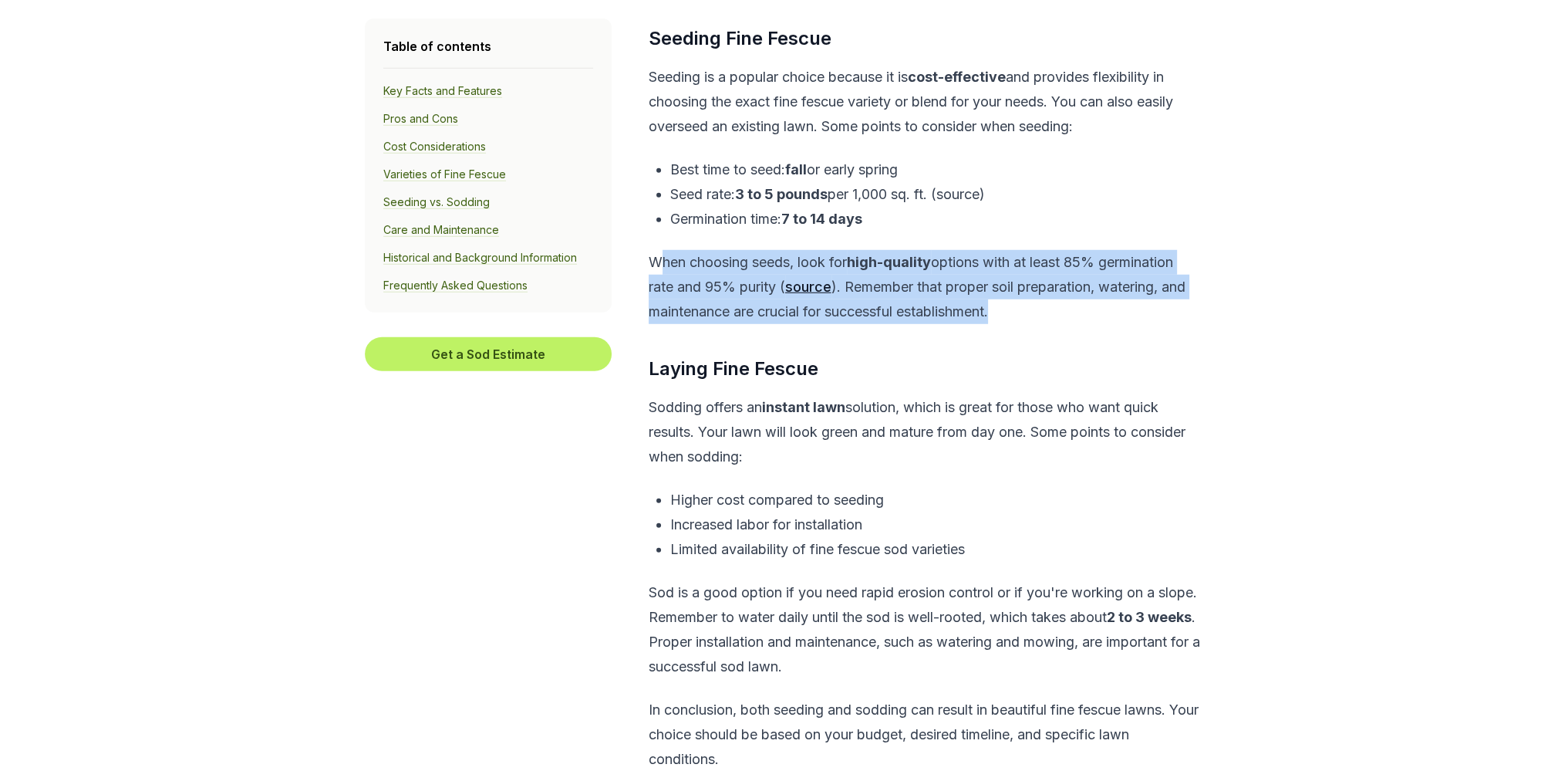
drag, startPoint x: 691, startPoint y: 240, endPoint x: 1200, endPoint y: 281, distance: 510.6
click at [1200, 281] on p "When choosing seeds, look for high-quality options with at least 85% germinatio…" at bounding box center [925, 287] width 552 height 74
click at [1087, 294] on p "When choosing seeds, look for high-quality options with at least 85% germinatio…" at bounding box center [925, 287] width 552 height 74
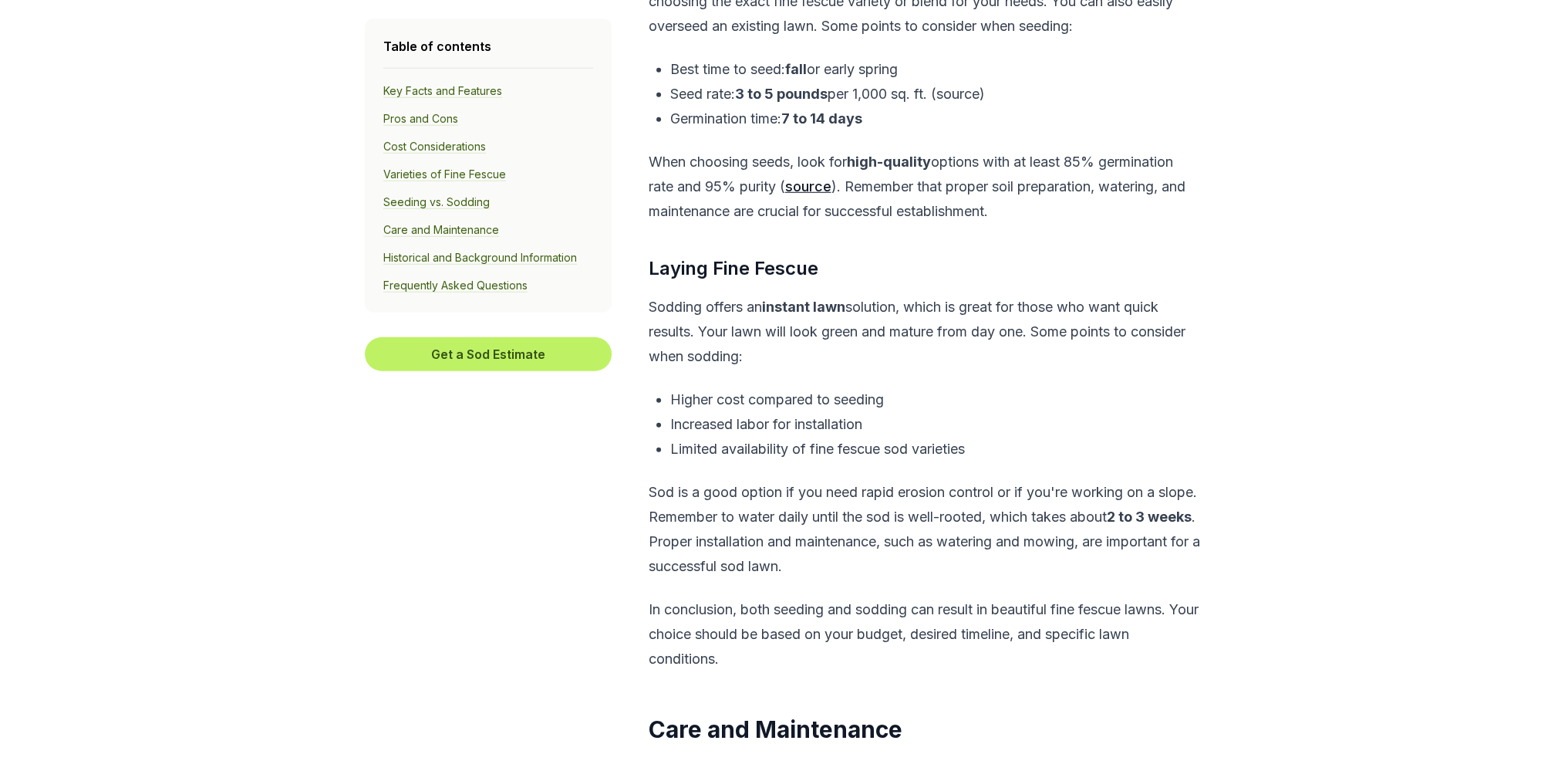
scroll to position [5918, 0]
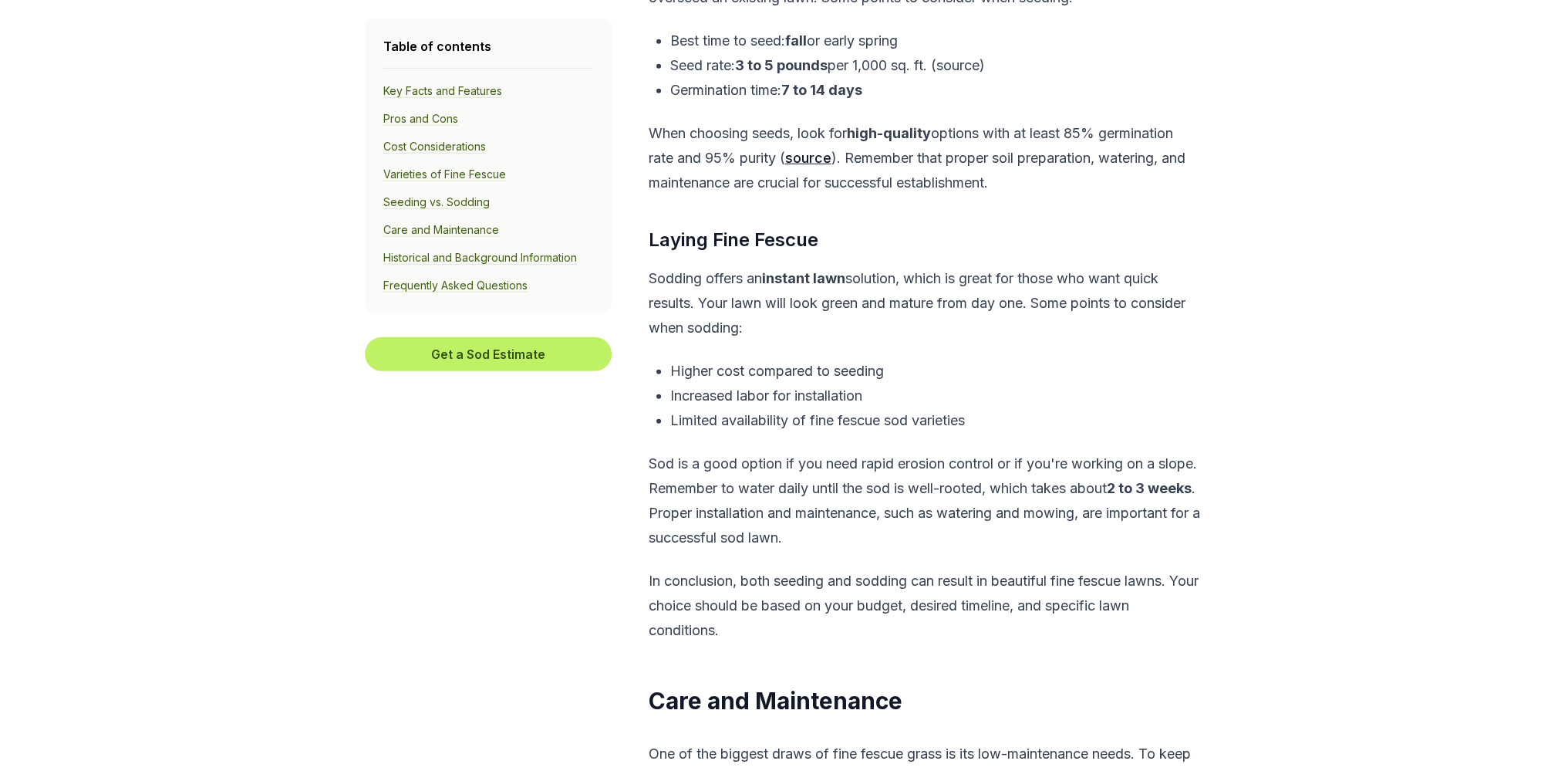
drag, startPoint x: 920, startPoint y: 253, endPoint x: 1004, endPoint y: 303, distance: 97.8
click at [1004, 303] on p "Sodding offers an instant lawn solution, which is great for those who want quic…" at bounding box center [925, 303] width 552 height 74
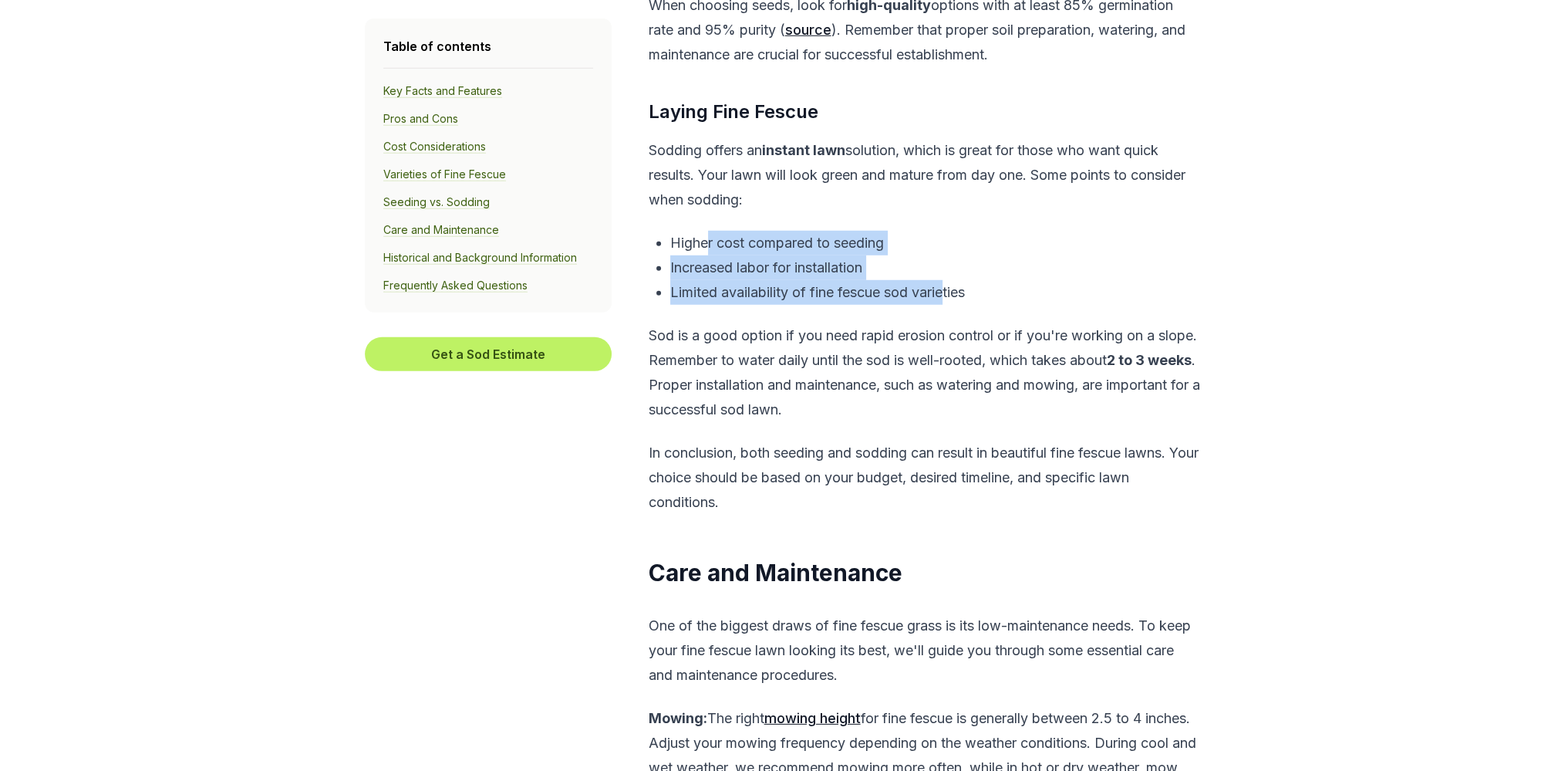
drag, startPoint x: 736, startPoint y: 218, endPoint x: 950, endPoint y: 264, distance: 218.9
click at [950, 264] on ul "Higher cost compared to seeding Increased labor for installation Limited availa…" at bounding box center [925, 267] width 552 height 74
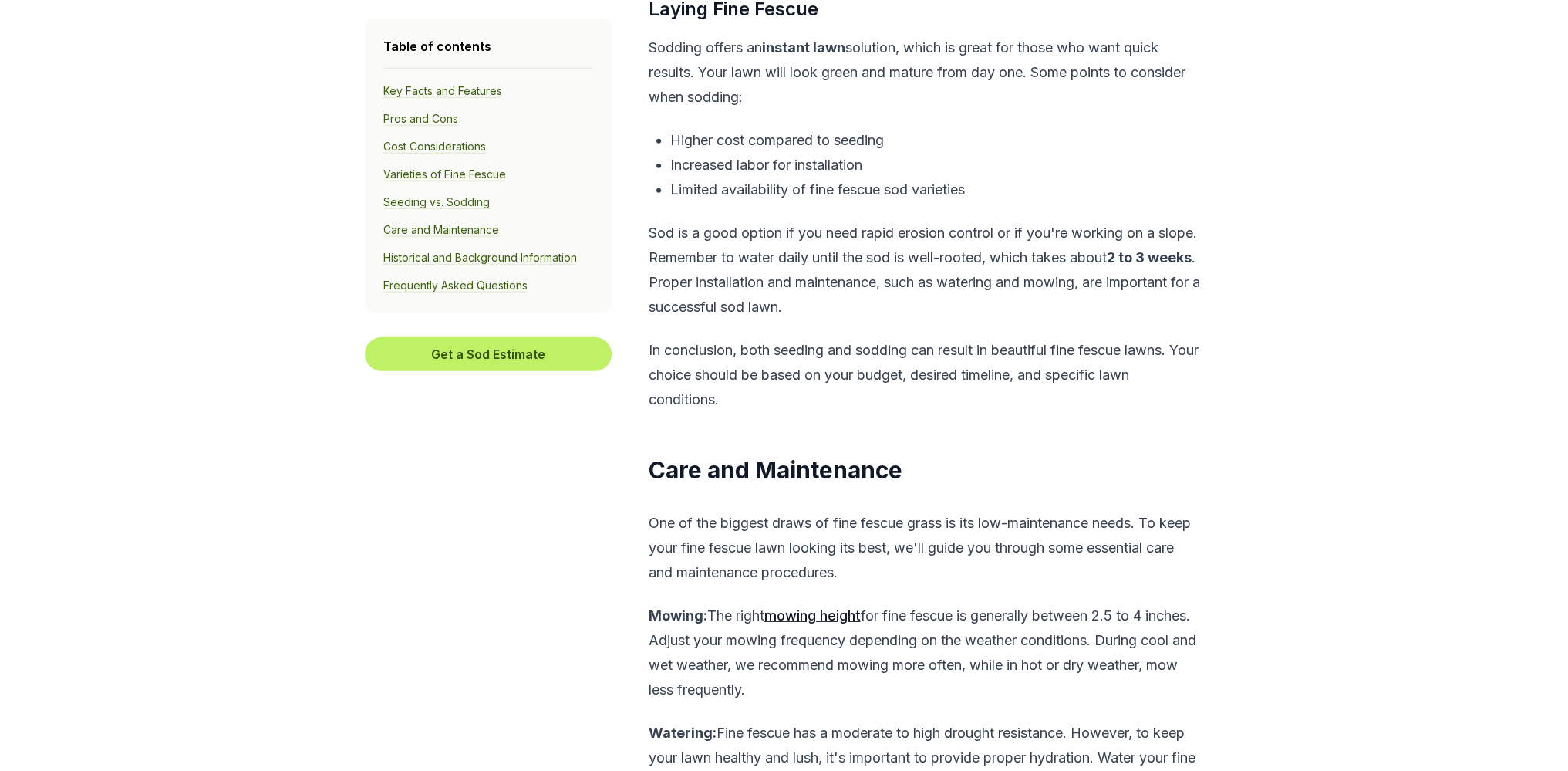
scroll to position [6174, 0]
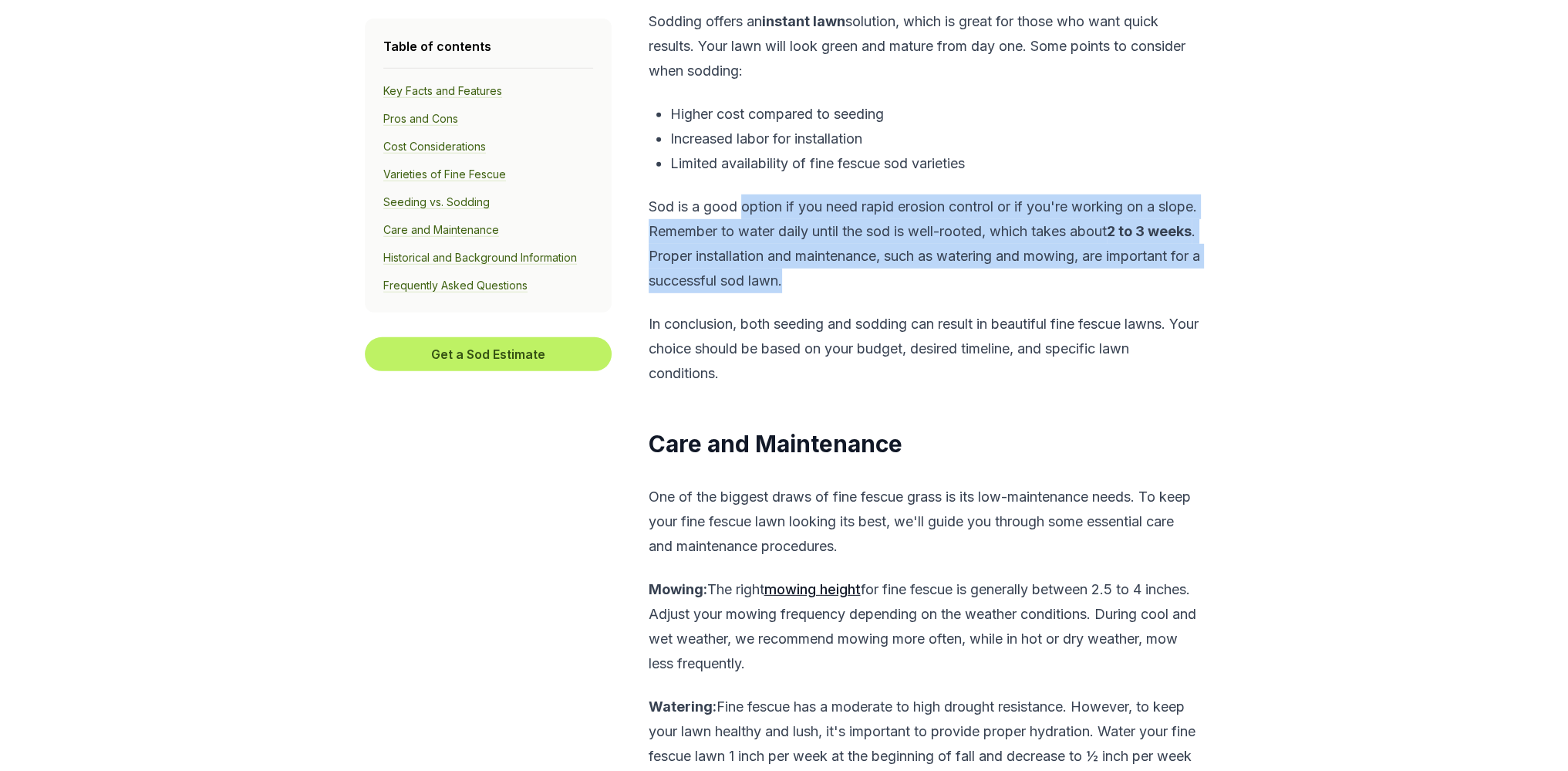
drag, startPoint x: 741, startPoint y: 182, endPoint x: 892, endPoint y: 249, distance: 165.2
click at [892, 249] on p "Sod is a good option if you need rapid erosion control or if you're working on …" at bounding box center [925, 244] width 552 height 99
click at [932, 258] on p "Sod is a good option if you need rapid erosion control or if you're working on …" at bounding box center [925, 244] width 552 height 99
click at [935, 264] on p "Sod is a good option if you need rapid erosion control or if you're working on …" at bounding box center [925, 244] width 552 height 99
drag, startPoint x: 737, startPoint y: 181, endPoint x: 916, endPoint y: 247, distance: 190.8
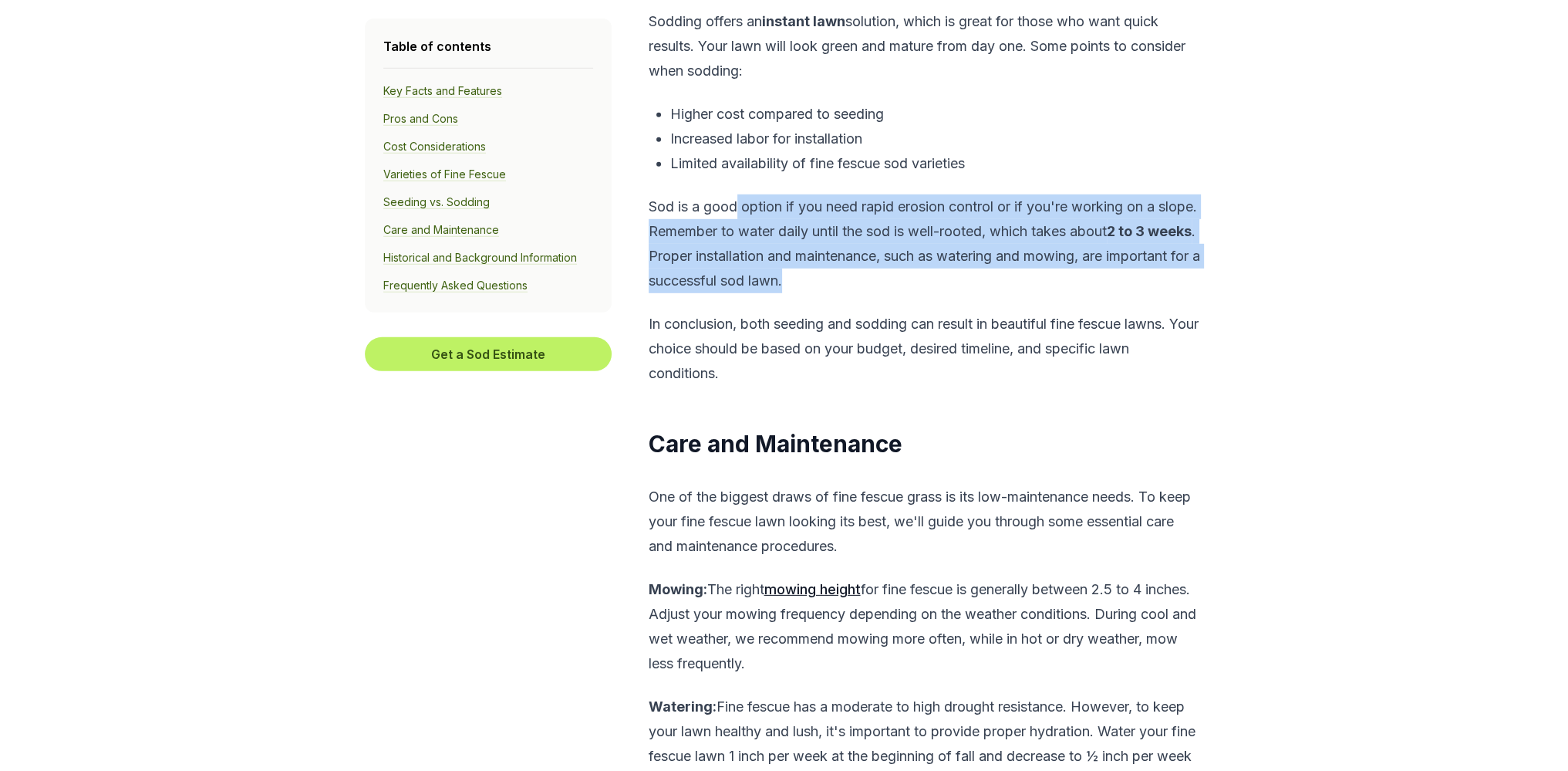
click at [916, 247] on p "Sod is a good option if you need rapid erosion control or if you're working on …" at bounding box center [925, 244] width 552 height 99
click at [950, 256] on p "Sod is a good option if you need rapid erosion control or if you're working on …" at bounding box center [925, 244] width 552 height 99
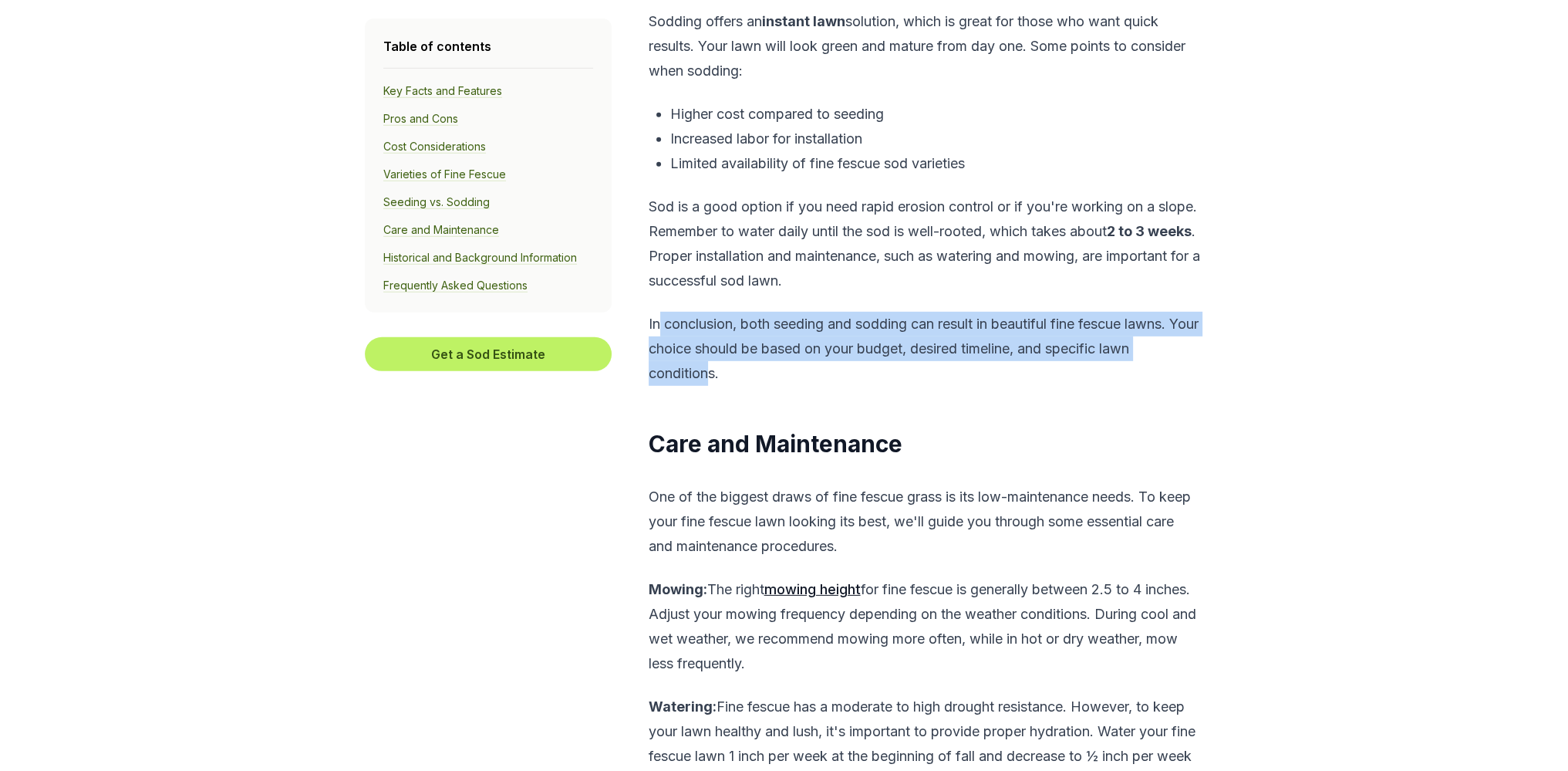
drag, startPoint x: 661, startPoint y: 294, endPoint x: 735, endPoint y: 334, distance: 84.1
click at [708, 334] on p "In conclusion, both seeding and sodding can result in beautiful fine fescue law…" at bounding box center [925, 348] width 552 height 74
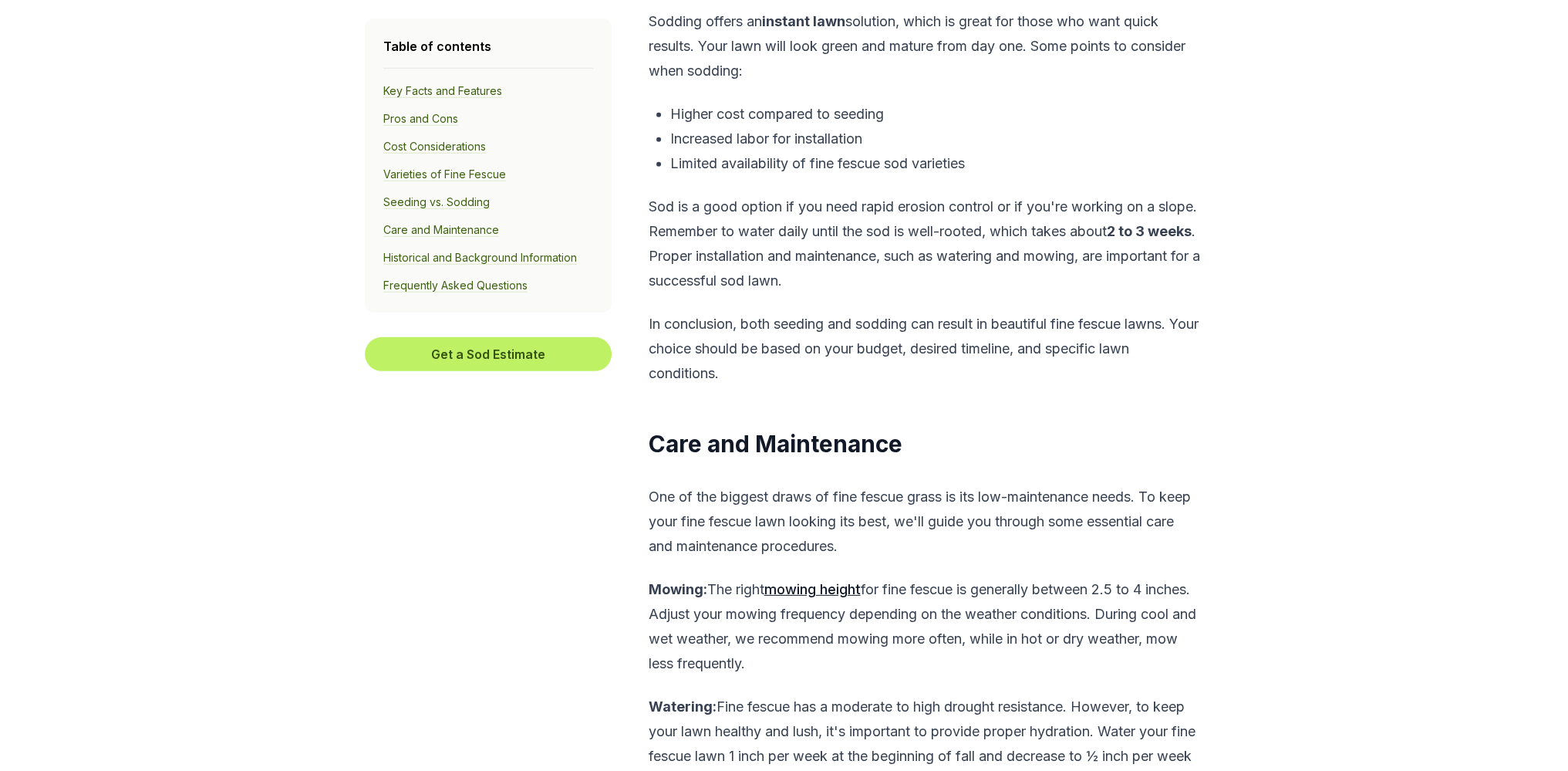
click at [793, 346] on p "In conclusion, both seeding and sodding can result in beautiful fine fescue law…" at bounding box center [925, 348] width 552 height 74
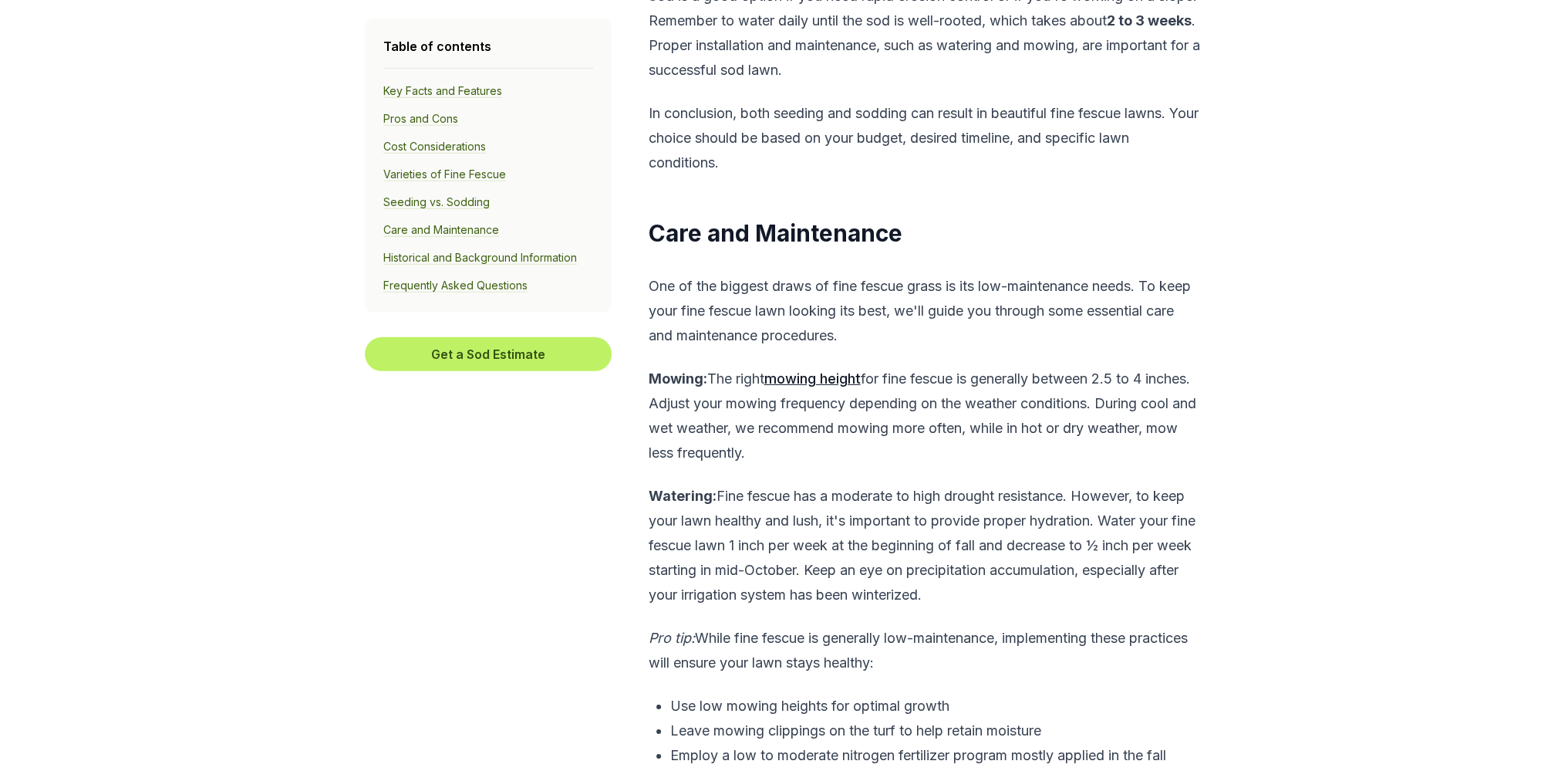
scroll to position [6432, 0]
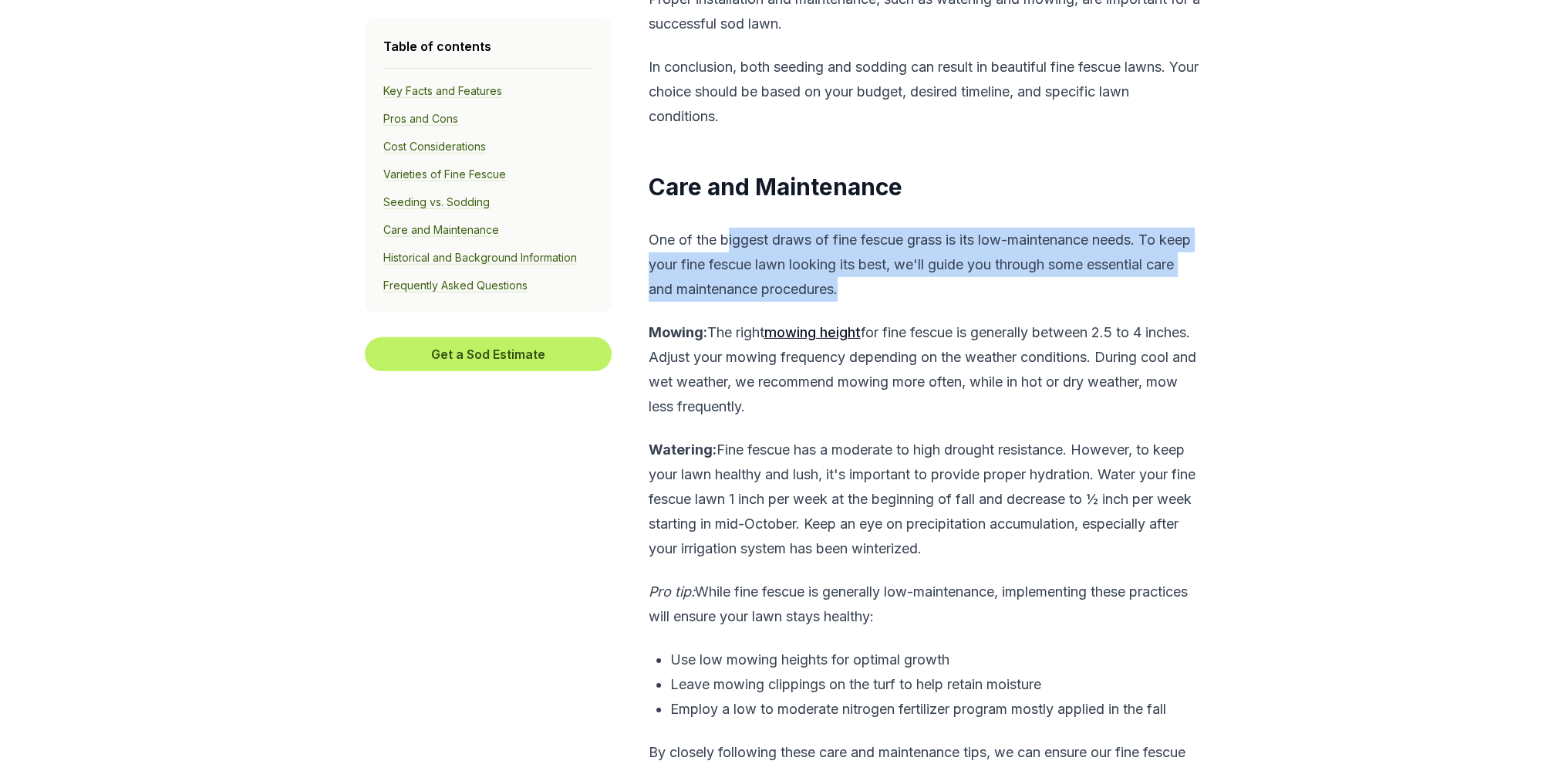
drag, startPoint x: 727, startPoint y: 220, endPoint x: 919, endPoint y: 264, distance: 197.0
click at [919, 264] on p "One of the biggest draws of fine fescue grass is its low-maintenance needs. To …" at bounding box center [925, 264] width 552 height 74
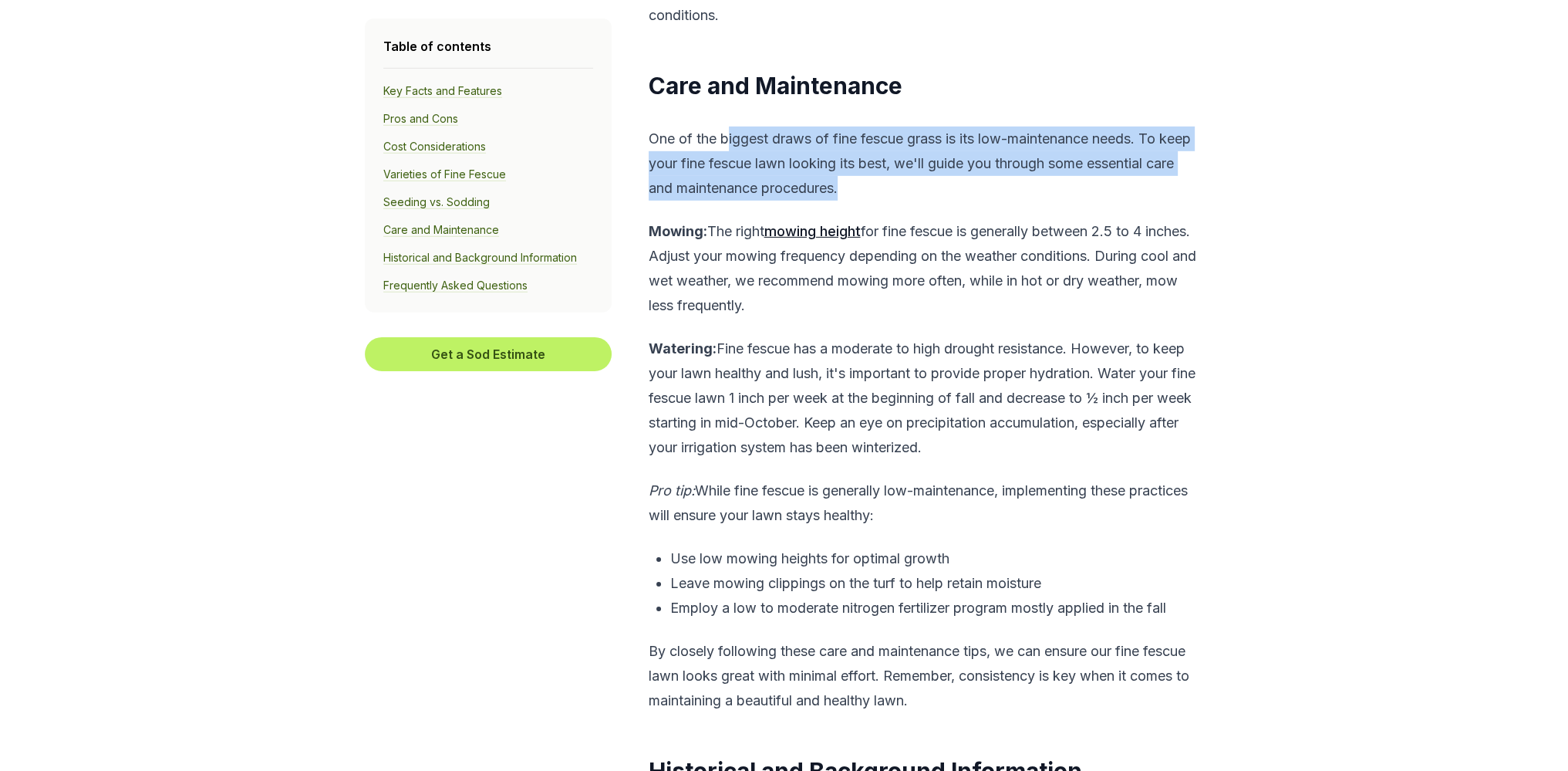
scroll to position [6560, 0]
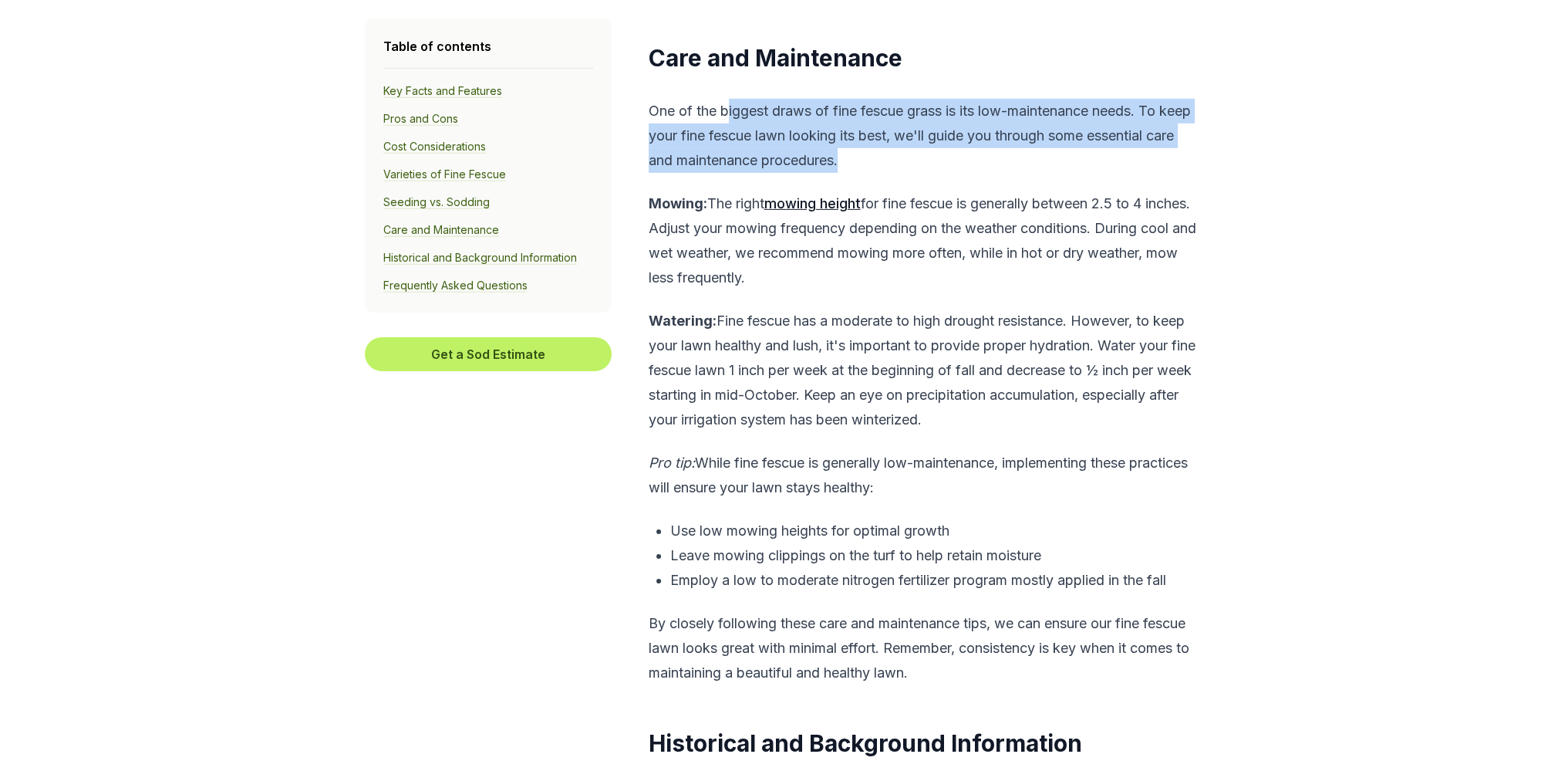
drag, startPoint x: 784, startPoint y: 203, endPoint x: 858, endPoint y: 240, distance: 82.7
click at [858, 240] on p "Mowing: The right mowing height for fine fescue is generally between 2.5 to 4 i…" at bounding box center [925, 240] width 552 height 99
click at [897, 261] on p "Mowing: The right mowing height for fine fescue is generally between 2.5 to 4 i…" at bounding box center [925, 240] width 552 height 99
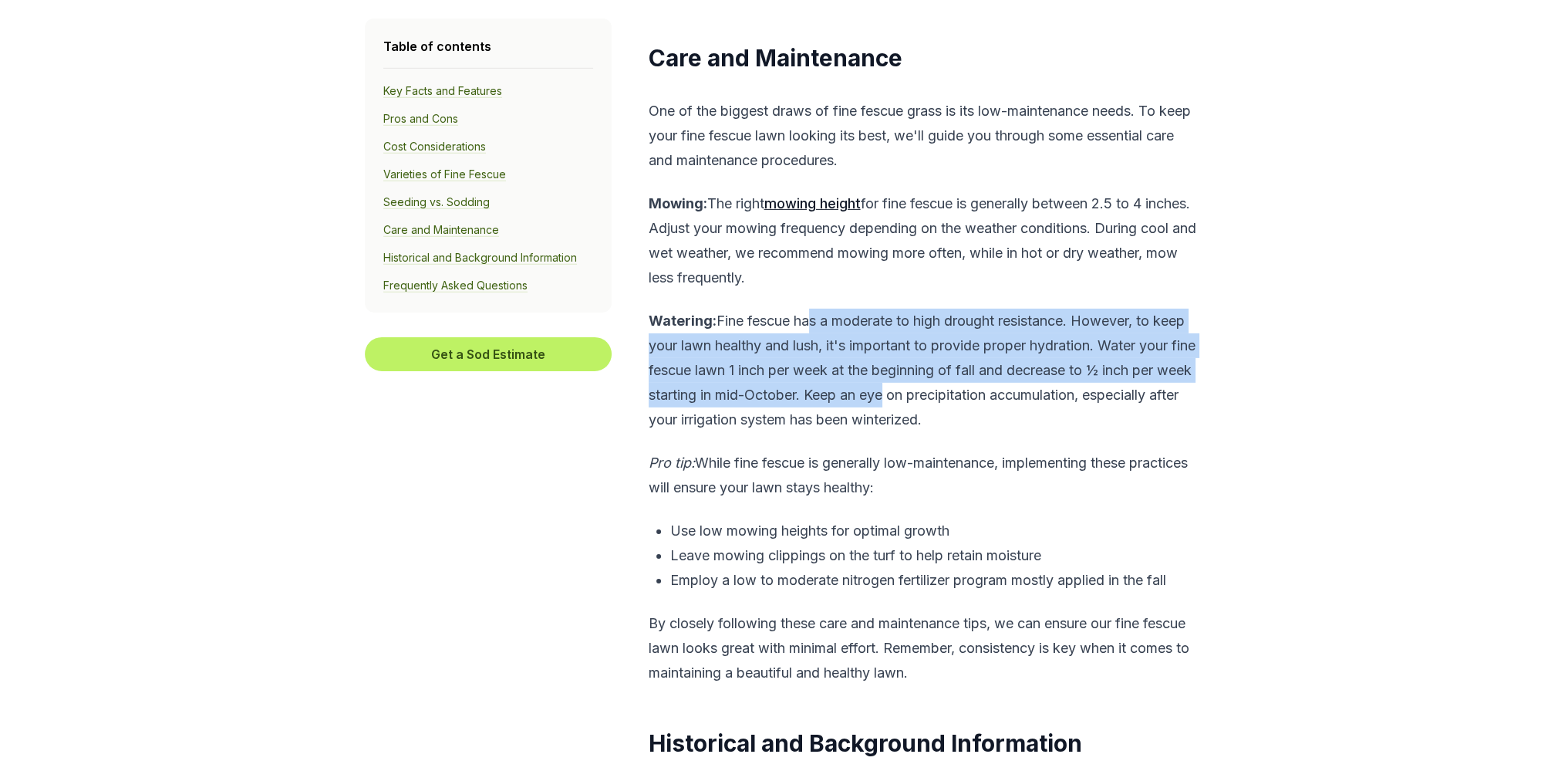
drag, startPoint x: 807, startPoint y: 292, endPoint x: 919, endPoint y: 377, distance: 140.6
click at [919, 377] on p "Watering: Fine fescue has a moderate to high drought resistance. However, to ke…" at bounding box center [925, 371] width 552 height 123
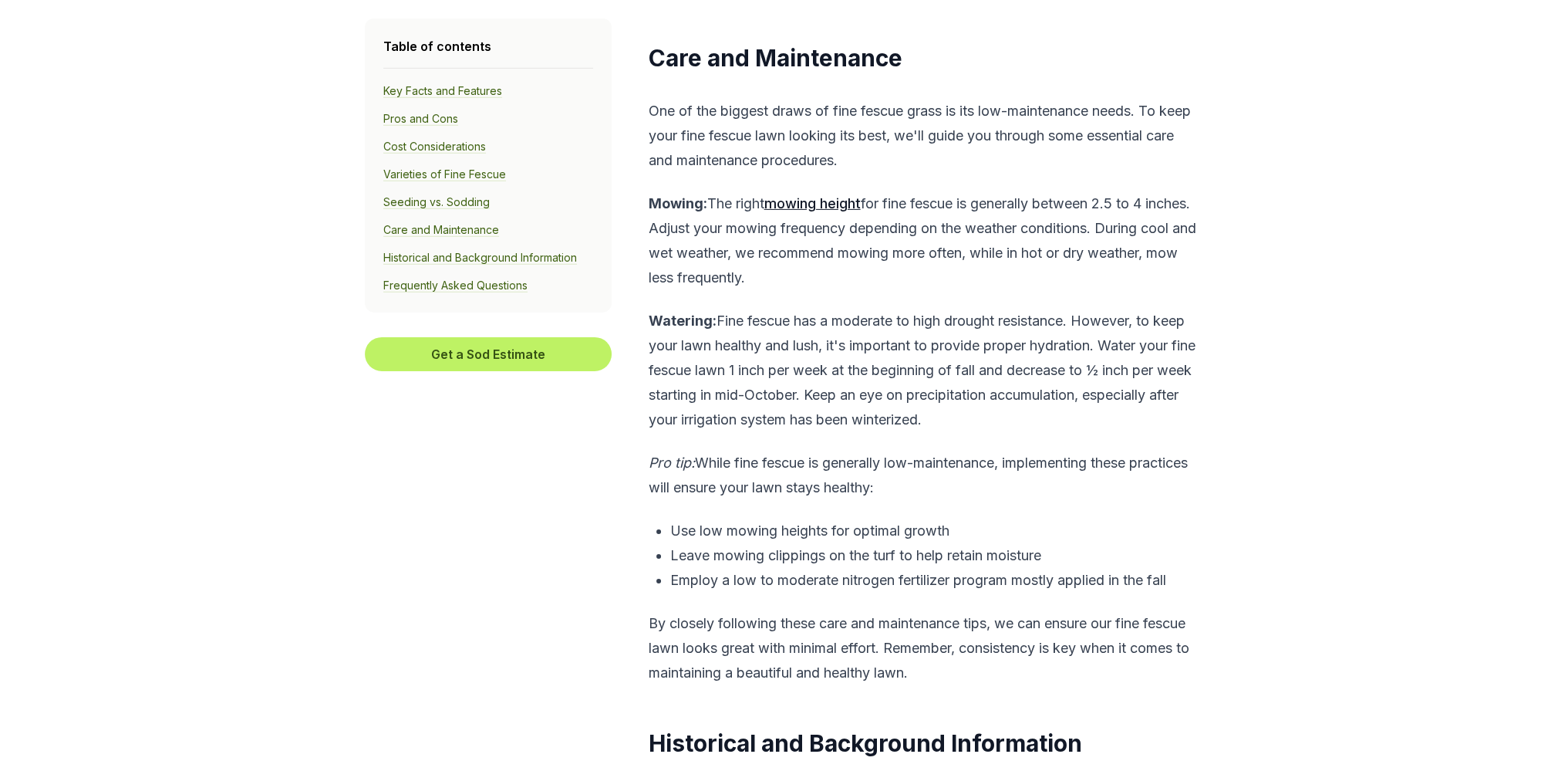
click at [975, 389] on p "Watering: Fine fescue has a moderate to high drought resistance. However, to ke…" at bounding box center [925, 371] width 552 height 123
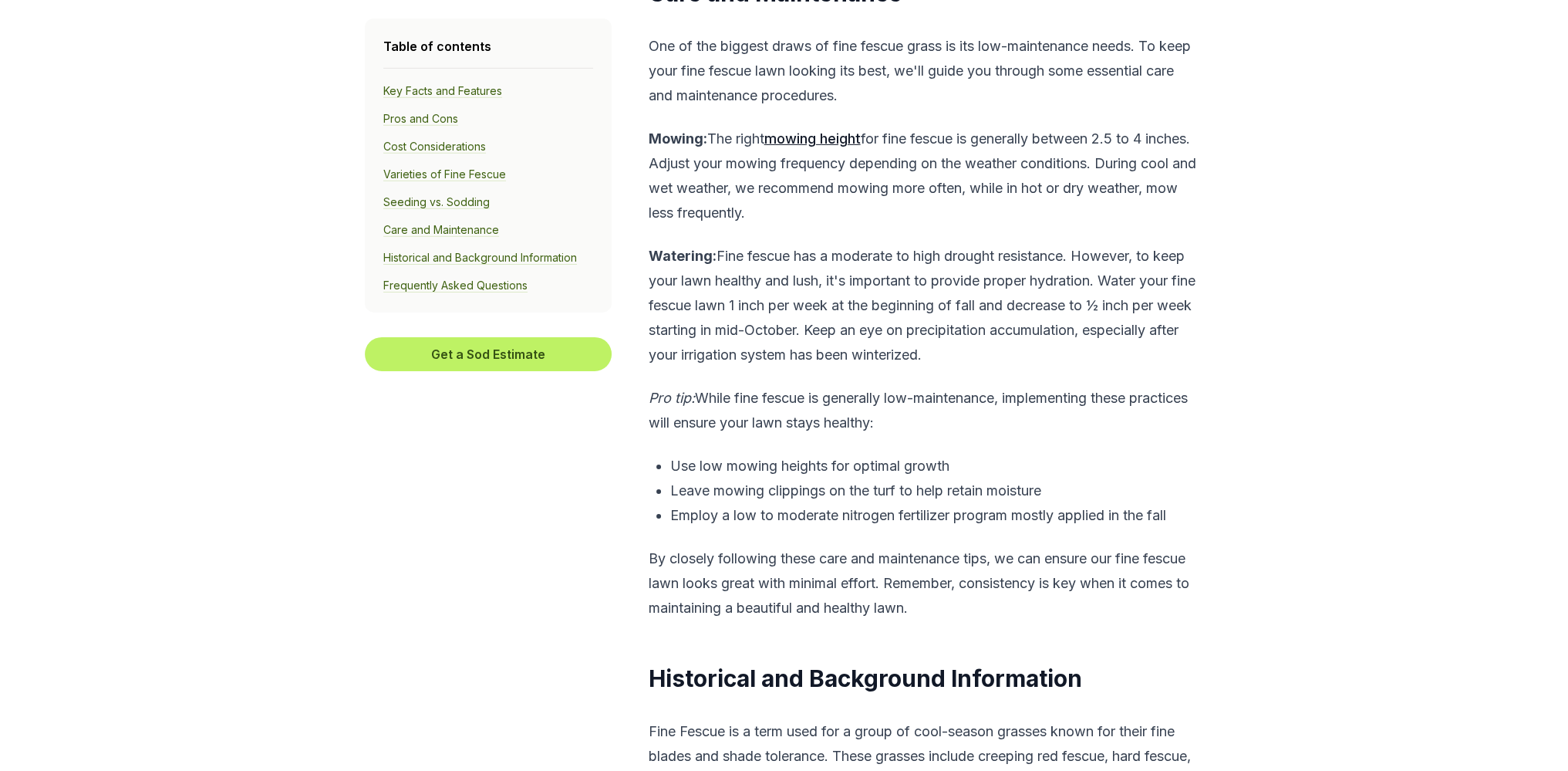
scroll to position [6690, 0]
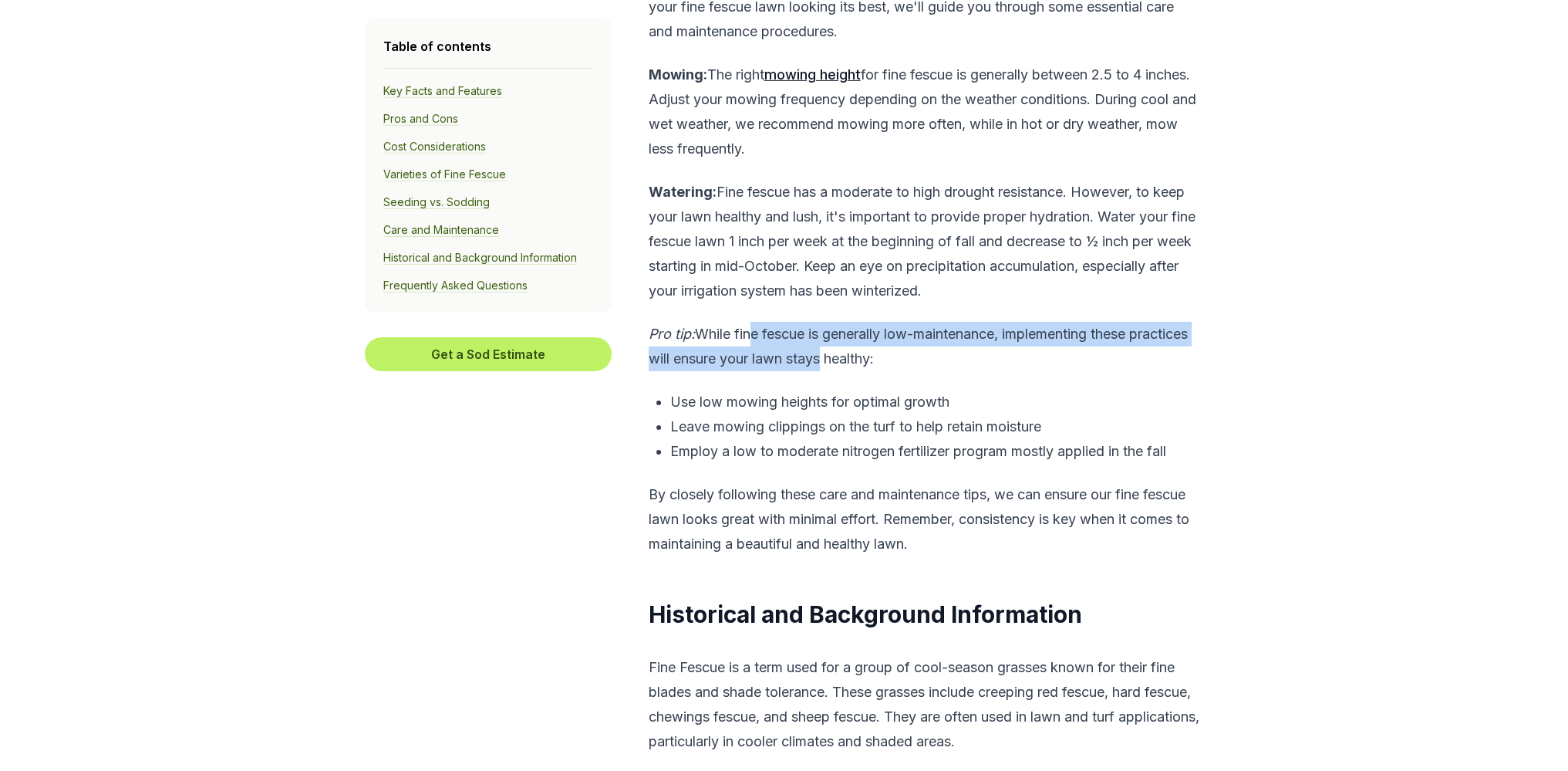
drag, startPoint x: 750, startPoint y: 309, endPoint x: 886, endPoint y: 330, distance: 137.6
click at [886, 330] on p "Pro tip: While fine fescue is generally low-maintenance, implementing these pra…" at bounding box center [925, 346] width 552 height 49
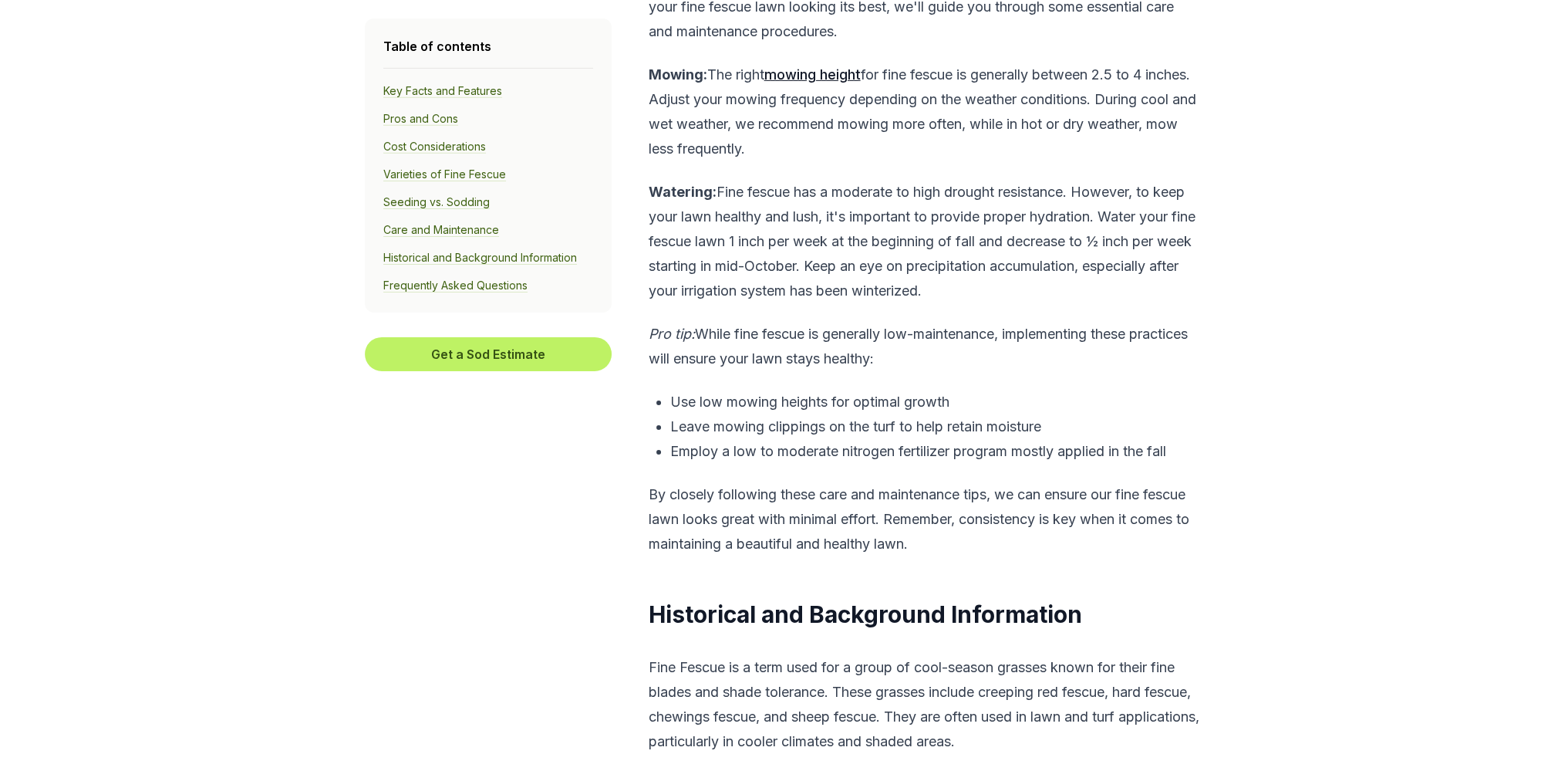
click at [935, 342] on p "Pro tip: While fine fescue is generally low-maintenance, implementing these pra…" at bounding box center [925, 346] width 552 height 49
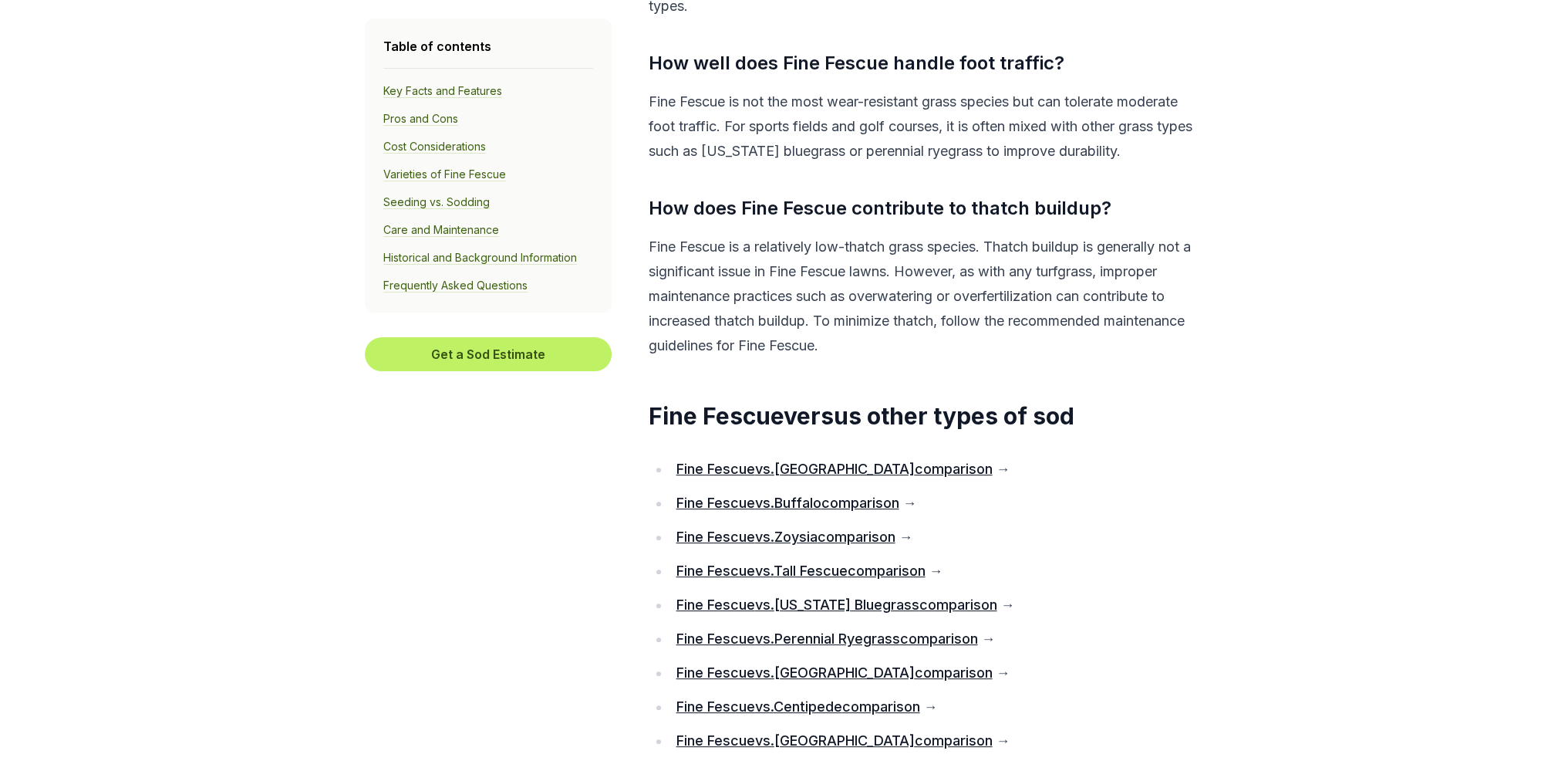
scroll to position [8619, 0]
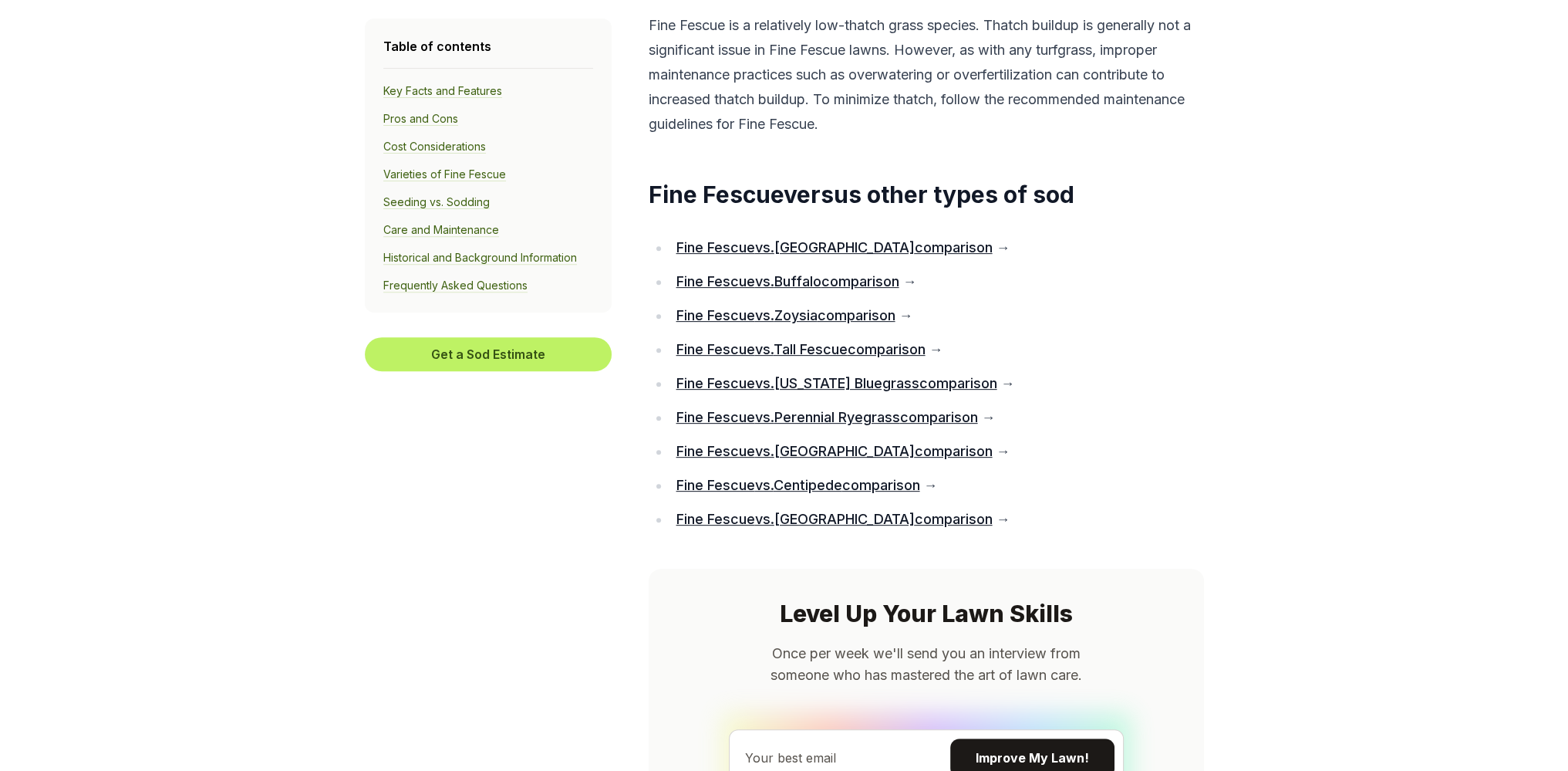
click at [717, 345] on link "Fine Fescue vs. Tall Fescue comparison" at bounding box center [800, 349] width 249 height 16
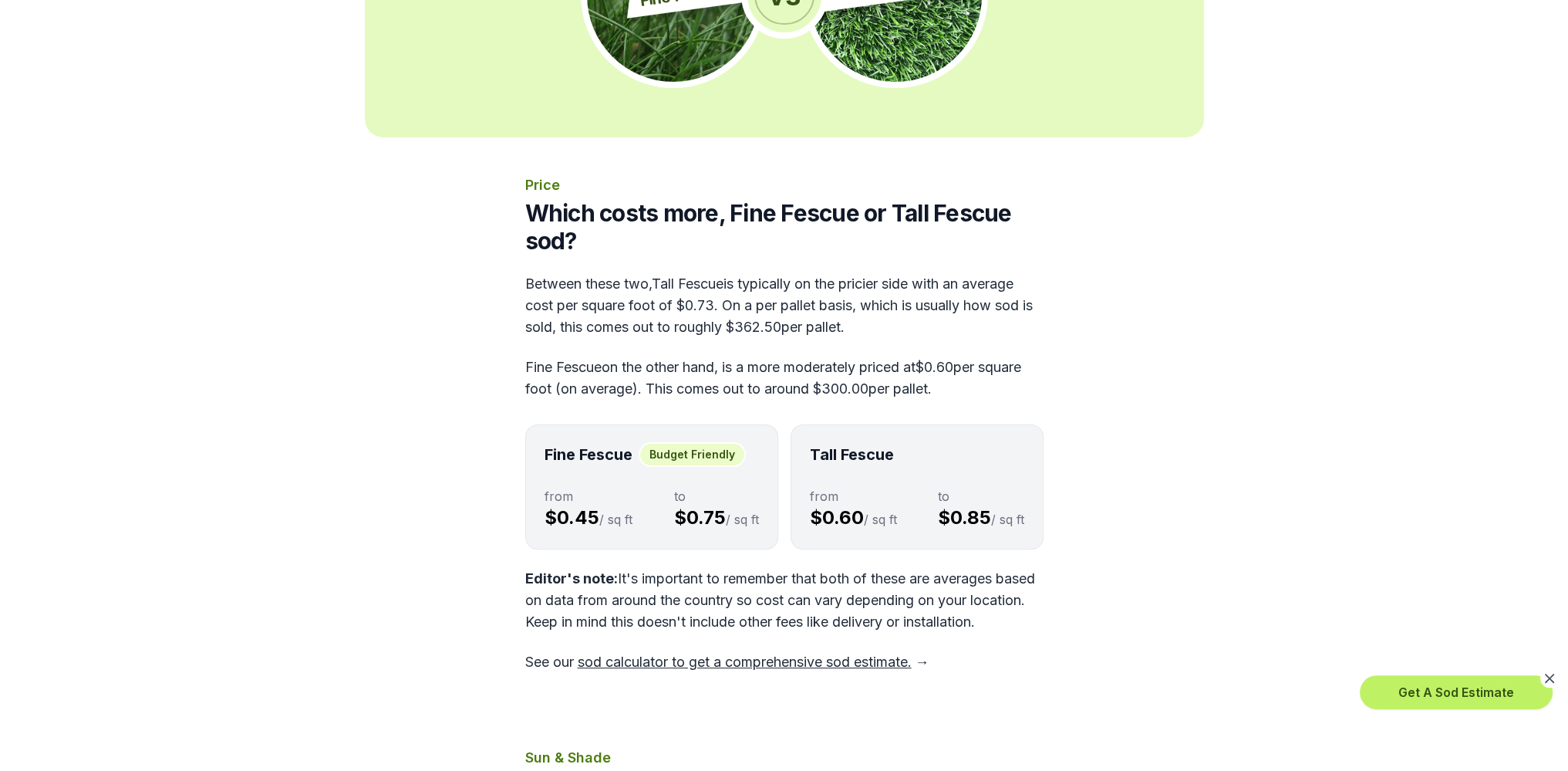
scroll to position [514, 0]
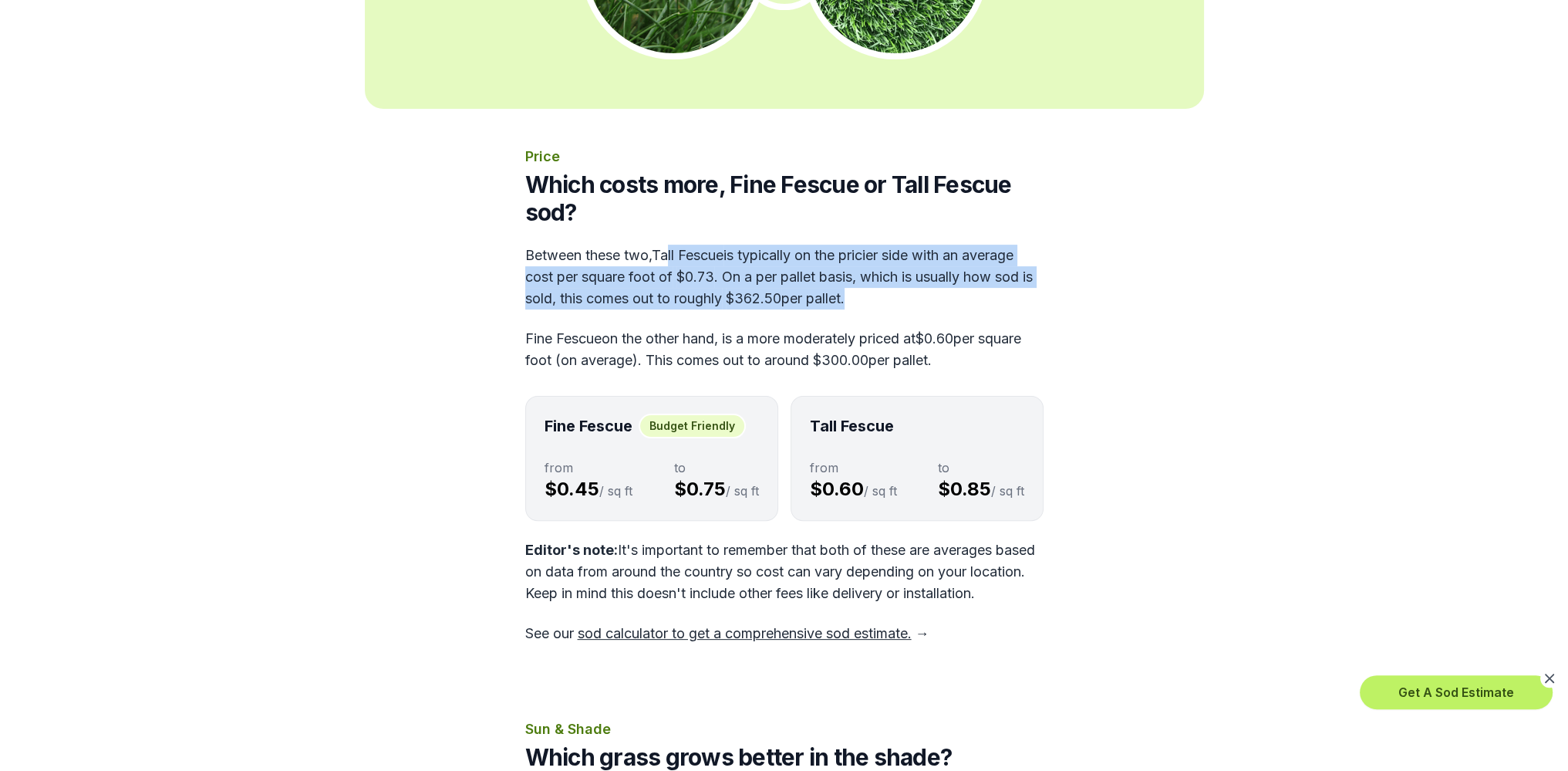
drag, startPoint x: 737, startPoint y: 255, endPoint x: 867, endPoint y: 304, distance: 138.9
click at [867, 304] on p "Between these two, Tall Fescue is typically on the pricier side with an average…" at bounding box center [784, 277] width 519 height 65
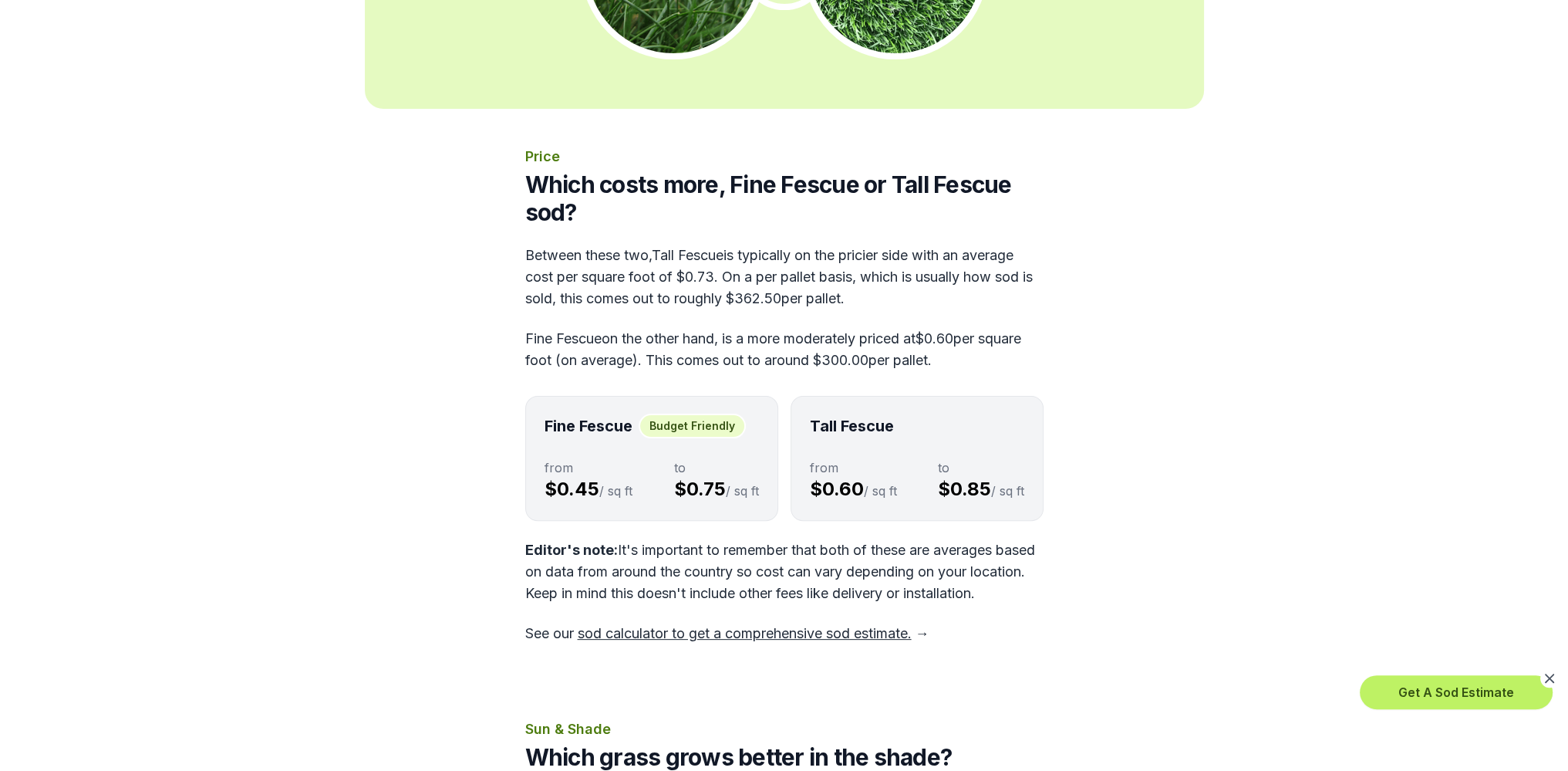
click at [932, 310] on div "Price Which costs more, Fine Fescue or Tall Fescue sod? Between these two, Tall…" at bounding box center [784, 395] width 519 height 499
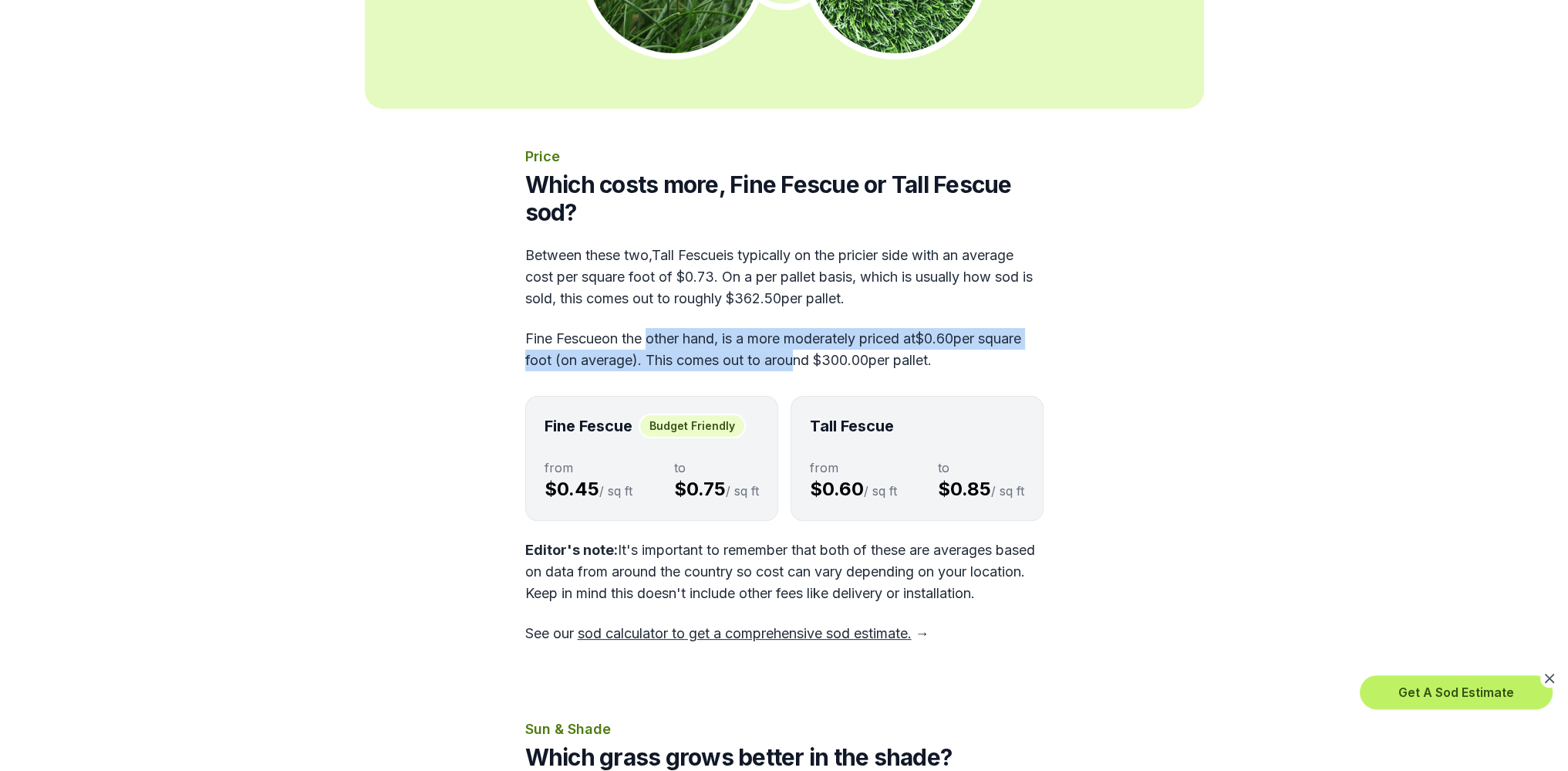
drag, startPoint x: 646, startPoint y: 337, endPoint x: 834, endPoint y: 364, distance: 189.9
click at [834, 364] on p "Fine Fescue on the other hand, is a more moderately priced at $0.60 per square …" at bounding box center [784, 349] width 519 height 43
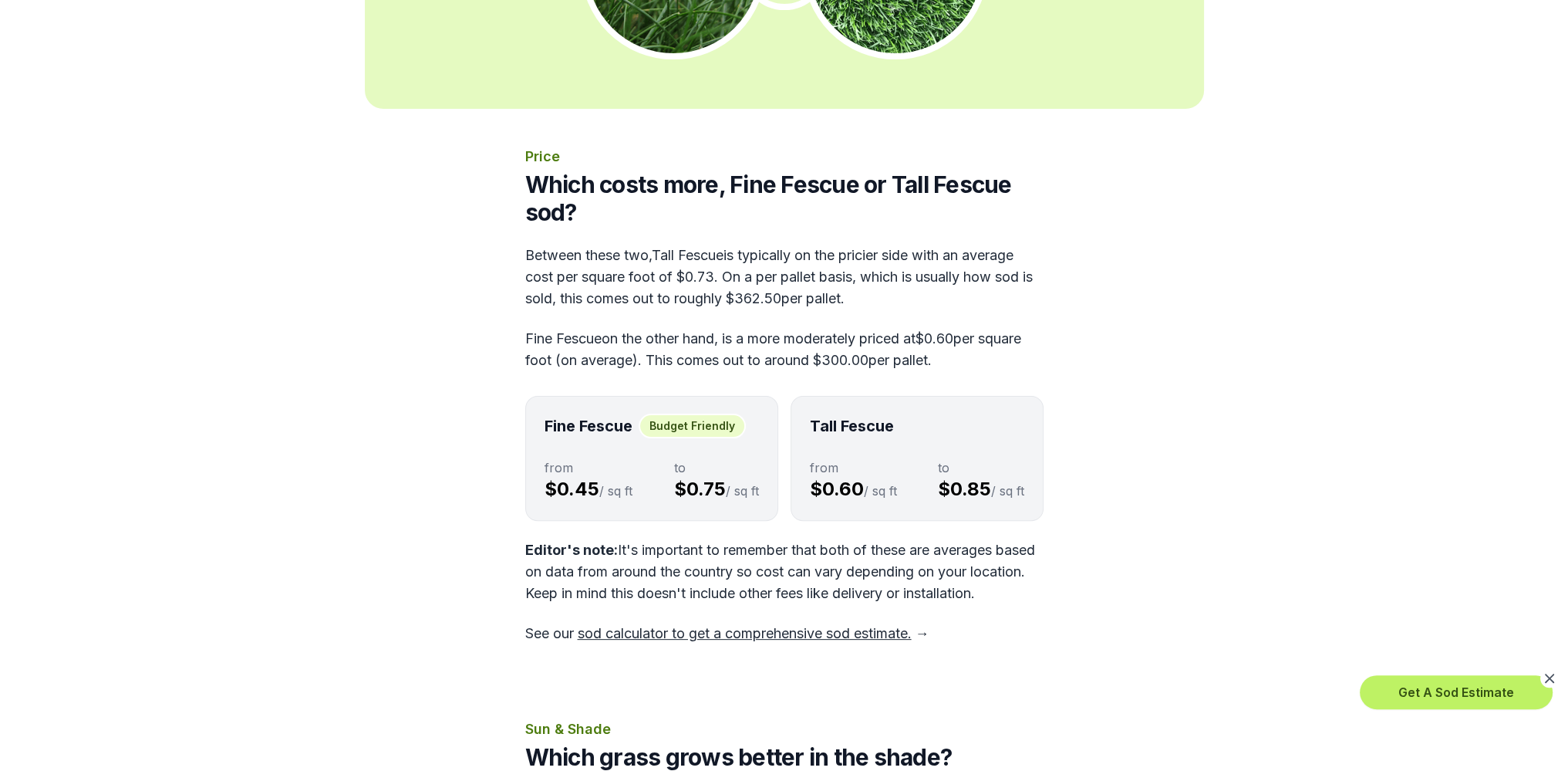
click at [874, 364] on p "Fine Fescue on the other hand, is a more moderately priced at $0.60 per square …" at bounding box center [784, 349] width 519 height 43
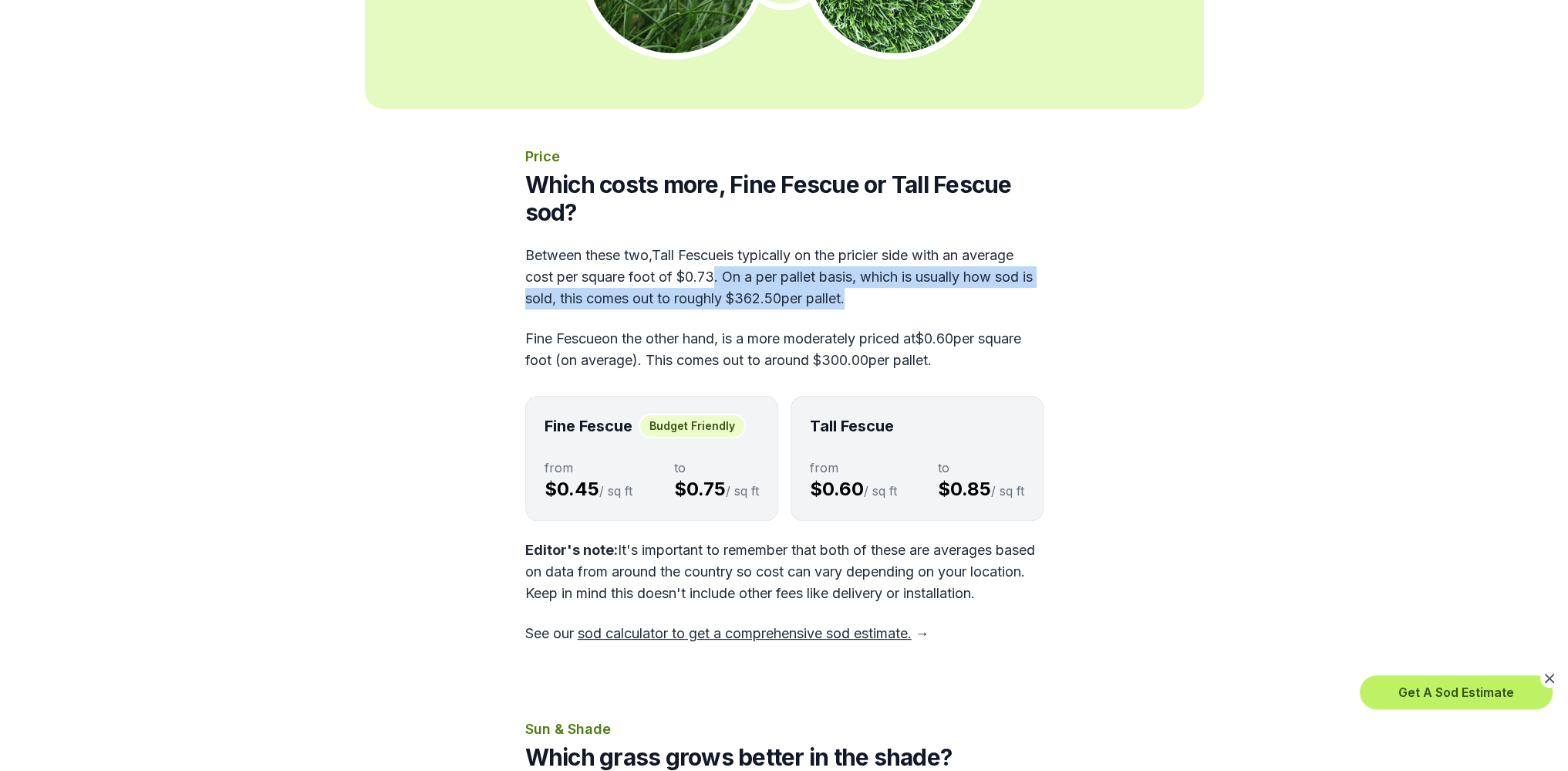
drag, startPoint x: 718, startPoint y: 275, endPoint x: 867, endPoint y: 306, distance: 152.2
click at [867, 306] on p "Between these two, Tall Fescue is typically on the pricier side with an average…" at bounding box center [784, 277] width 519 height 65
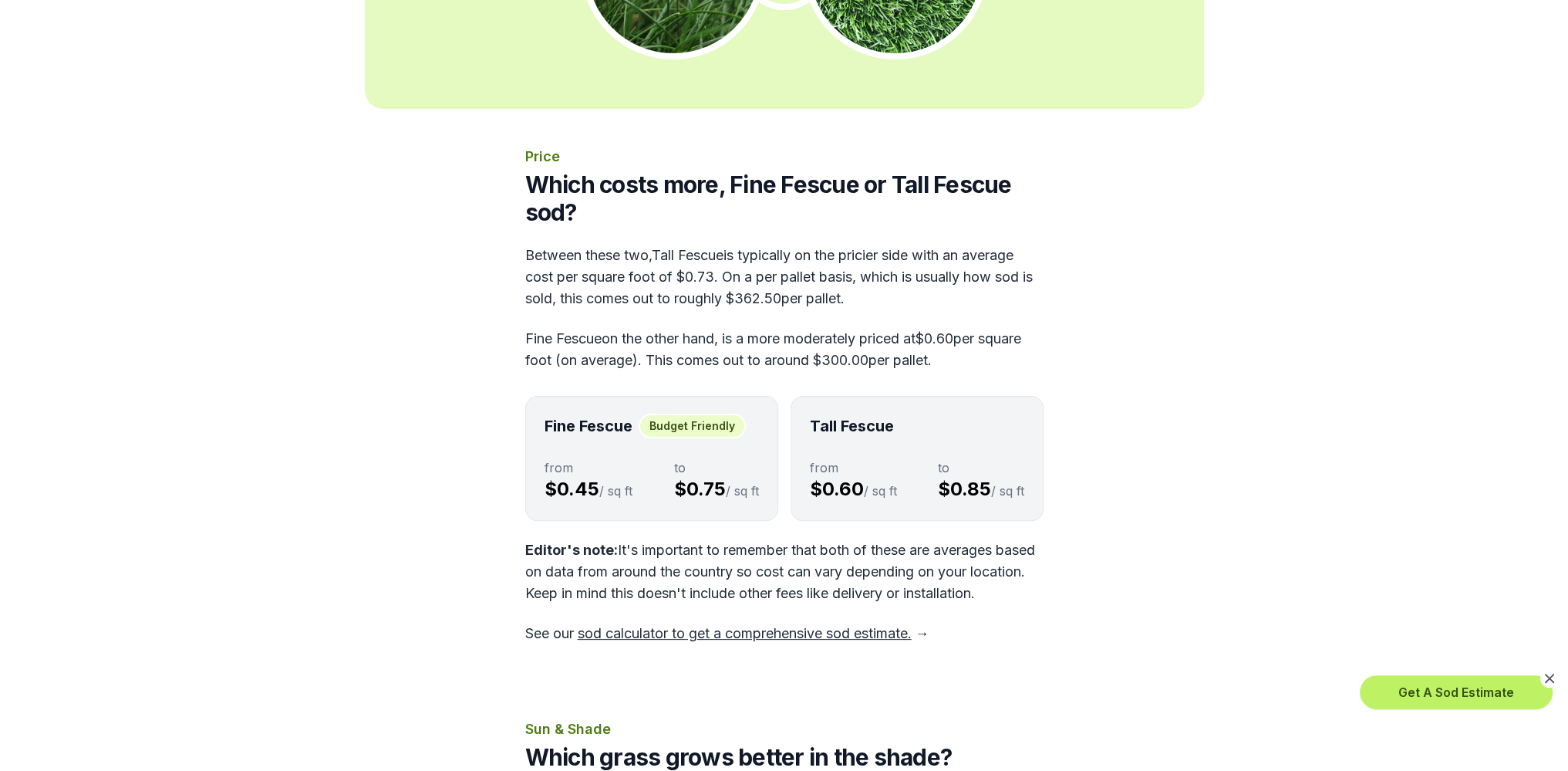
click at [870, 328] on div "Price Which costs more, Fine Fescue or Tall Fescue sod? Between these two, Tall…" at bounding box center [784, 395] width 519 height 499
drag, startPoint x: 563, startPoint y: 339, endPoint x: 1016, endPoint y: 356, distance: 453.3
click at [1016, 356] on p "Fine Fescue on the other hand, is a more moderately priced at $0.60 per square …" at bounding box center [784, 349] width 519 height 43
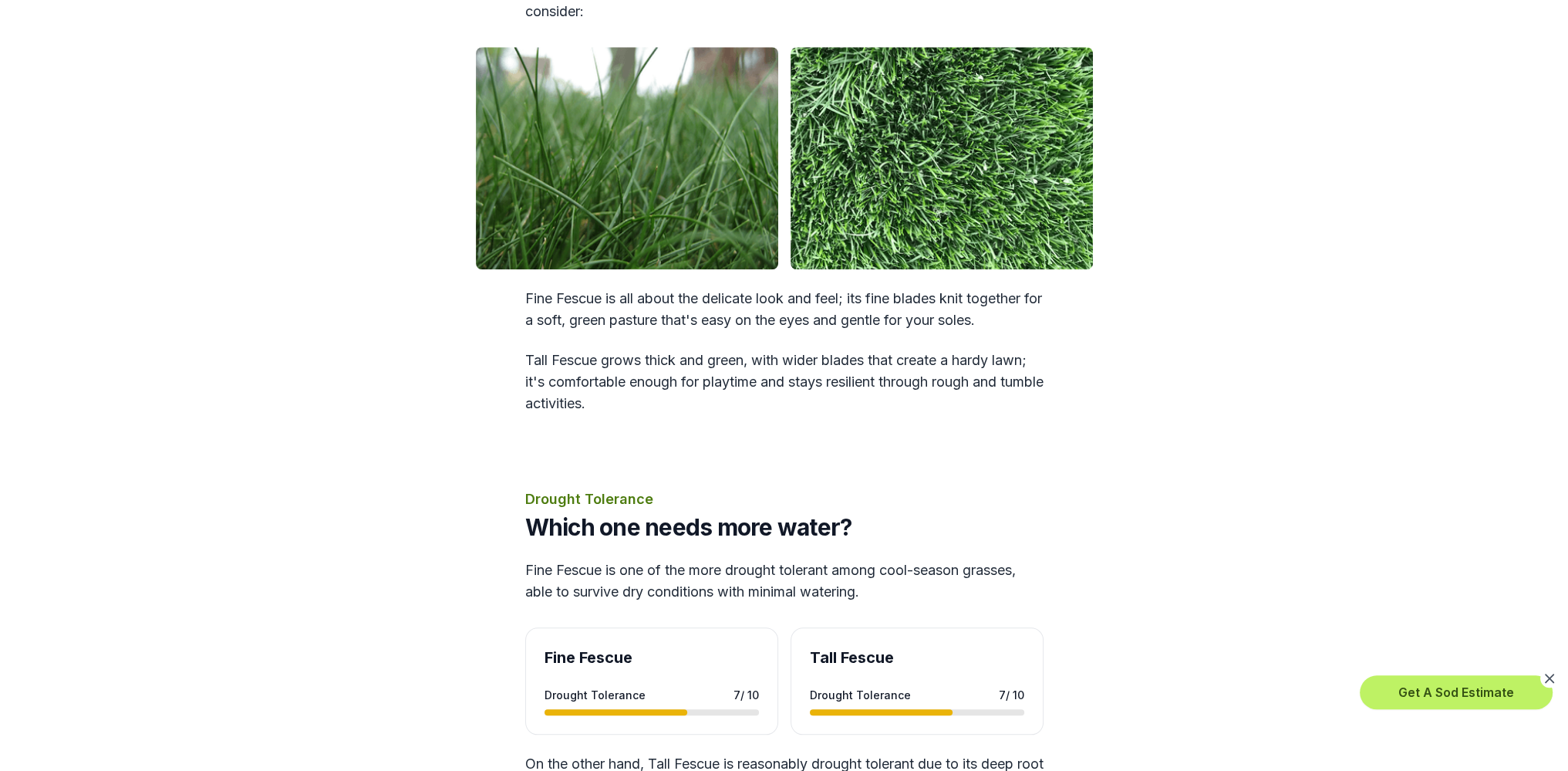
scroll to position [1801, 0]
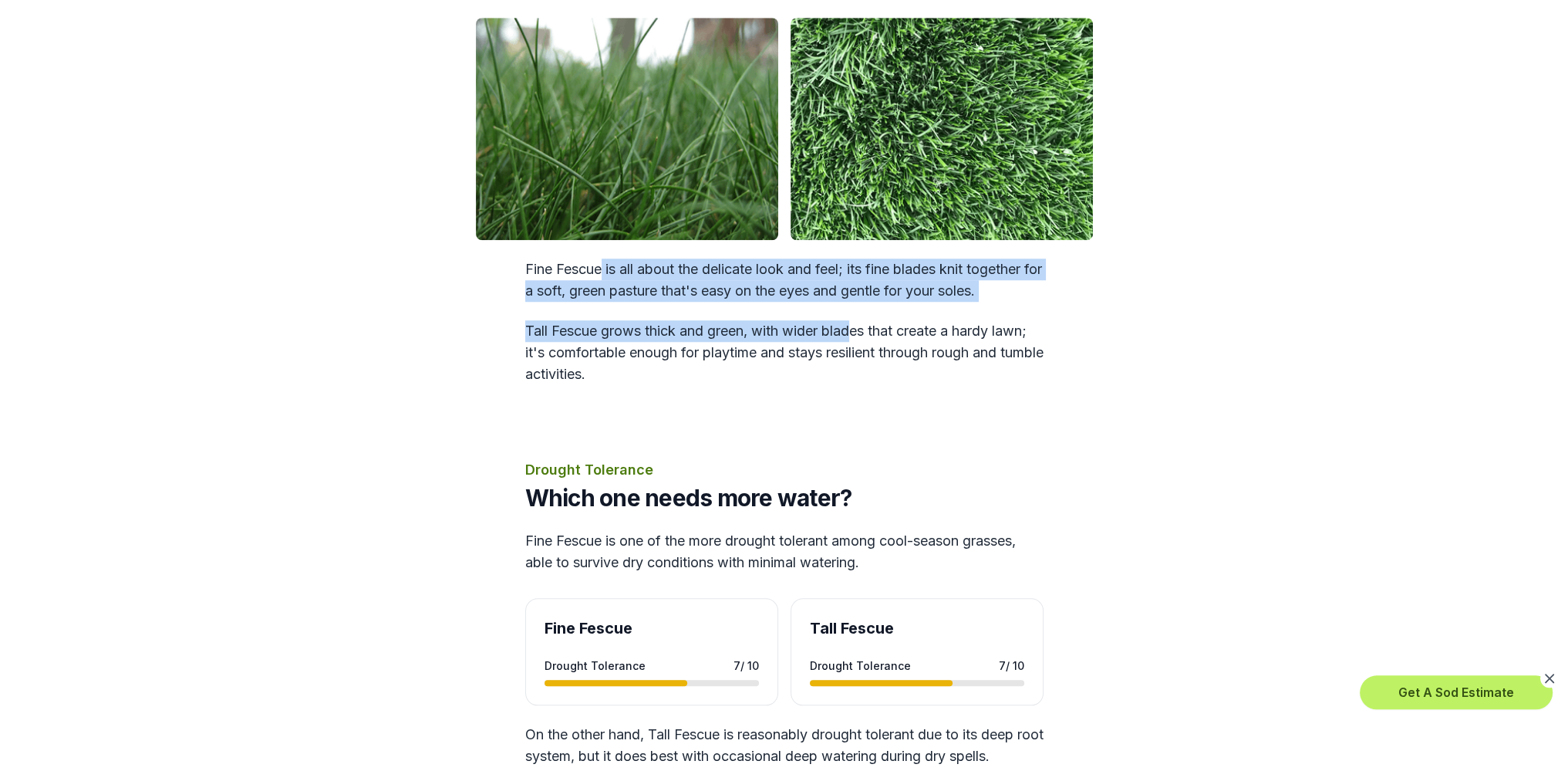
drag, startPoint x: 602, startPoint y: 292, endPoint x: 848, endPoint y: 331, distance: 249.1
click at [854, 331] on div "Appearance Which one looks better? You decide. When choosing between sods like …" at bounding box center [784, 110] width 519 height 549
click at [855, 332] on div "Appearance Which one looks better? You decide. When choosing between sods like …" at bounding box center [784, 110] width 519 height 549
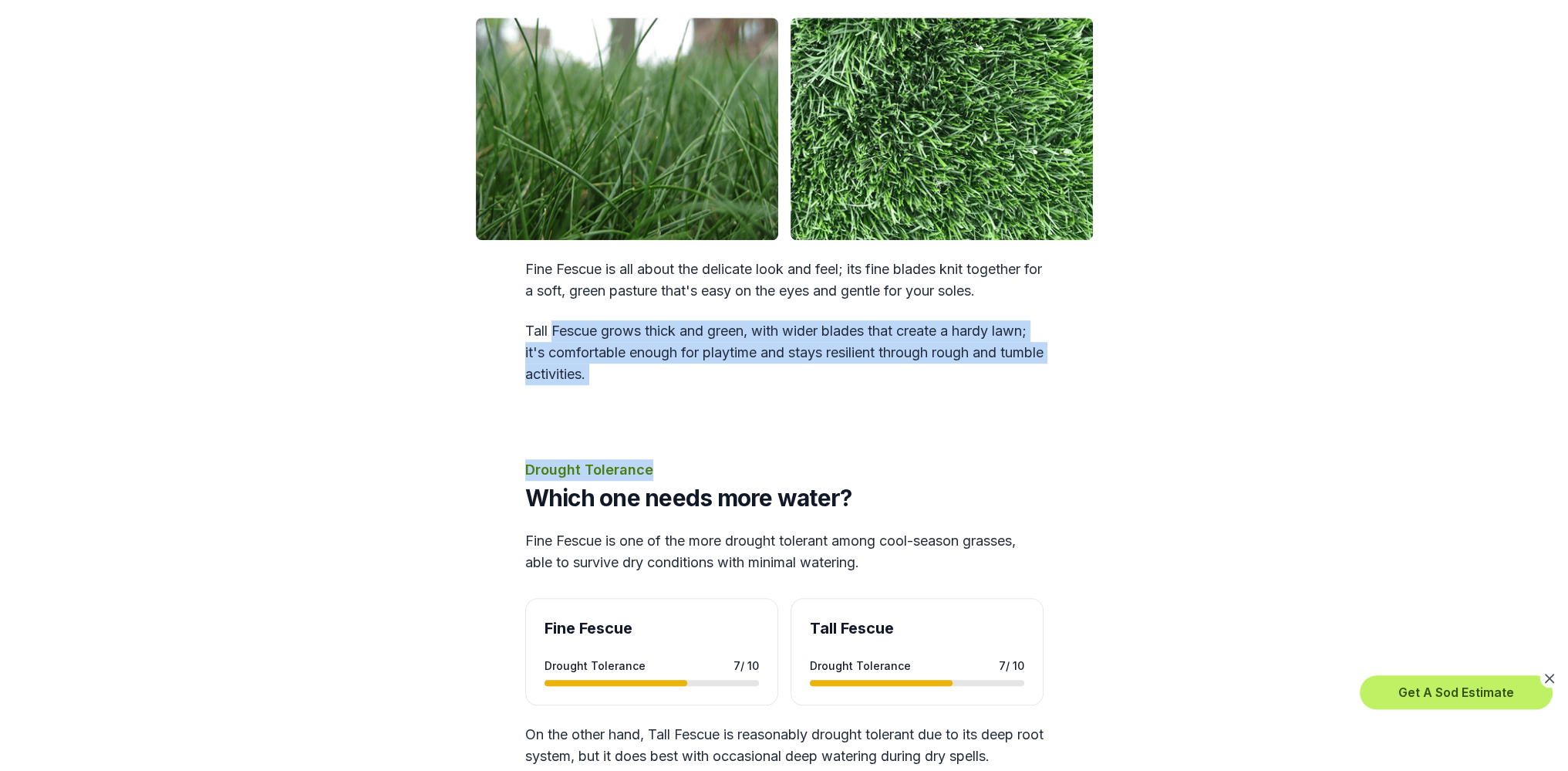
drag, startPoint x: 555, startPoint y: 349, endPoint x: 674, endPoint y: 406, distance: 131.9
click at [655, 385] on p "Tall Fescue grows thick and green, with wider blades that create a hardy lawn; …" at bounding box center [784, 353] width 519 height 65
click at [719, 385] on p "Tall Fescue grows thick and green, with wider blades that create a hardy lawn; …" at bounding box center [784, 353] width 519 height 65
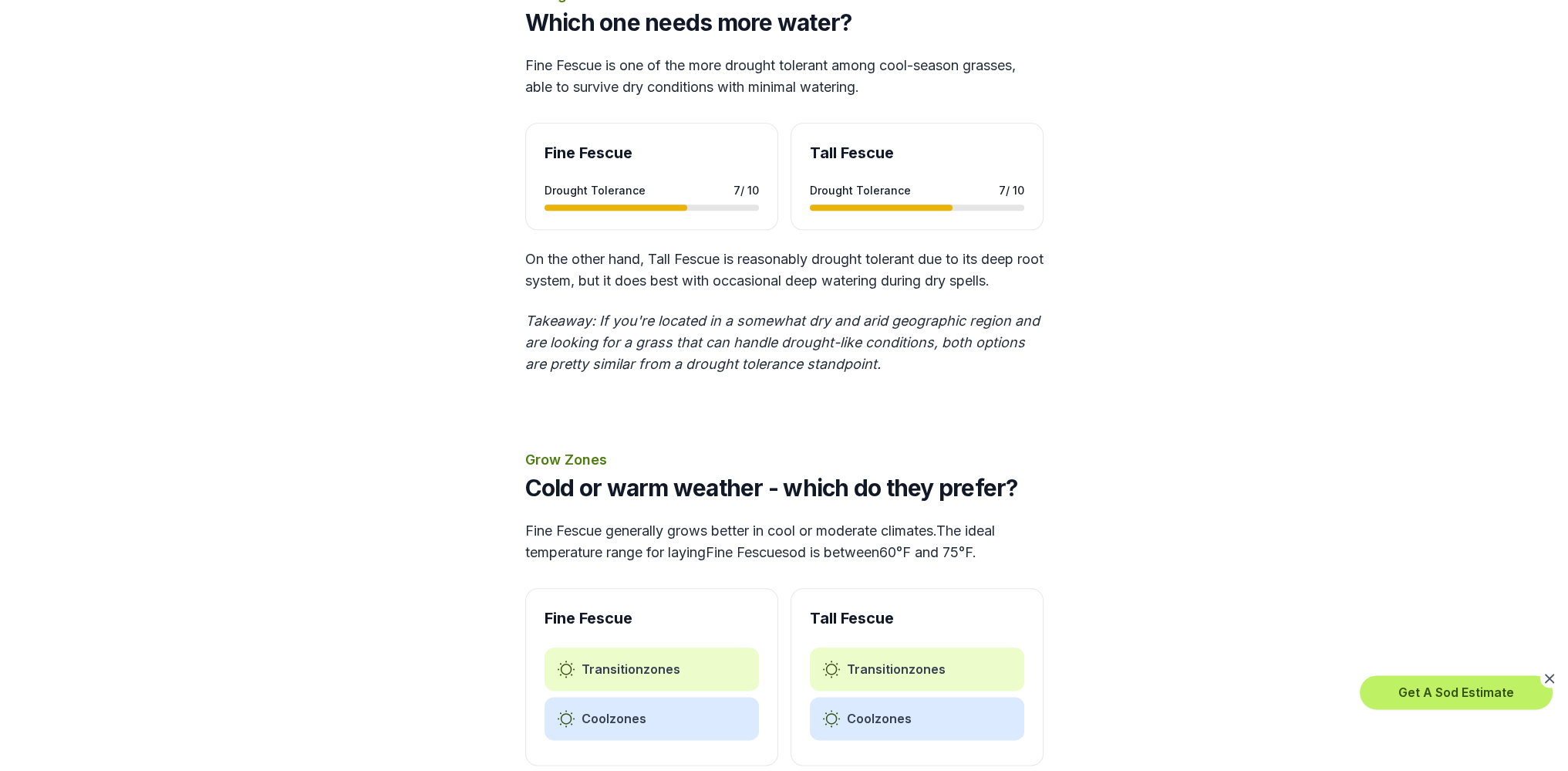
scroll to position [2316, 0]
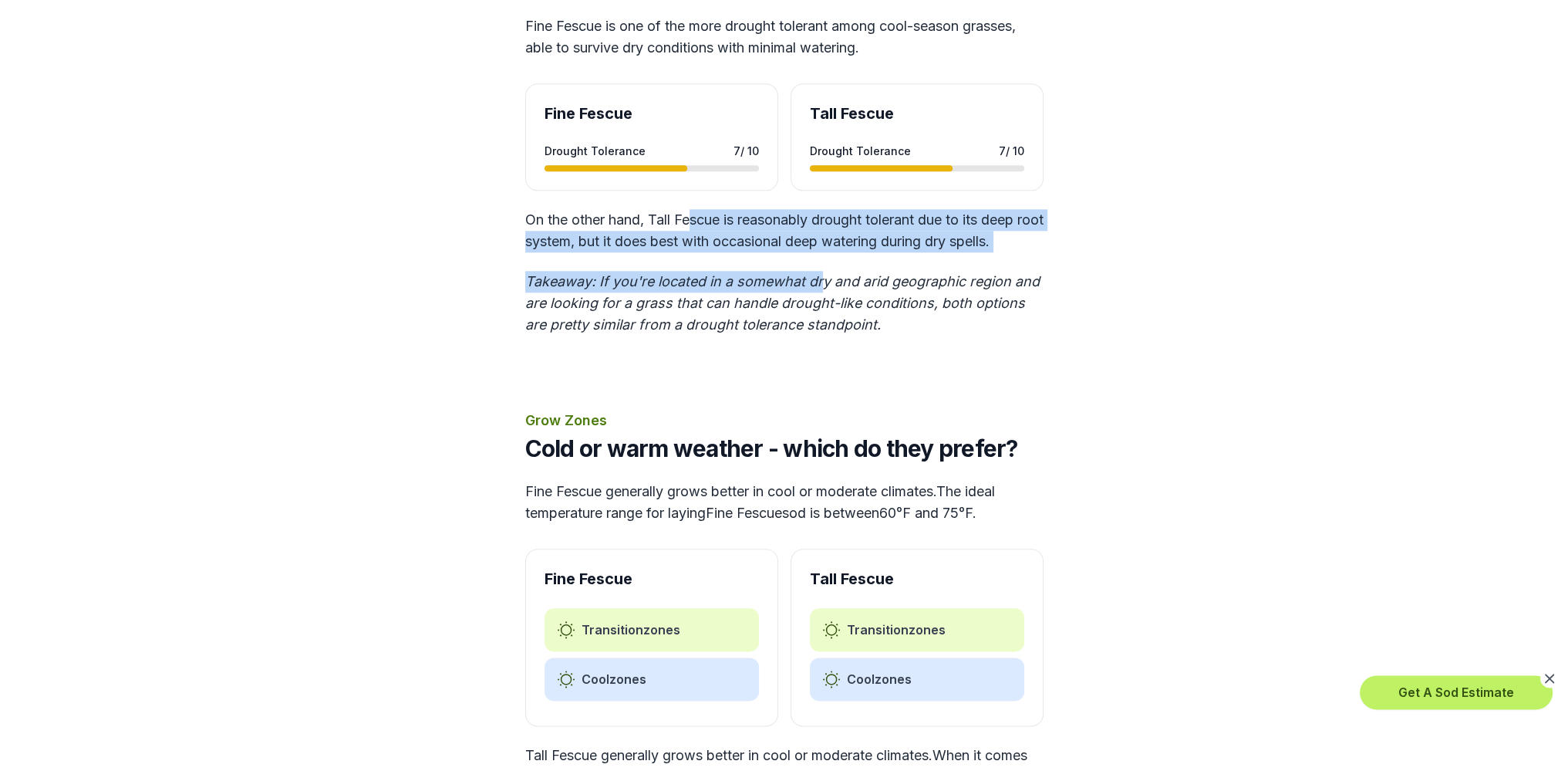
drag, startPoint x: 691, startPoint y: 247, endPoint x: 820, endPoint y: 277, distance: 132.4
click at [820, 277] on div "Drought Tolerance Which one needs more water? Fine Fescue is one of the more dr…" at bounding box center [784, 140] width 519 height 391
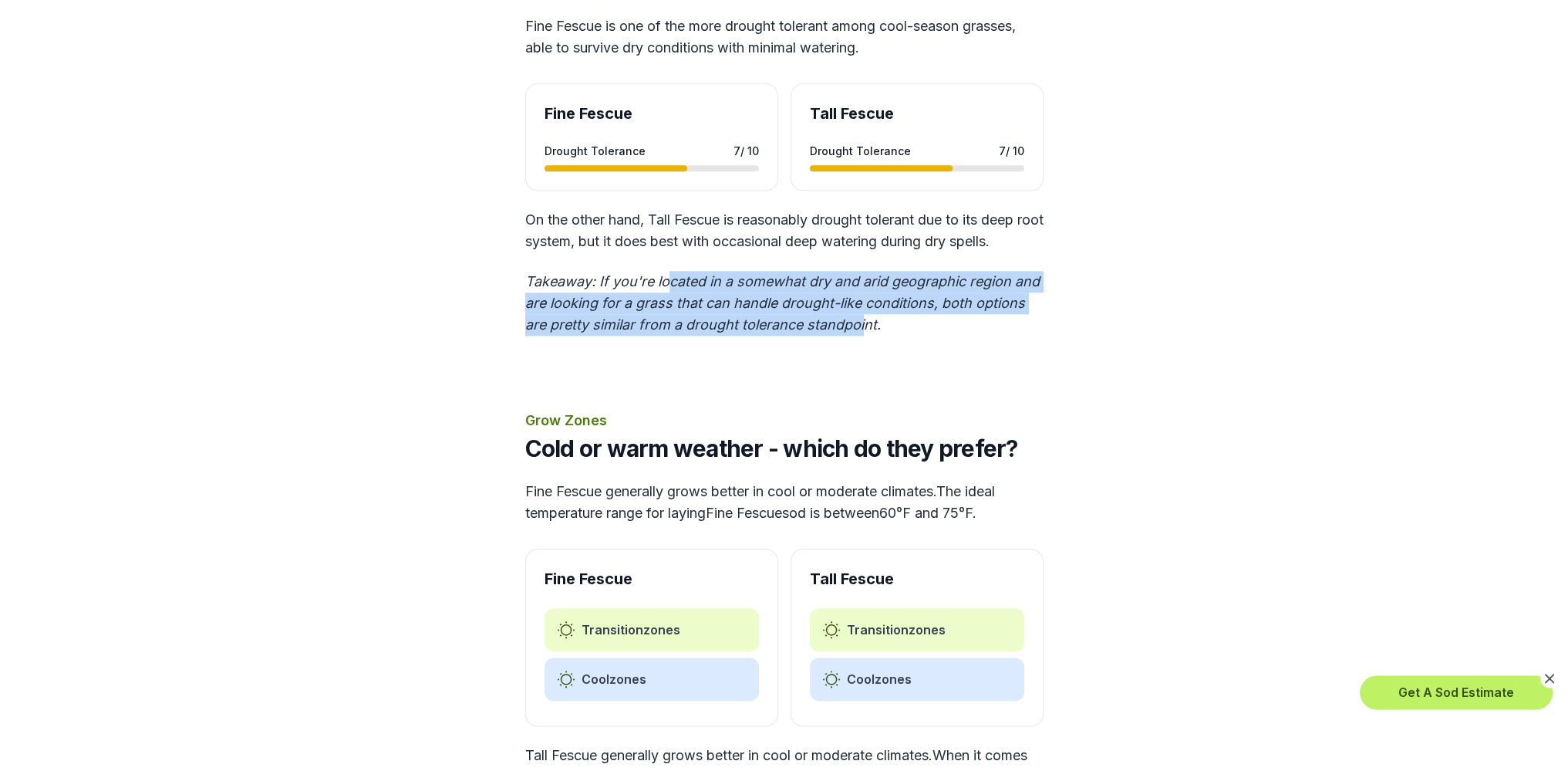
drag, startPoint x: 669, startPoint y: 308, endPoint x: 864, endPoint y: 348, distance: 199.1
click at [864, 336] on p "Takeaway: If you're located in a somewhat dry and arid geographic region and ar…" at bounding box center [784, 303] width 519 height 65
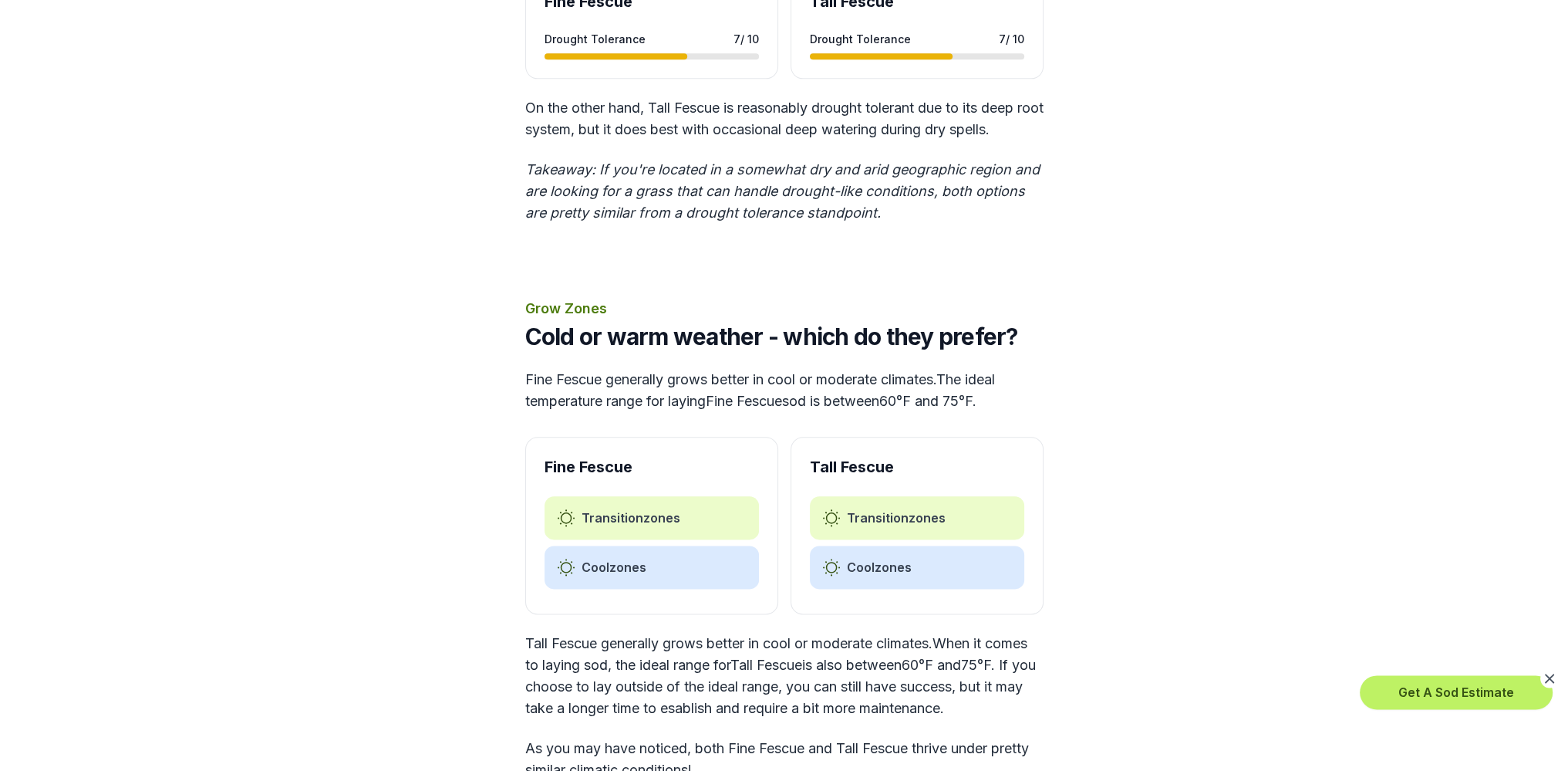
scroll to position [2572, 0]
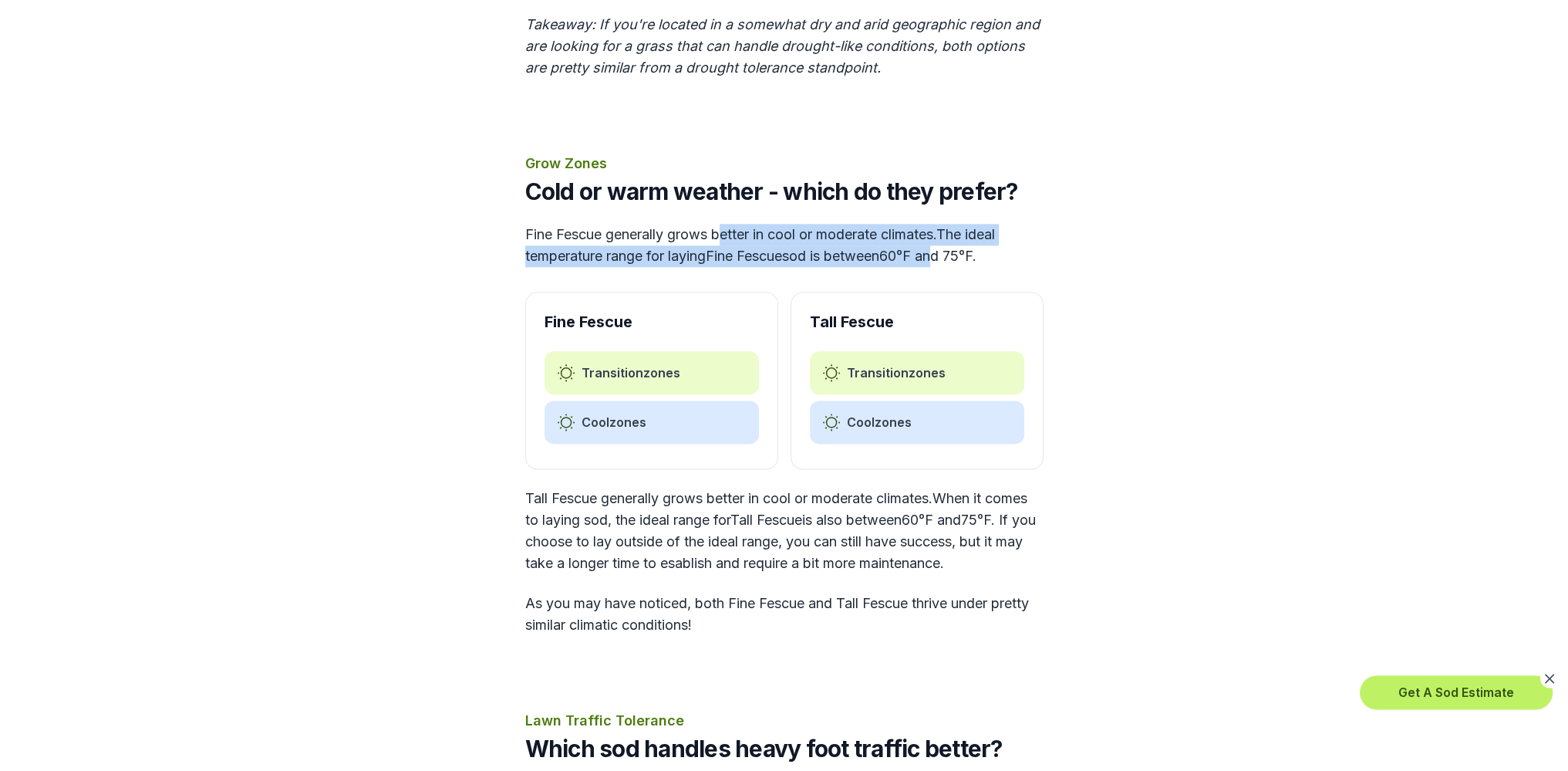
drag, startPoint x: 748, startPoint y: 253, endPoint x: 950, endPoint y: 277, distance: 203.4
click at [950, 267] on p "Fine Fescue generally grows better in cool or moderate climates. The ideal temp…" at bounding box center [784, 246] width 519 height 43
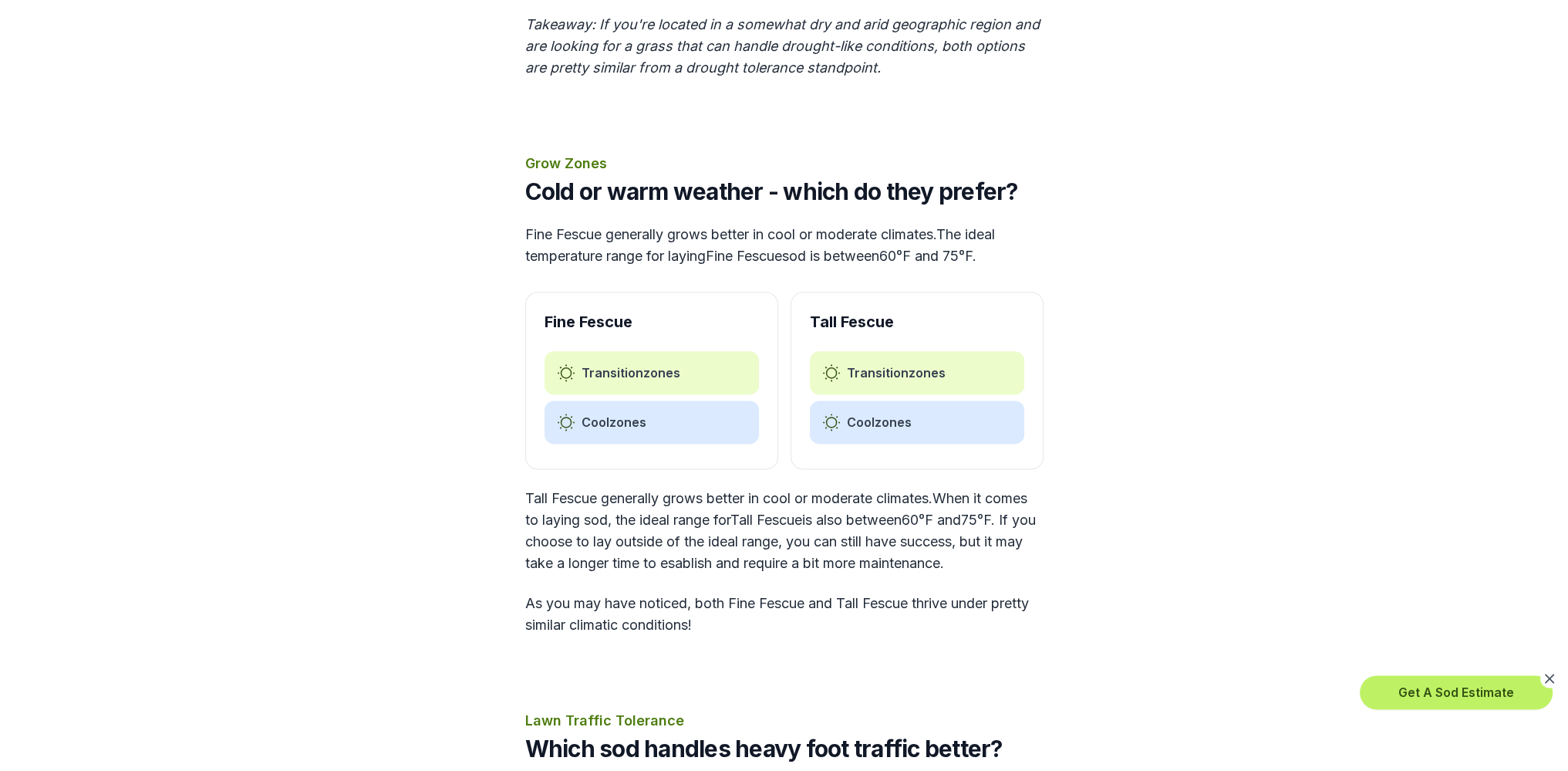
click at [1025, 267] on p "Fine Fescue generally grows better in cool or moderate climates. The ideal temp…" at bounding box center [784, 246] width 519 height 43
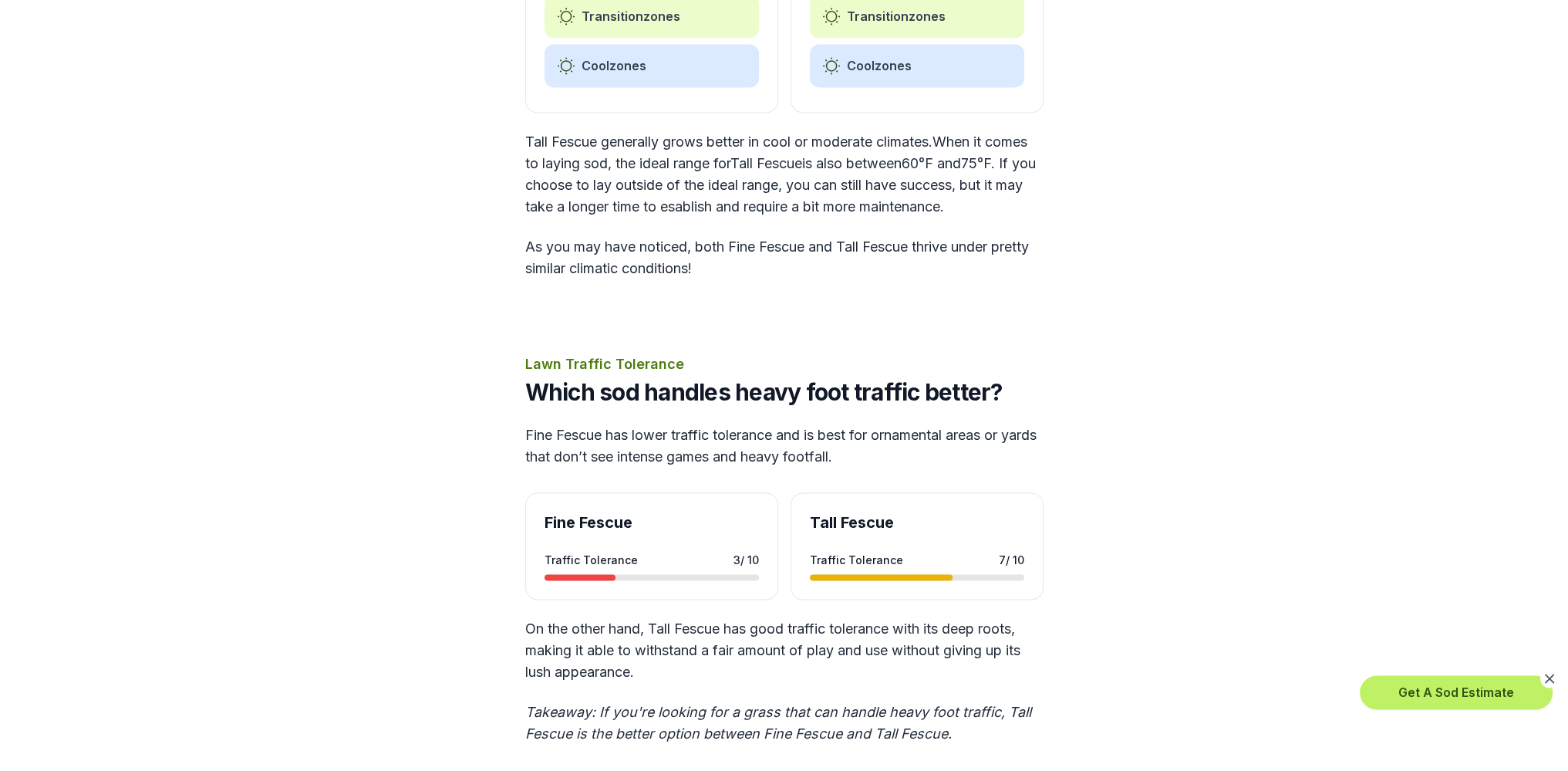
scroll to position [2958, 0]
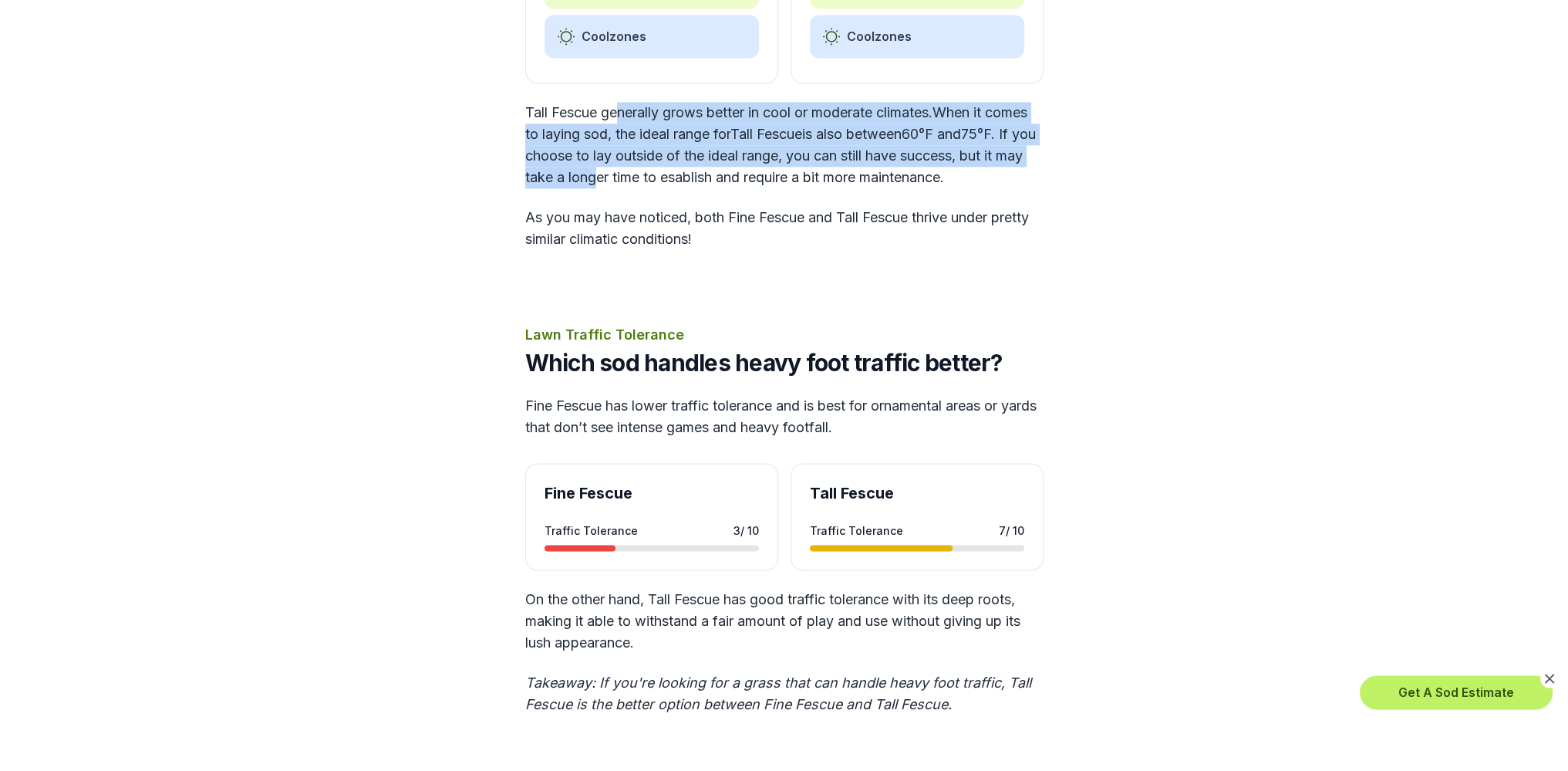
drag, startPoint x: 628, startPoint y: 139, endPoint x: 746, endPoint y: 219, distance: 142.6
click at [728, 189] on p "Tall Fescue generally grows better in cool or moderate climates. When it comes …" at bounding box center [784, 145] width 519 height 87
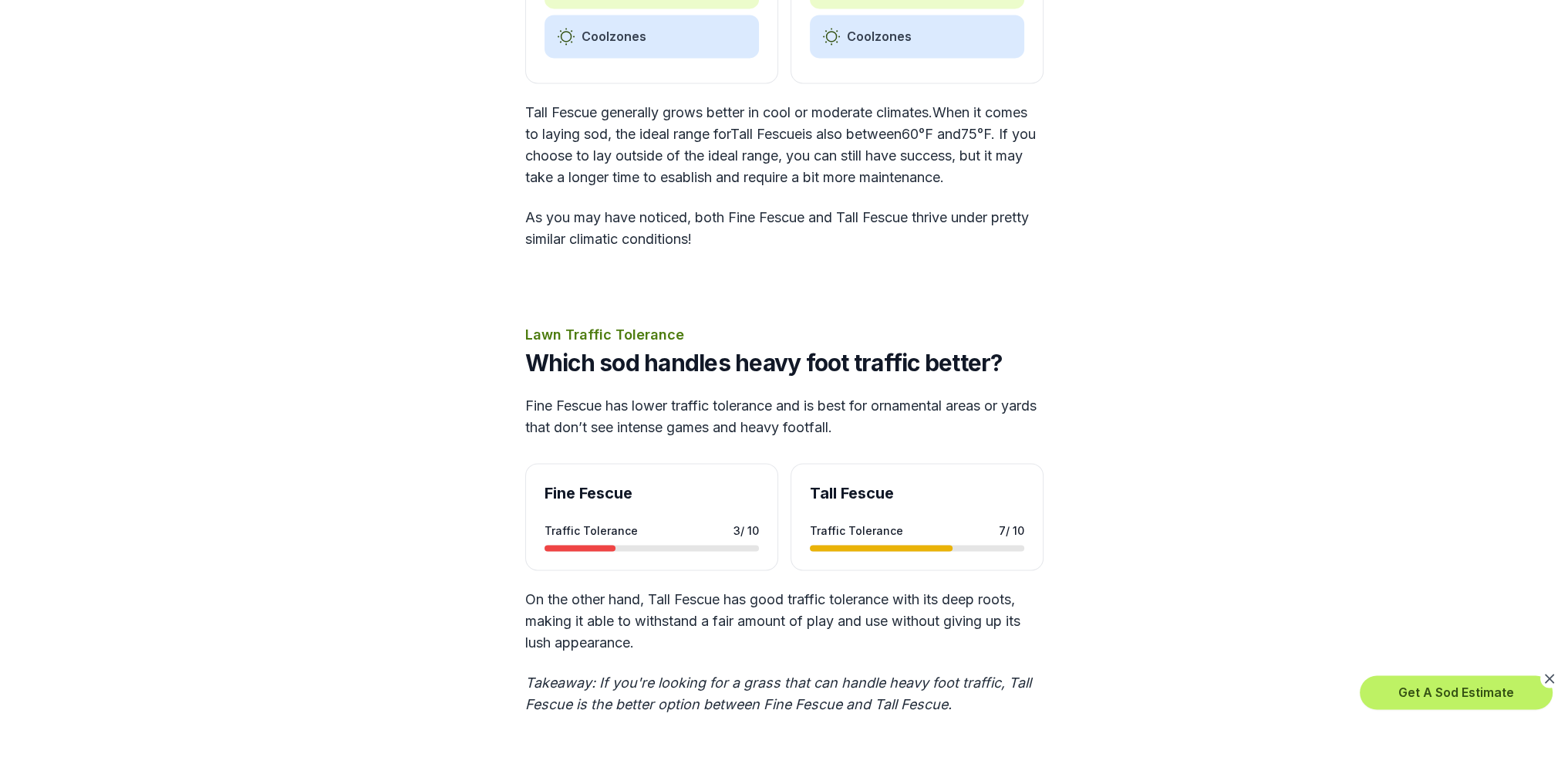
click at [772, 233] on div "Grow Zones Cold or warm weather - which do they prefer? Fine Fescue generally g…" at bounding box center [784, 8] width 519 height 483
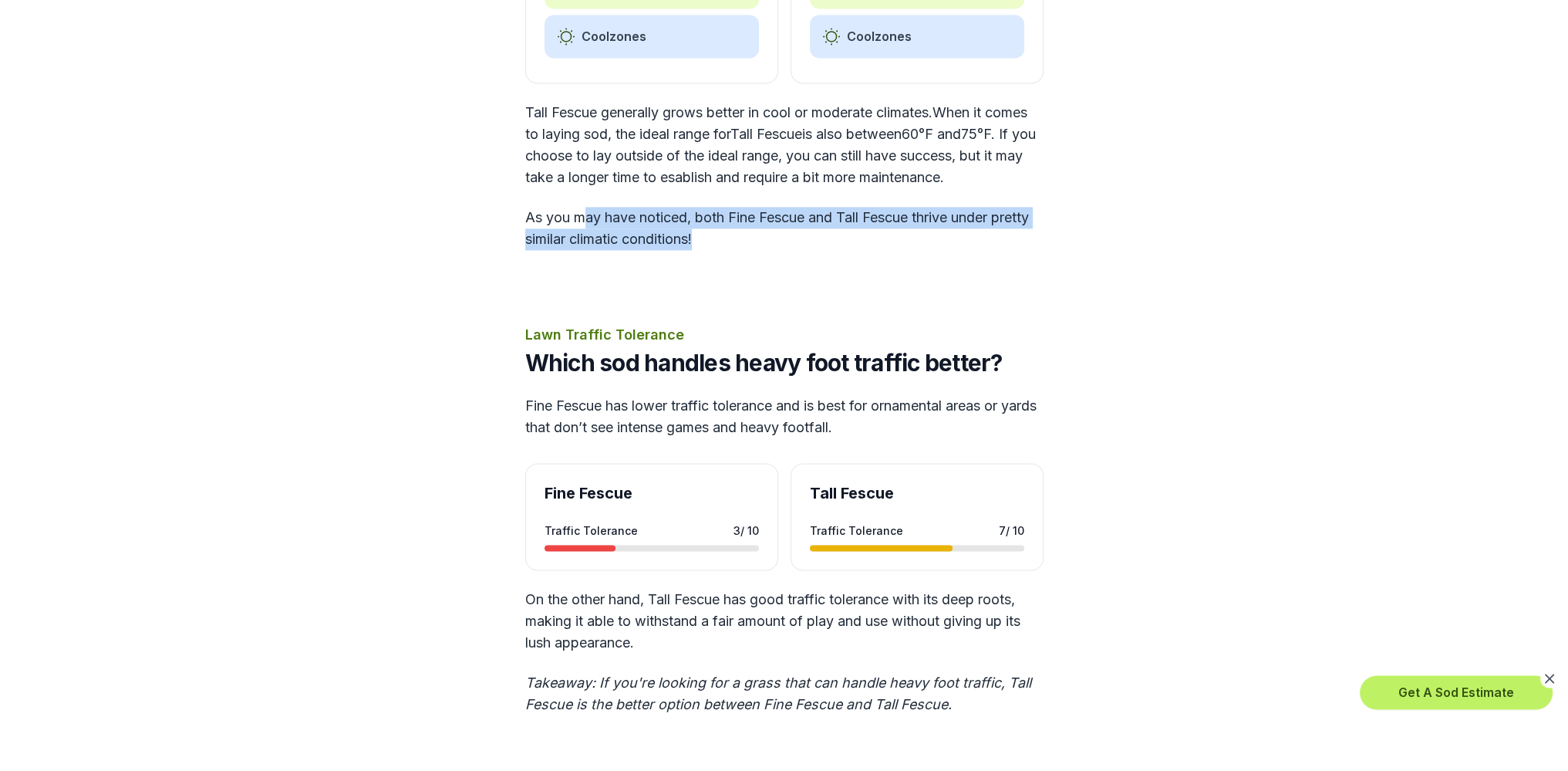
drag, startPoint x: 583, startPoint y: 259, endPoint x: 746, endPoint y: 287, distance: 165.4
click at [737, 250] on p "As you may have noticed, both Fine Fescue and Tall Fescue thrive under pretty s…" at bounding box center [784, 229] width 519 height 43
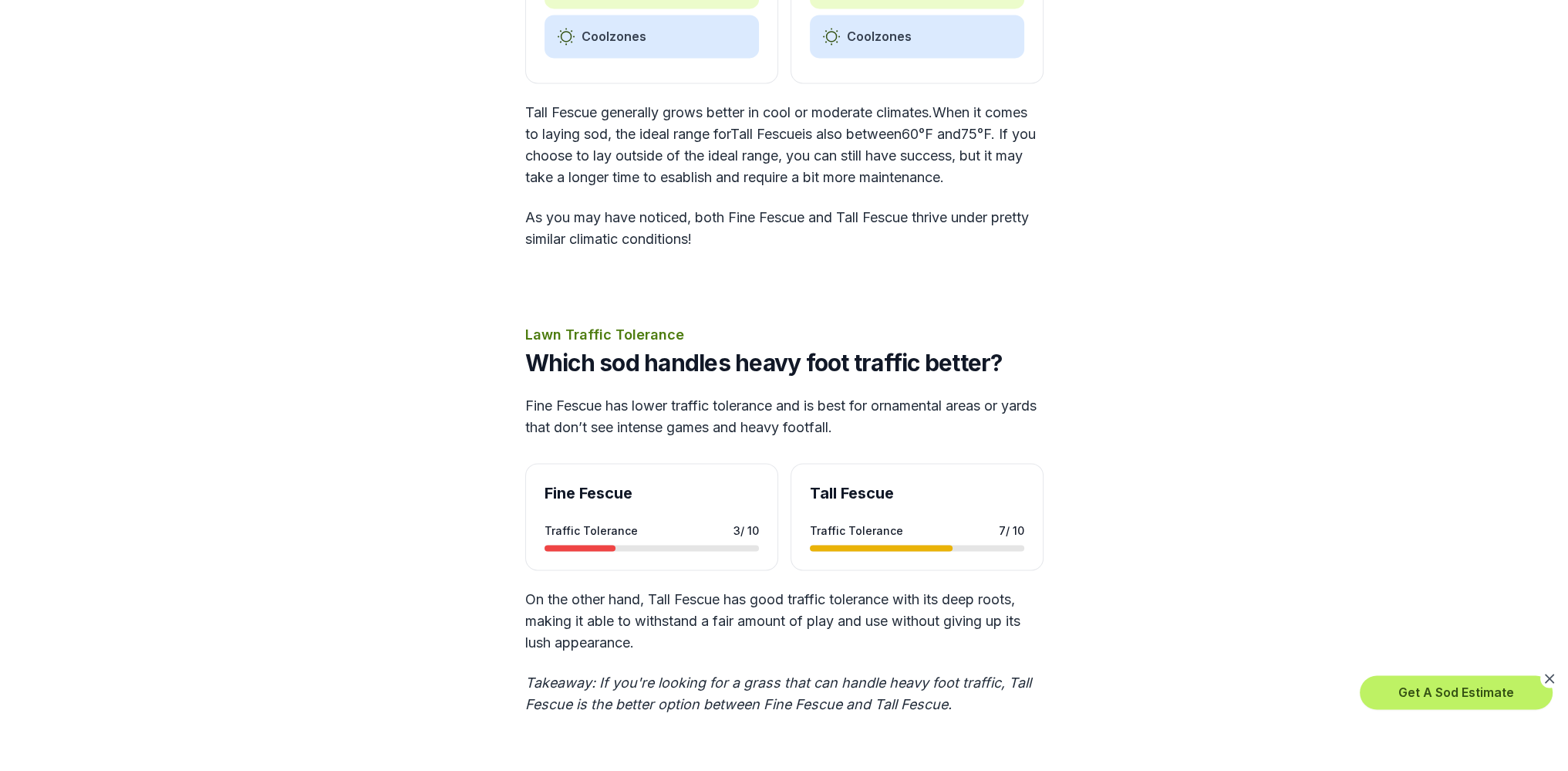
click at [808, 294] on div "Calculate Sod Cost Near Me Price Which costs more, Fine Fescue or Tall Fescue s…" at bounding box center [785, 606] width 839 height 5810
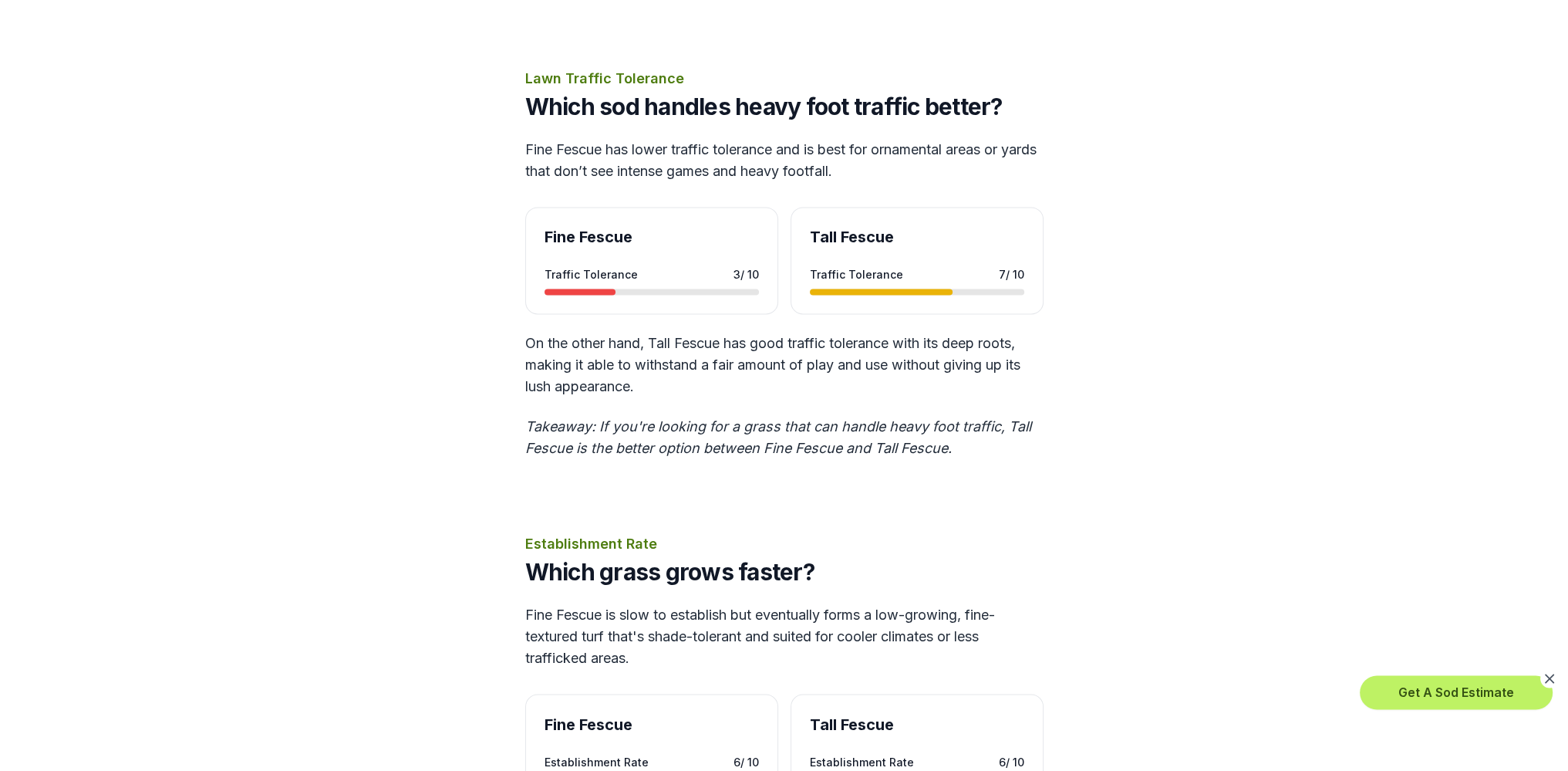
scroll to position [3215, 0]
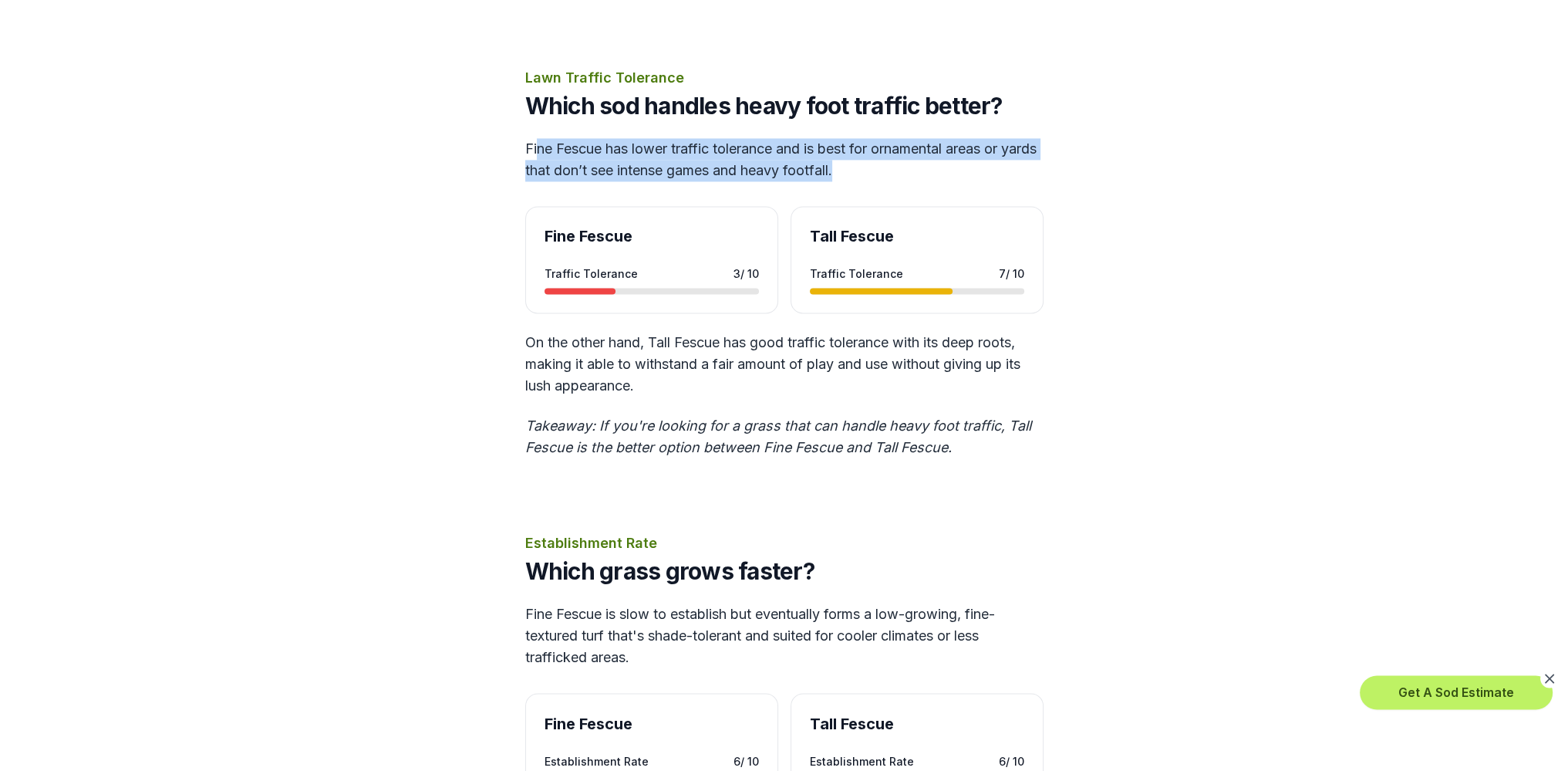
drag, startPoint x: 536, startPoint y: 189, endPoint x: 905, endPoint y: 214, distance: 369.8
click at [901, 181] on p "Fine Fescue has lower traffic tolerance and is best for ornamental areas or yar…" at bounding box center [784, 160] width 519 height 43
click at [926, 181] on p "Fine Fescue has lower traffic tolerance and is best for ornamental areas or yar…" at bounding box center [784, 160] width 519 height 43
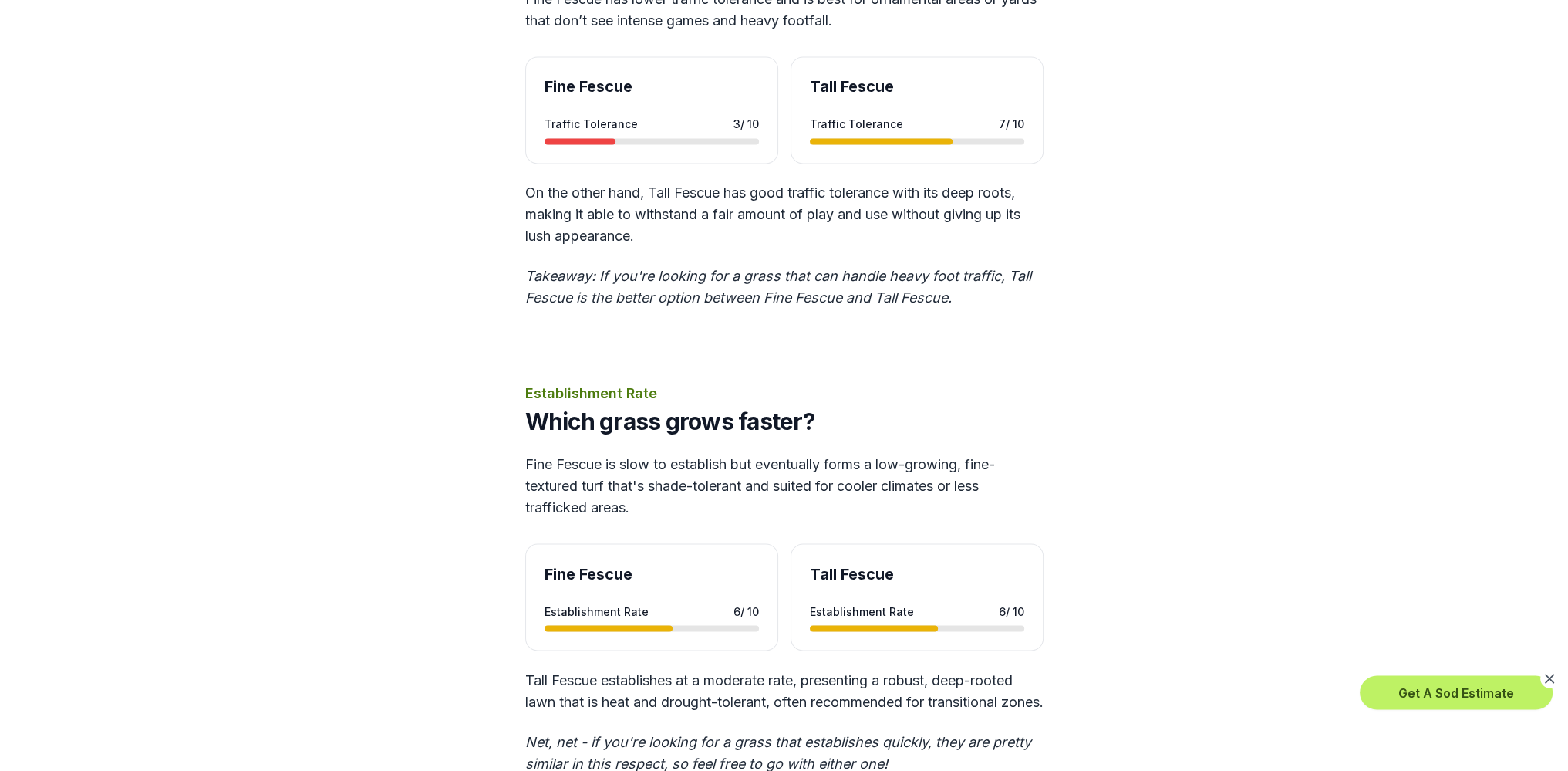
scroll to position [3474, 0]
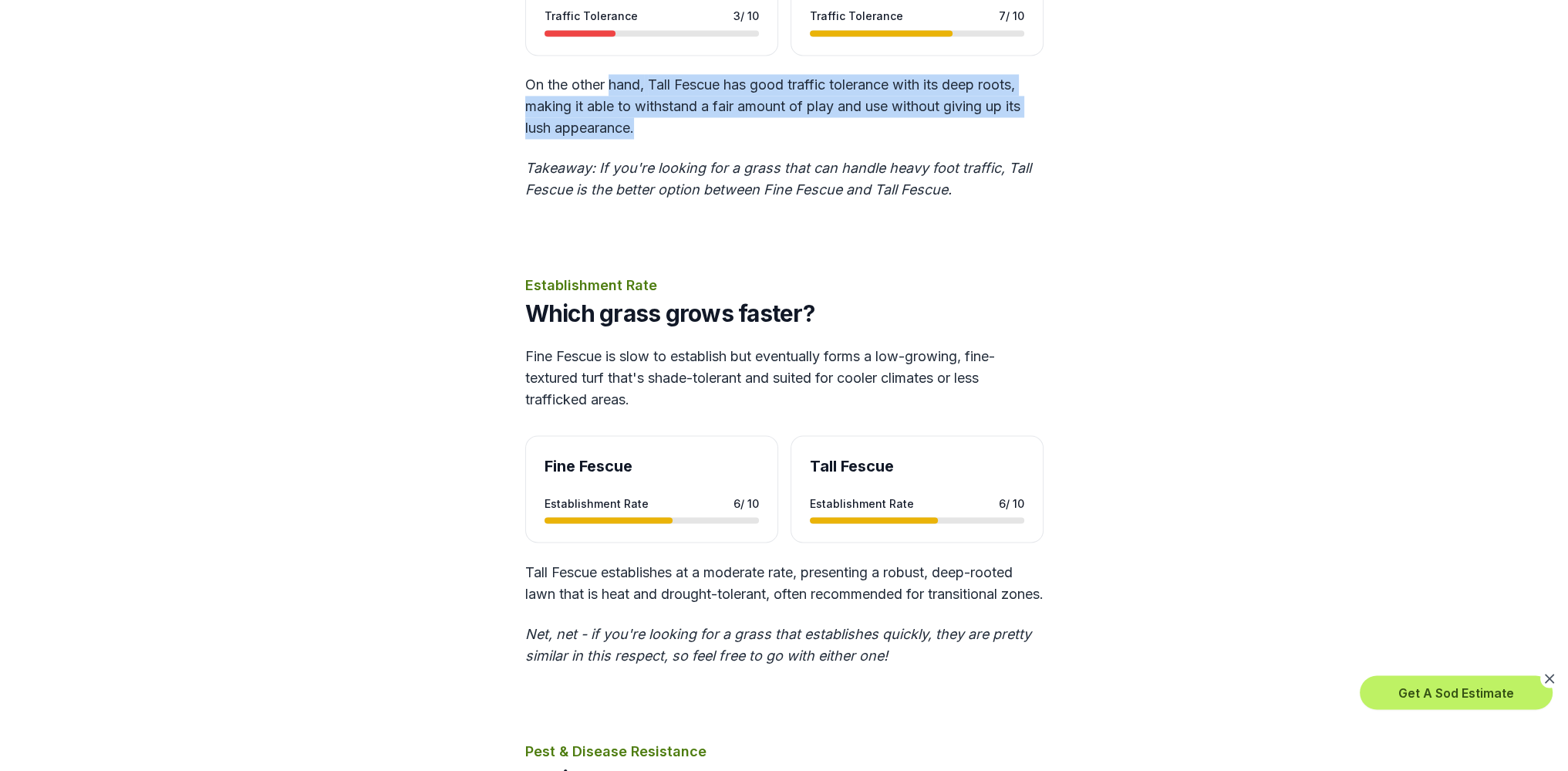
drag, startPoint x: 671, startPoint y: 132, endPoint x: 729, endPoint y: 160, distance: 64.4
click at [728, 139] on p "On the other hand, Tall Fescue has good traffic tolerance with its deep roots, …" at bounding box center [784, 106] width 519 height 65
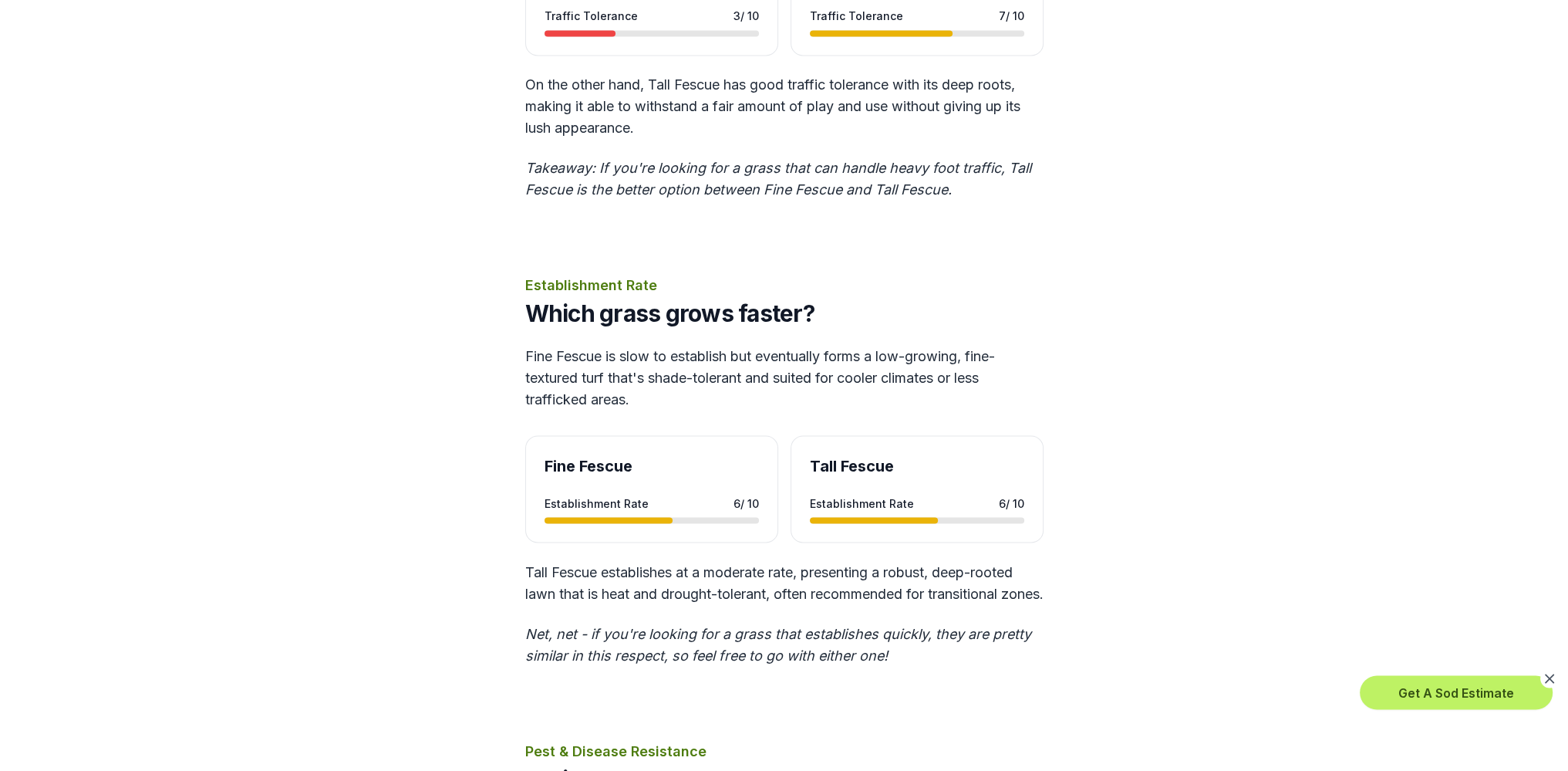
click at [666, 201] on p "Takeaway: If you're looking for a grass that can handle heavy foot traffic, Tal…" at bounding box center [784, 179] width 519 height 43
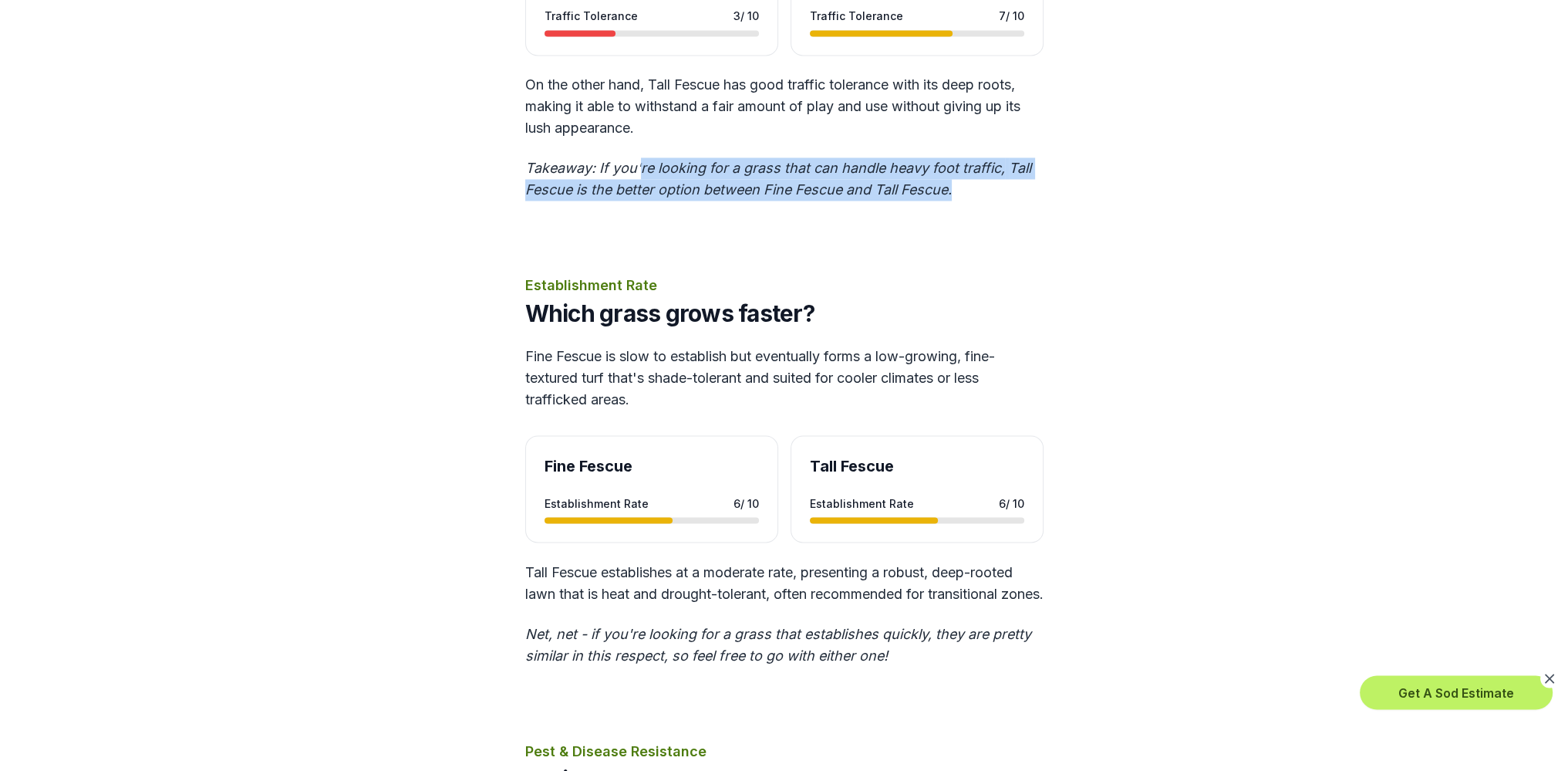
drag, startPoint x: 784, startPoint y: 219, endPoint x: 984, endPoint y: 230, distance: 200.3
click at [984, 201] on p "Takeaway: If you're looking for a grass that can handle heavy foot traffic, Tal…" at bounding box center [784, 179] width 519 height 43
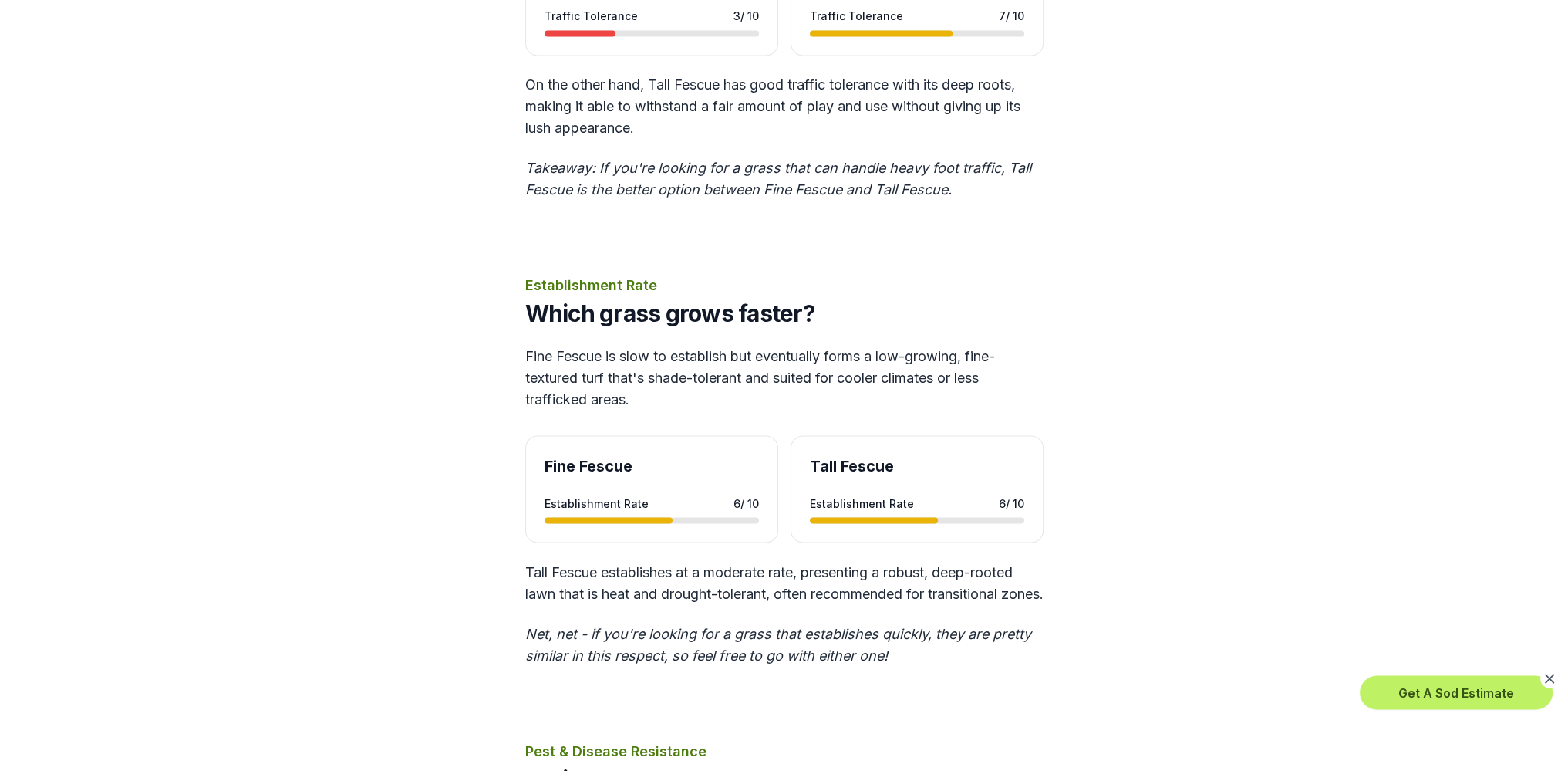
click at [1015, 261] on div "Calculate Sod Cost Near Me Price Which costs more, Fine Fescue or Tall Fescue s…" at bounding box center [785, 91] width 839 height 5810
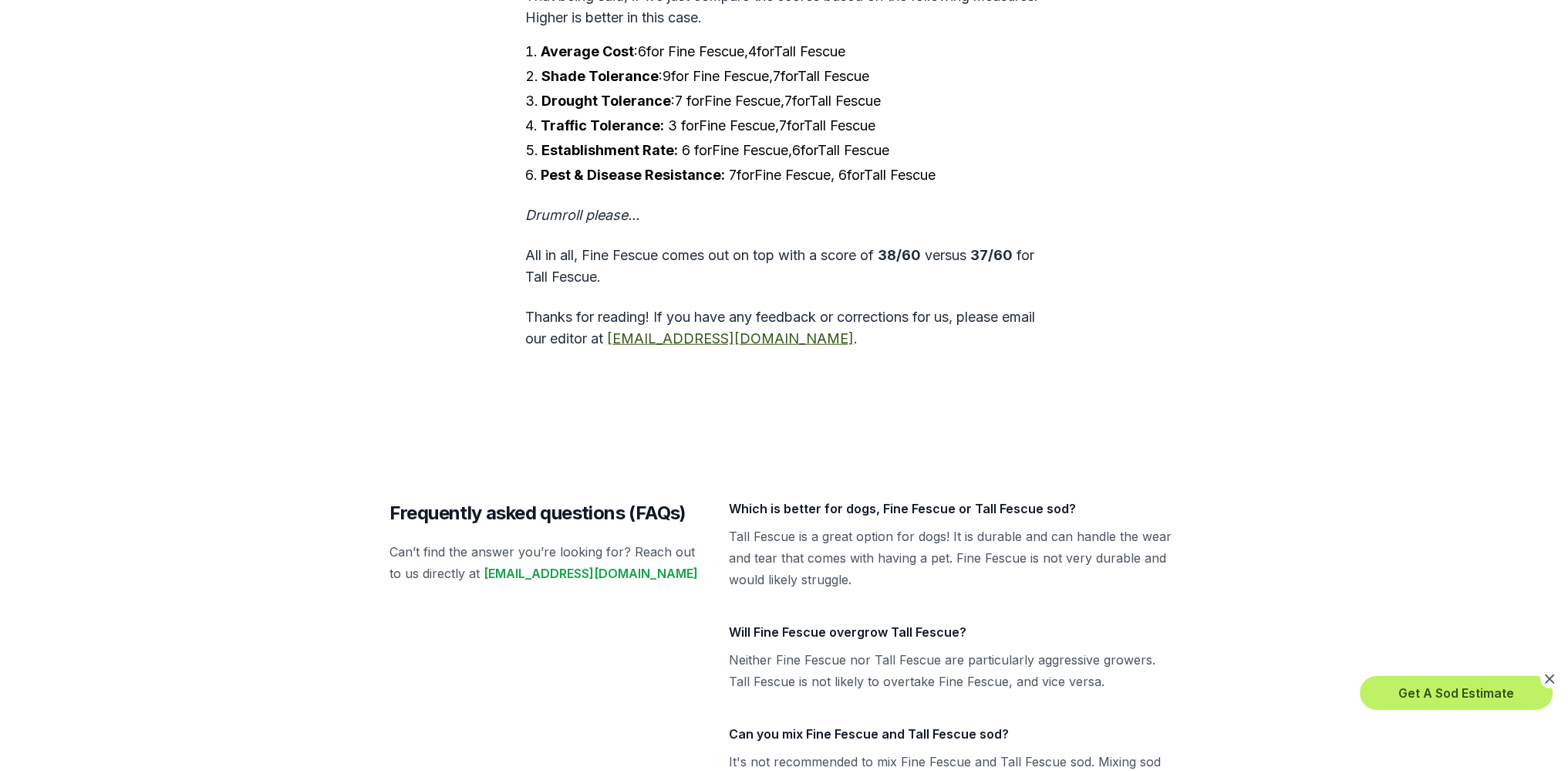
scroll to position [4759, 0]
